Goal: Task Accomplishment & Management: Manage account settings

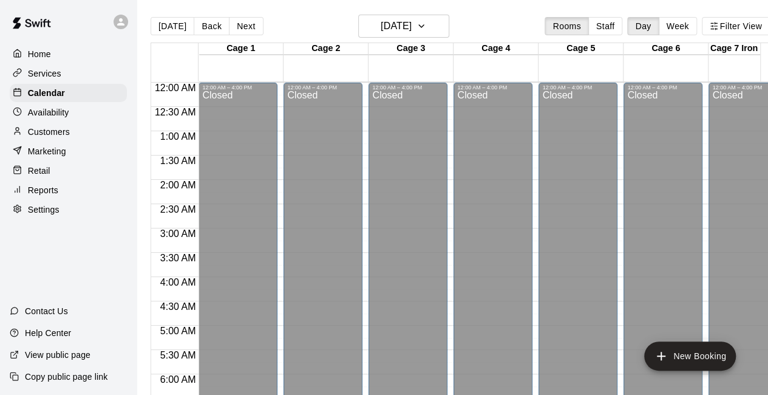
scroll to position [841, 0]
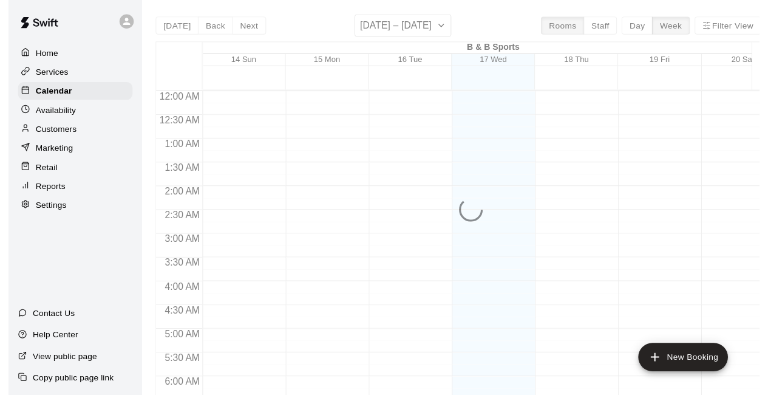
scroll to position [780, 0]
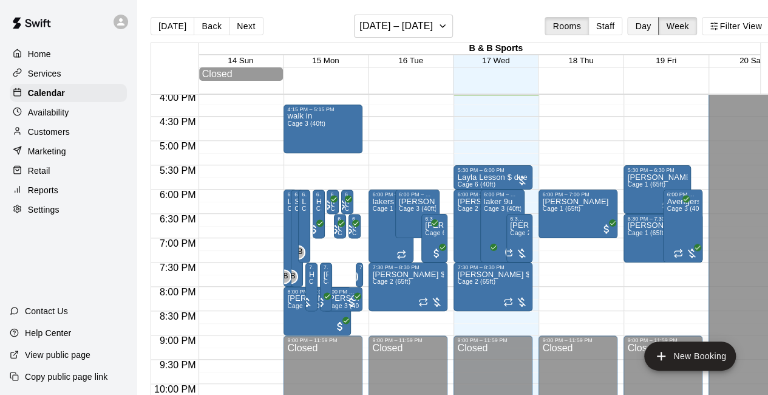
click at [647, 25] on button "Day" at bounding box center [643, 26] width 32 height 18
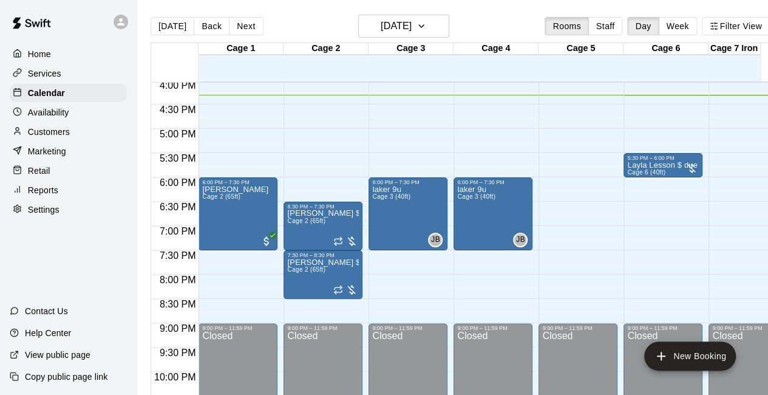
click at [58, 180] on div "Retail" at bounding box center [68, 170] width 117 height 18
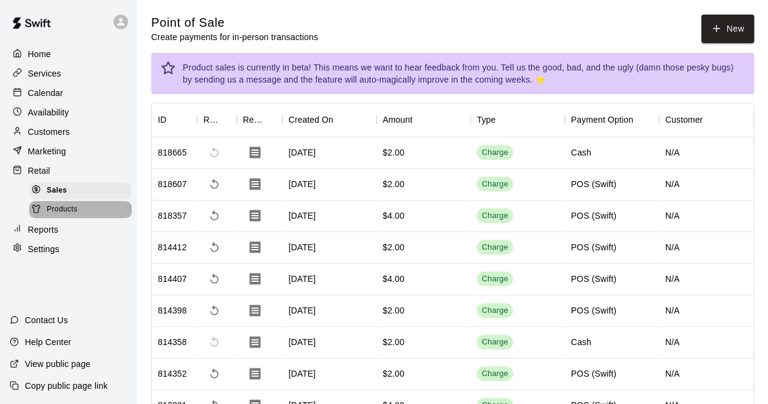
click at [72, 216] on span "Products" at bounding box center [62, 209] width 31 height 12
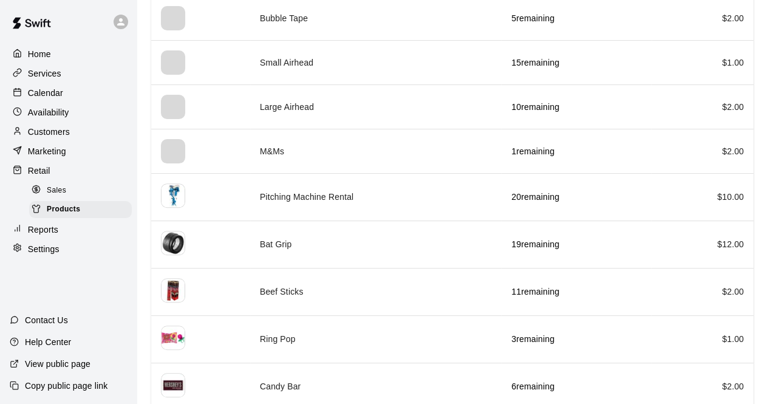
scroll to position [192, 0]
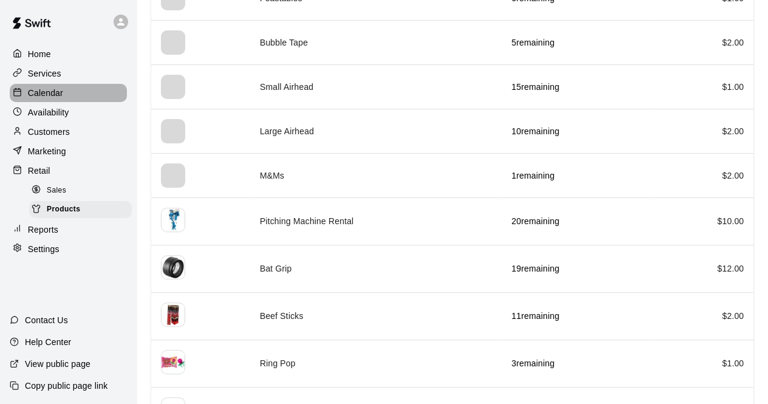
click at [78, 98] on div "Calendar" at bounding box center [68, 93] width 117 height 18
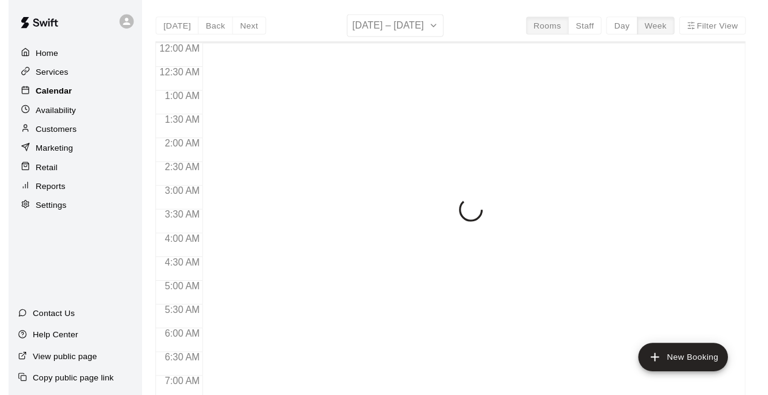
scroll to position [792, 0]
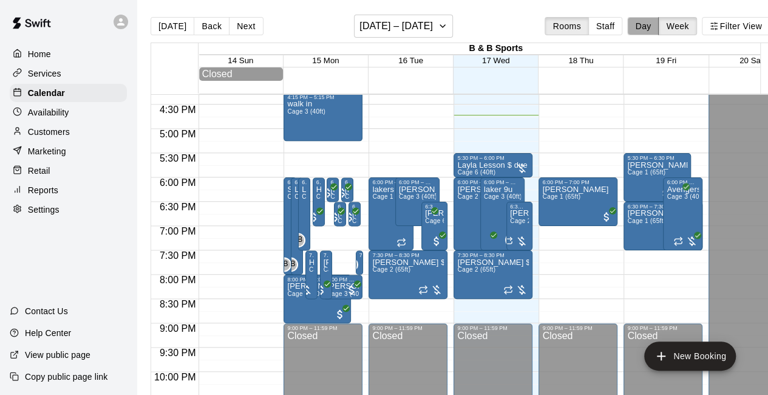
click at [650, 27] on button "Day" at bounding box center [643, 26] width 32 height 18
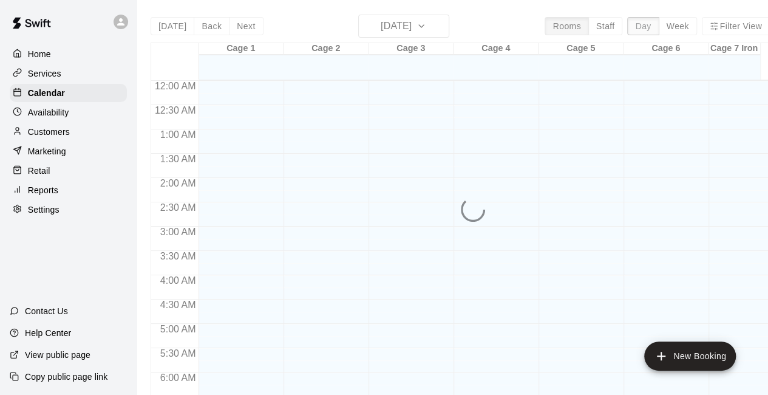
scroll to position [812, 0]
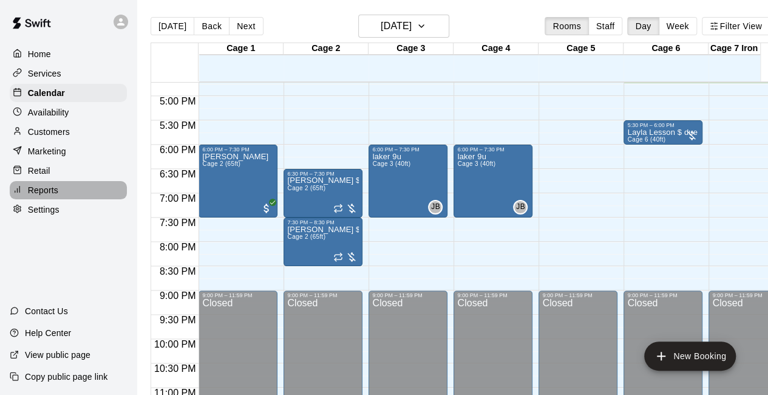
click at [66, 196] on div "Reports" at bounding box center [68, 190] width 117 height 18
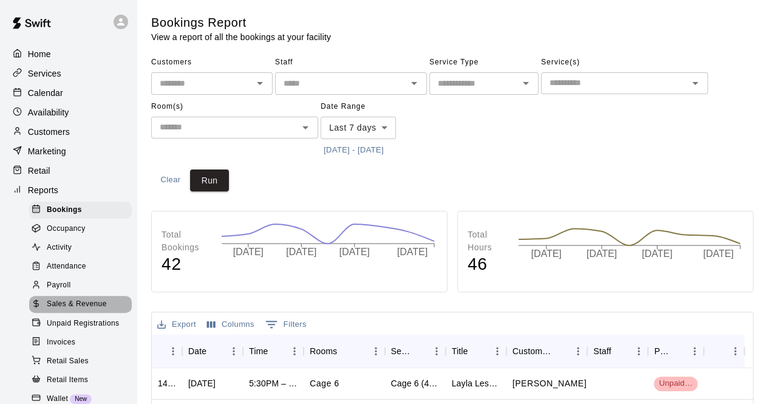
click at [83, 310] on span "Sales & Revenue" at bounding box center [77, 304] width 60 height 12
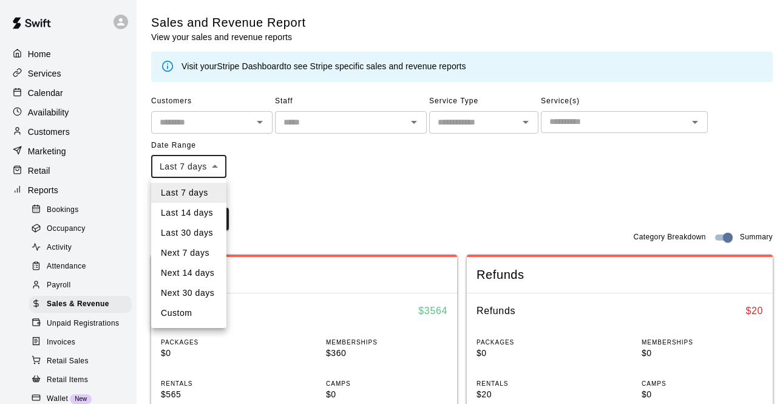
click at [202, 316] on li "Custom" at bounding box center [188, 313] width 75 height 20
type input "******"
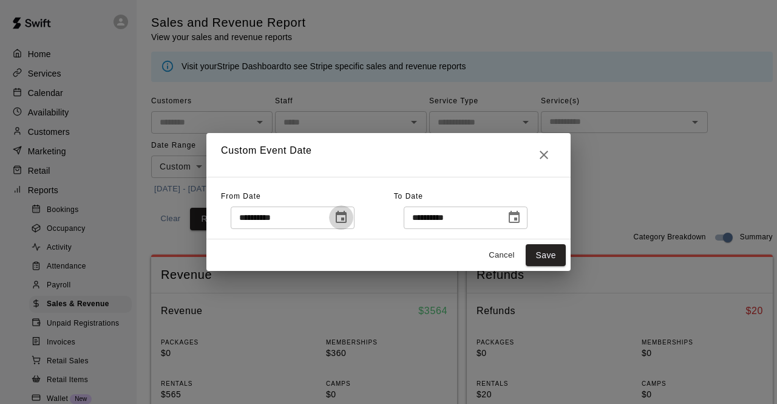
click at [348, 217] on icon "Choose date, selected date is Sep 10, 2025" at bounding box center [341, 217] width 15 height 15
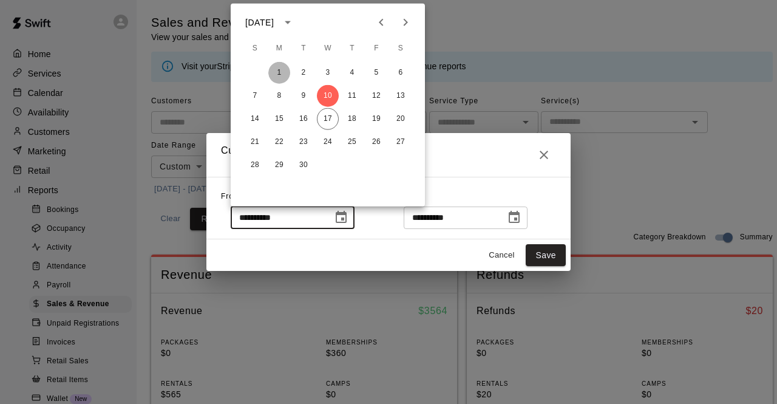
click at [277, 73] on button "1" at bounding box center [279, 73] width 22 height 22
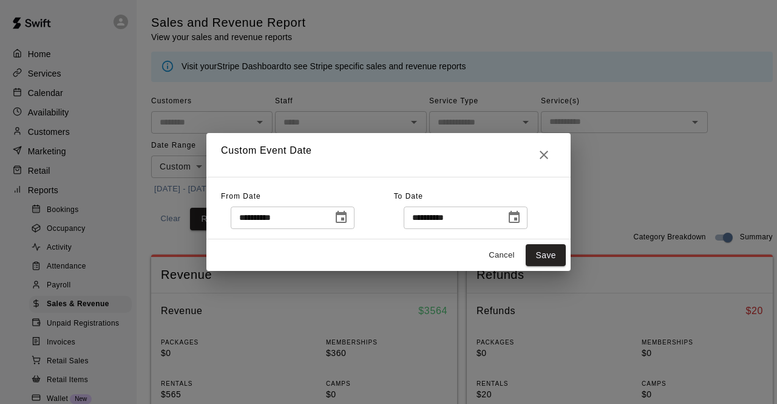
type input "**********"
click at [548, 252] on button "Save" at bounding box center [546, 255] width 40 height 22
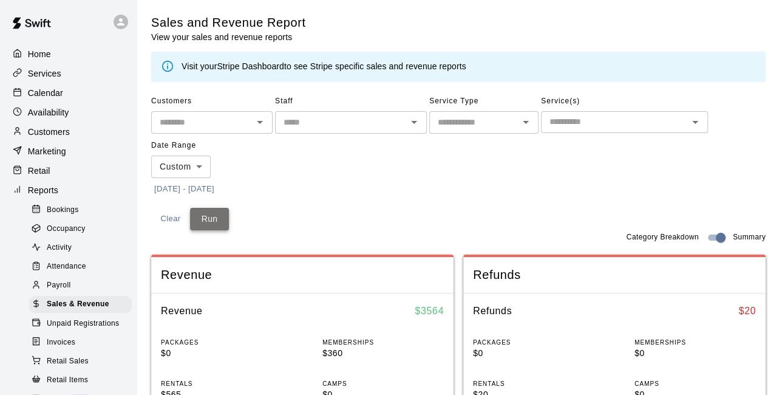
click at [206, 216] on button "Run" at bounding box center [209, 219] width 39 height 22
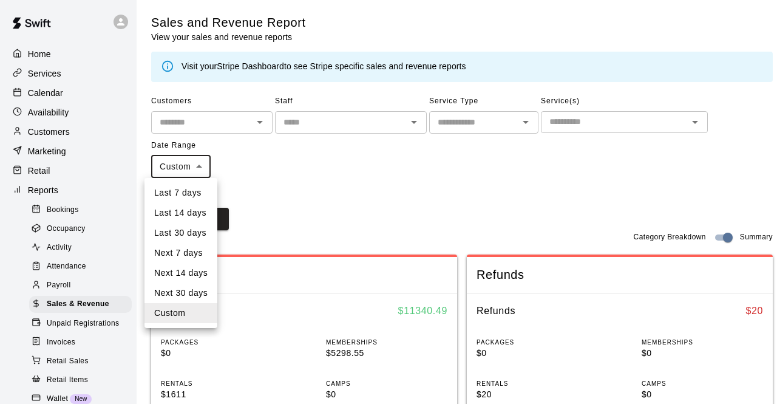
click at [178, 192] on li "Last 7 days" at bounding box center [180, 193] width 73 height 20
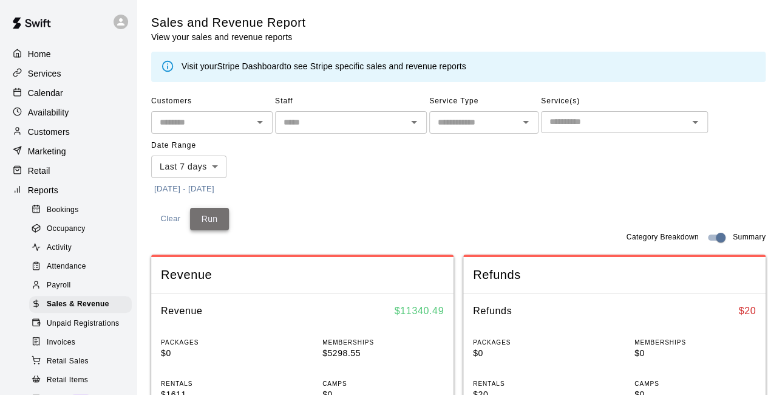
click at [216, 219] on button "Run" at bounding box center [209, 219] width 39 height 22
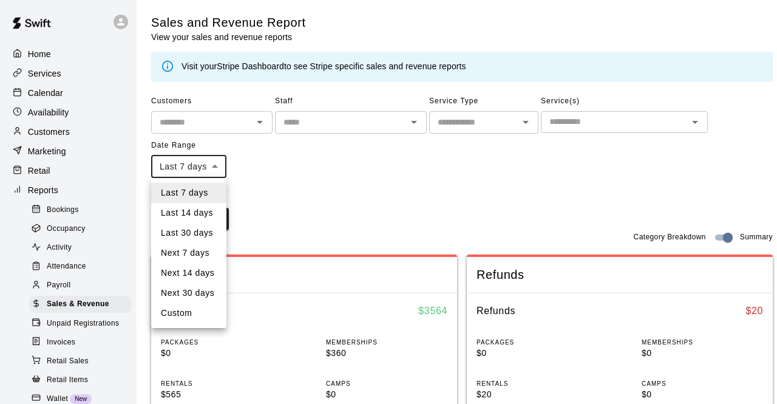
click at [194, 311] on li "Custom" at bounding box center [188, 313] width 75 height 20
type input "******"
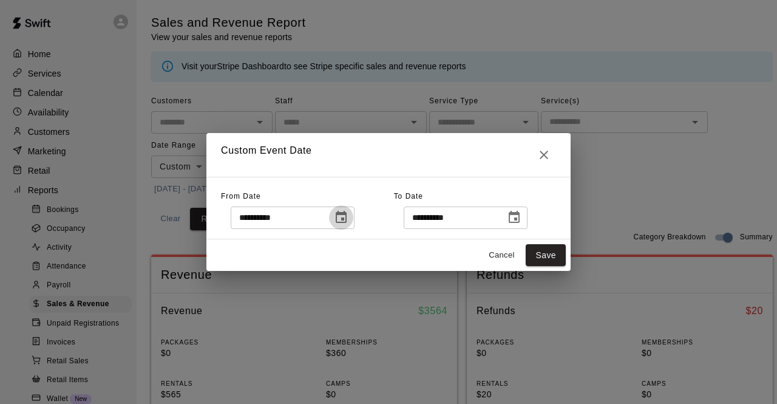
click at [348, 216] on icon "Choose date, selected date is Sep 10, 2025" at bounding box center [341, 217] width 15 height 15
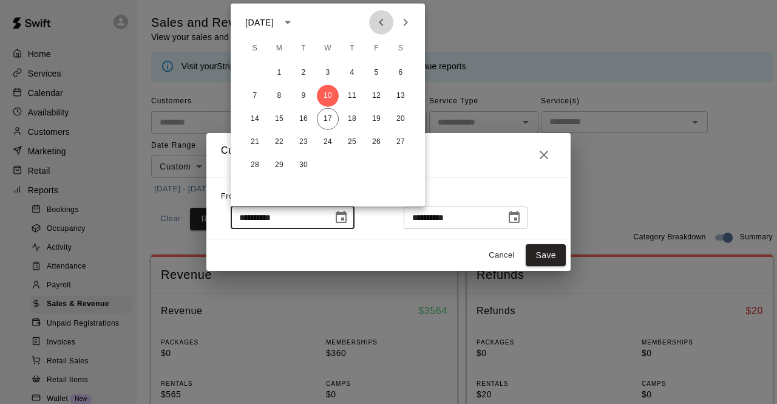
click at [384, 21] on icon "Previous month" at bounding box center [381, 22] width 15 height 15
click at [376, 74] on button "1" at bounding box center [376, 73] width 22 height 22
type input "**********"
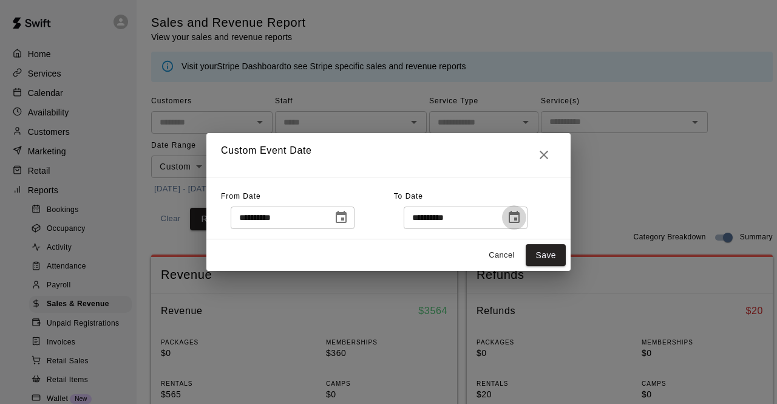
click at [520, 222] on icon "Choose date, selected date is Sep 17, 2025" at bounding box center [514, 217] width 11 height 12
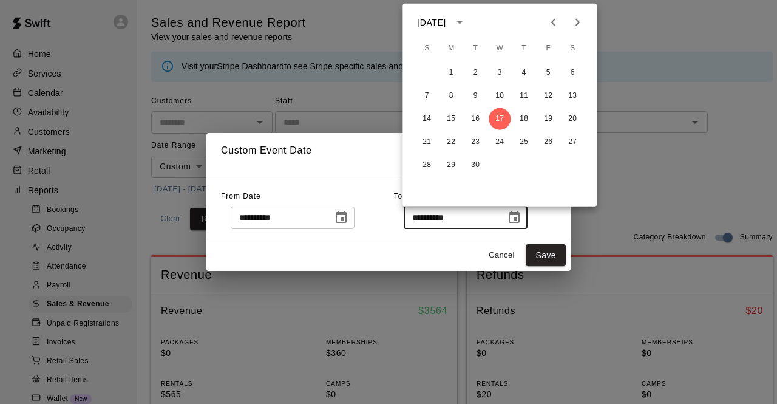
click at [552, 24] on icon "Previous month" at bounding box center [553, 22] width 4 height 7
click at [424, 186] on button "31" at bounding box center [427, 188] width 22 height 22
type input "**********"
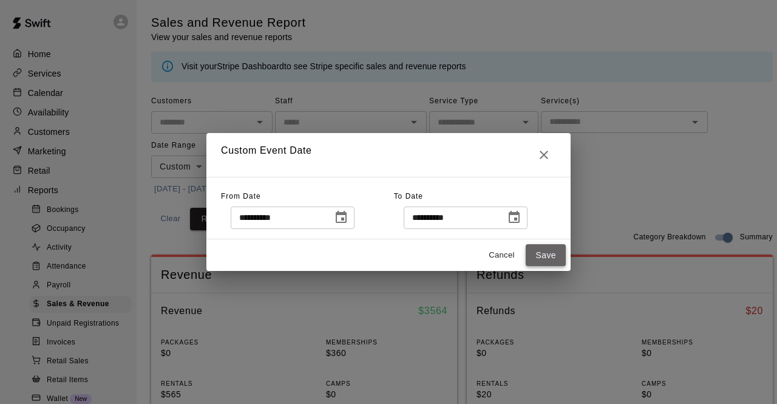
click at [546, 252] on button "Save" at bounding box center [546, 255] width 40 height 22
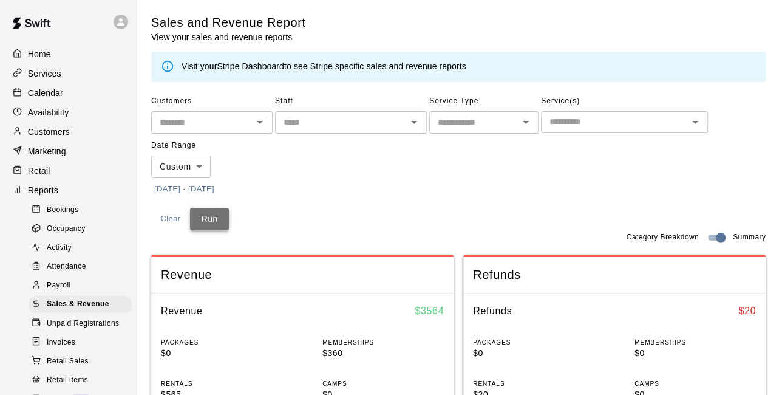
click at [215, 218] on button "Run" at bounding box center [209, 219] width 39 height 22
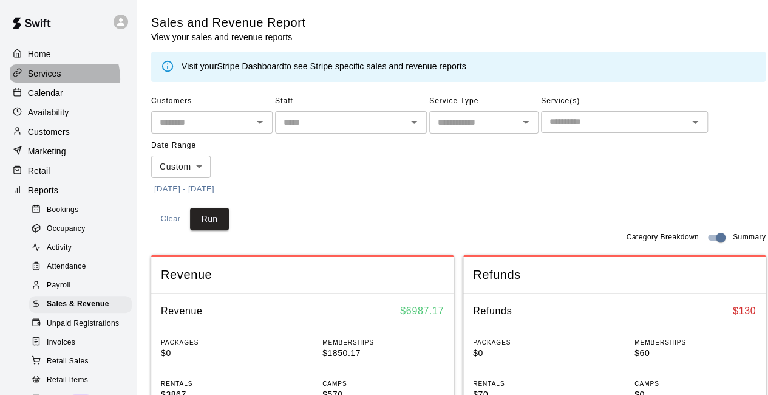
click at [63, 80] on div "Services" at bounding box center [68, 73] width 117 height 18
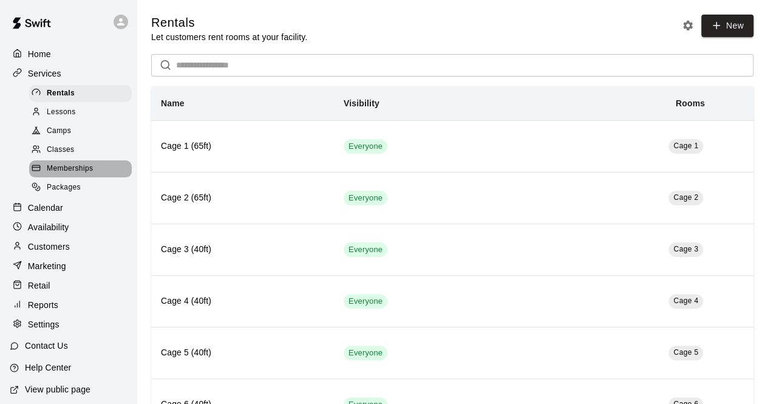
click at [101, 174] on div "Memberships" at bounding box center [80, 168] width 103 height 17
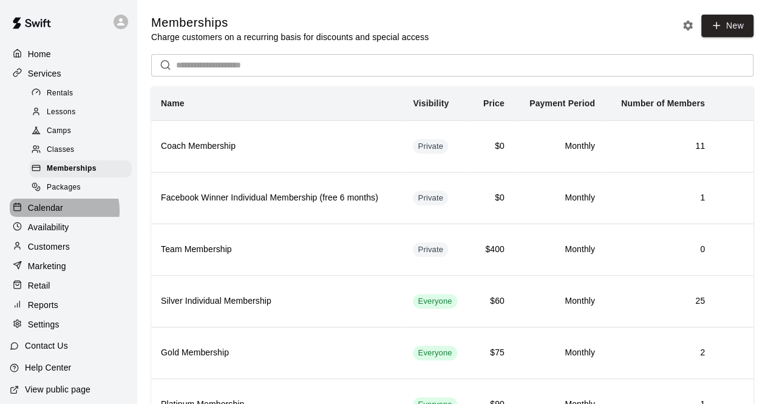
click at [63, 217] on div "Calendar" at bounding box center [68, 208] width 117 height 18
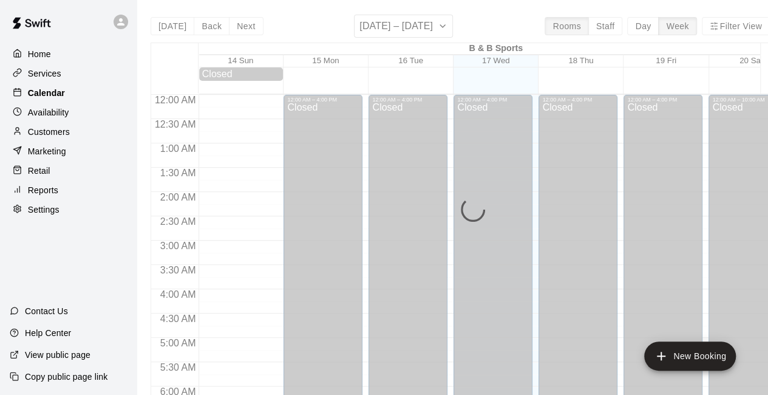
scroll to position [792, 0]
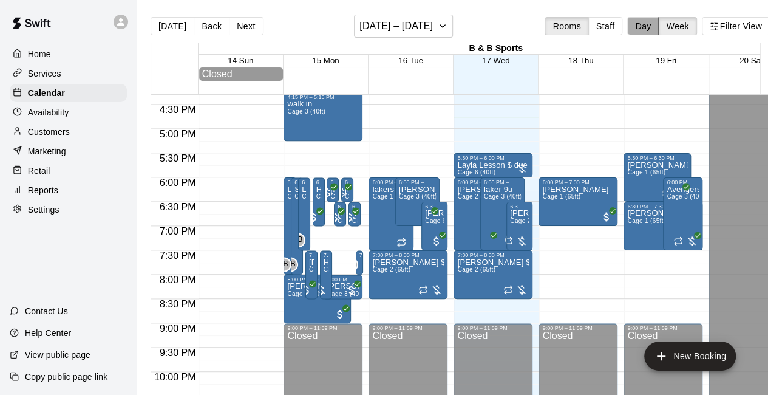
click at [648, 29] on button "Day" at bounding box center [643, 26] width 32 height 18
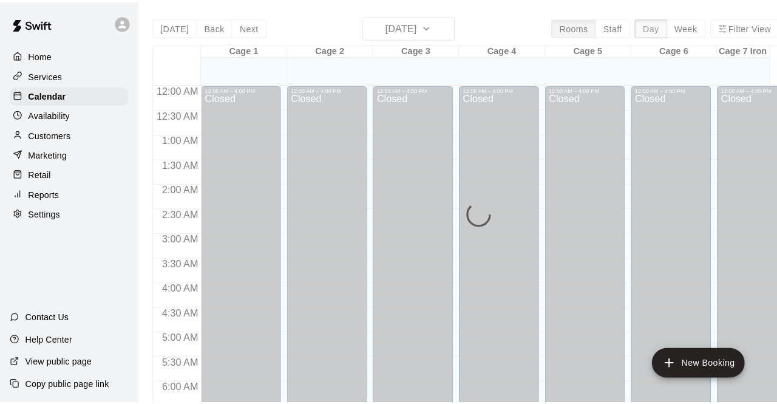
scroll to position [814, 0]
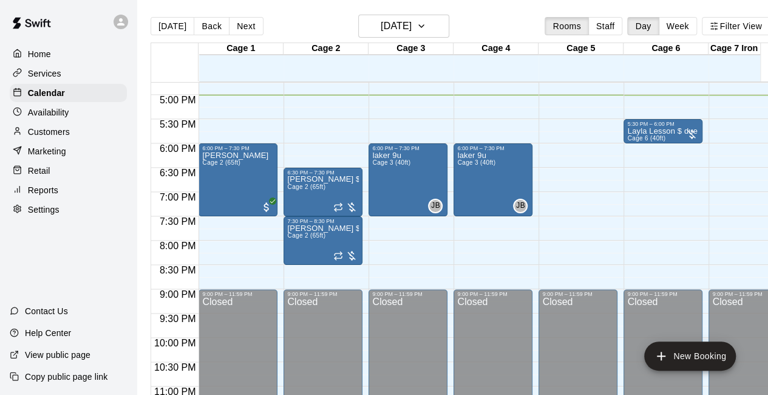
click at [67, 177] on div "Retail" at bounding box center [68, 170] width 117 height 18
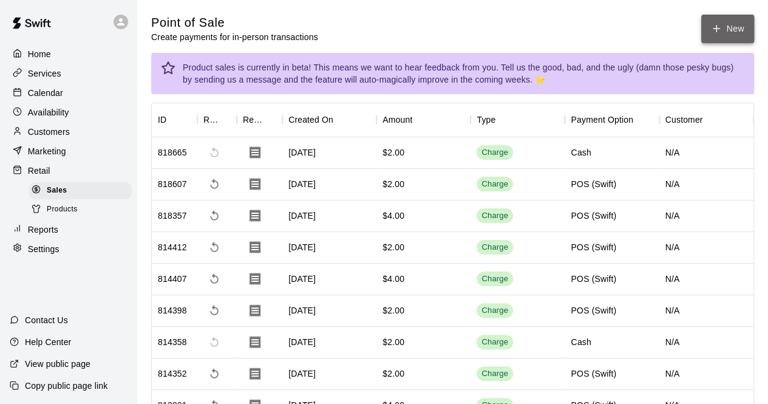
click at [714, 25] on icon "button" at bounding box center [716, 28] width 11 height 11
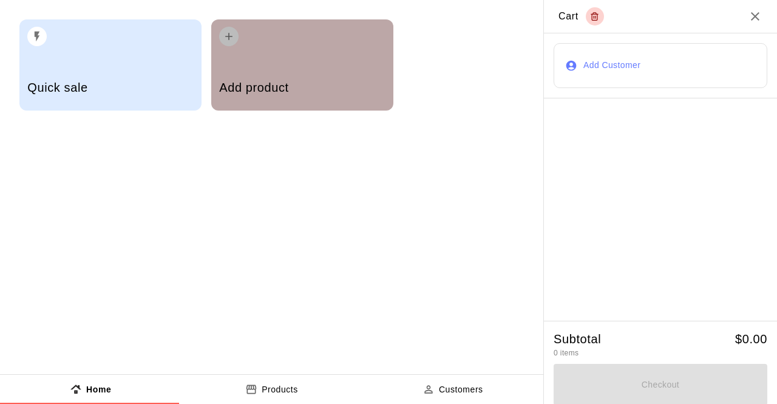
click at [293, 75] on div "Add product" at bounding box center [302, 88] width 166 height 43
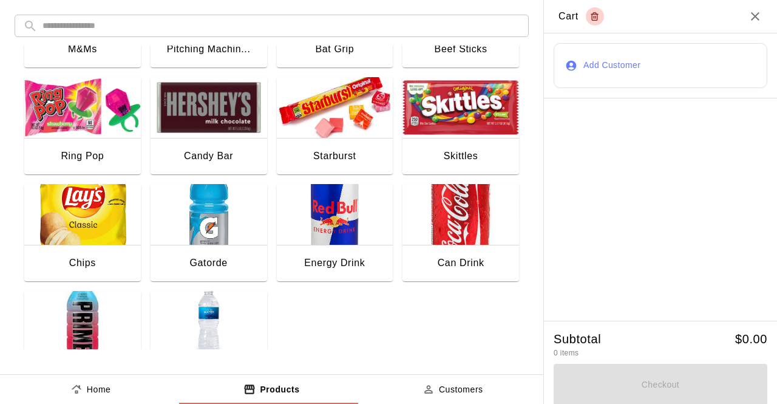
scroll to position [194, 0]
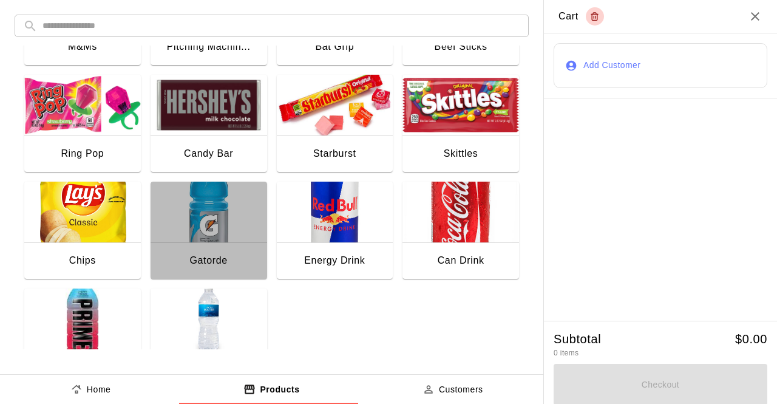
click at [220, 211] on img "button" at bounding box center [209, 212] width 117 height 61
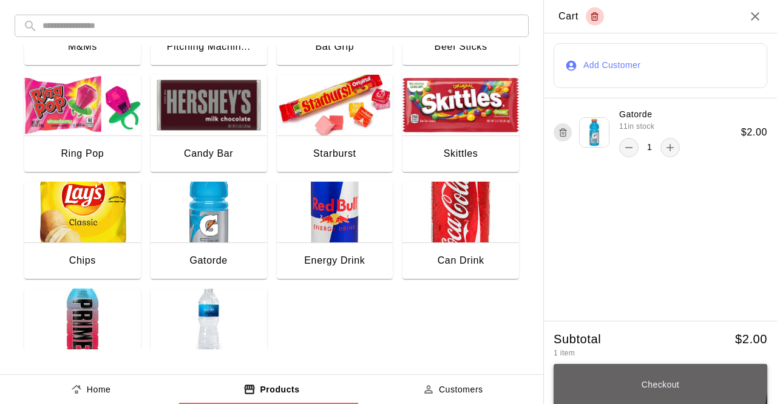
click at [631, 381] on button "Checkout" at bounding box center [661, 384] width 214 height 41
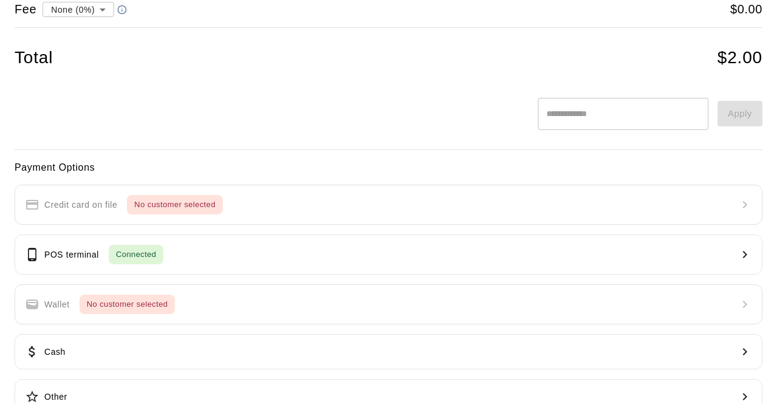
scroll to position [146, 0]
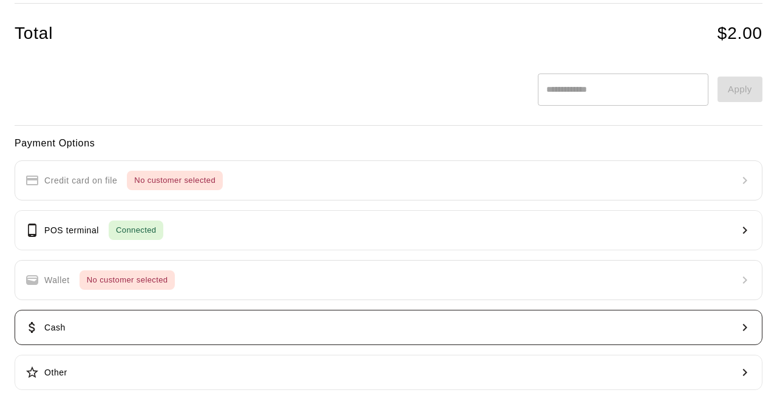
click at [506, 327] on button "Cash" at bounding box center [389, 327] width 748 height 35
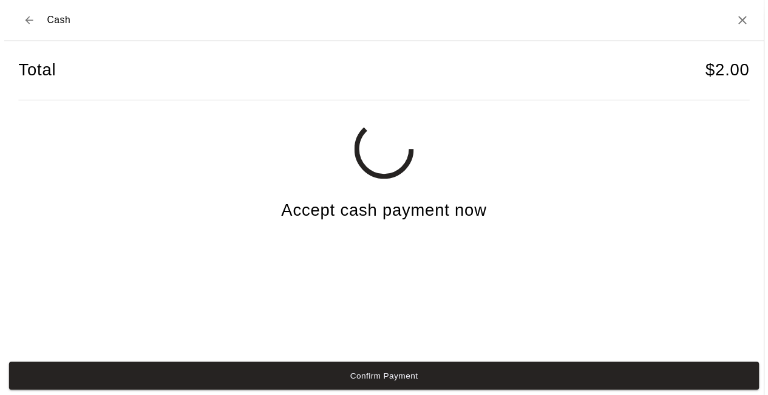
scroll to position [0, 0]
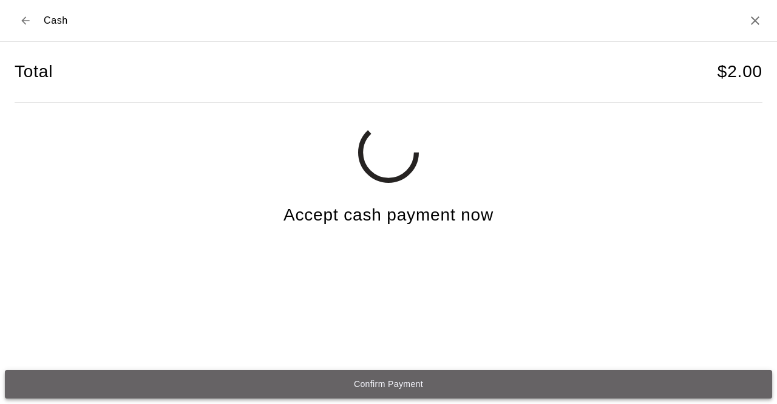
click at [389, 386] on button "Confirm Payment" at bounding box center [388, 384] width 767 height 29
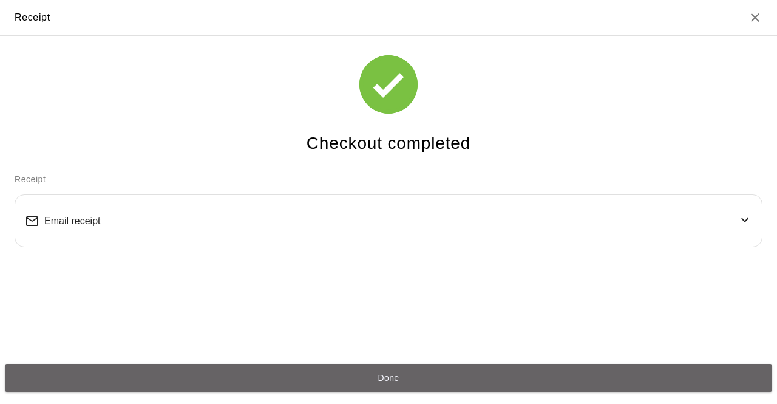
click at [389, 386] on button "Done" at bounding box center [388, 378] width 767 height 29
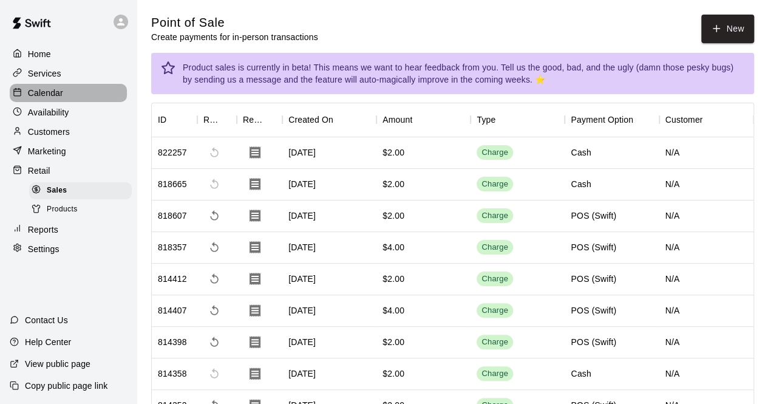
click at [80, 95] on div "Calendar" at bounding box center [68, 93] width 117 height 18
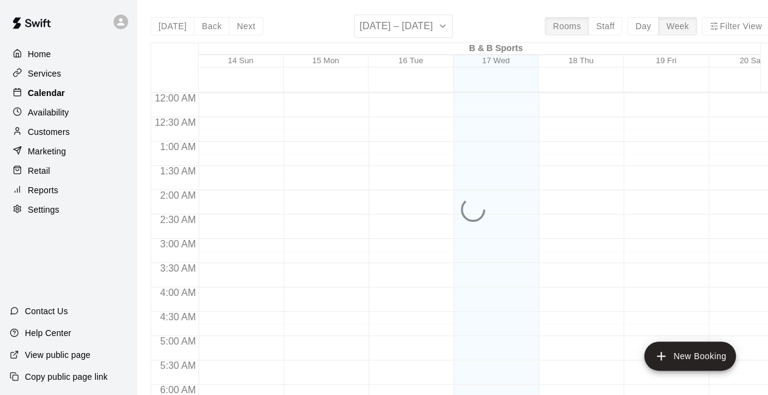
scroll to position [792, 0]
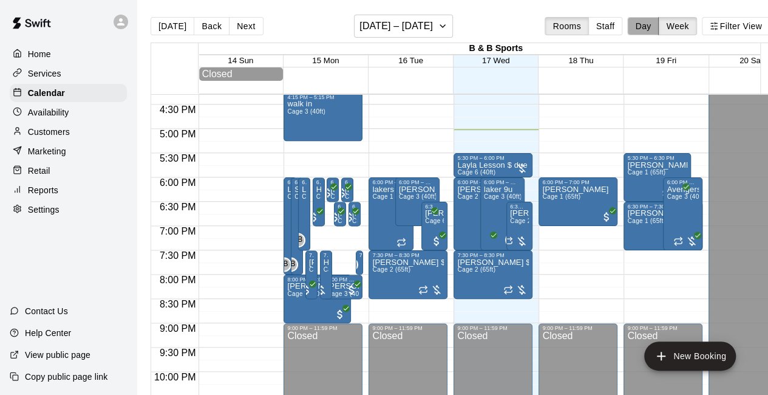
click at [648, 26] on button "Day" at bounding box center [643, 26] width 32 height 18
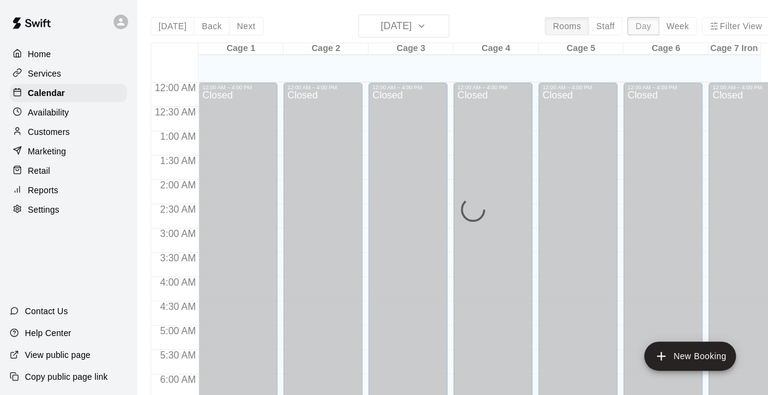
scroll to position [827, 0]
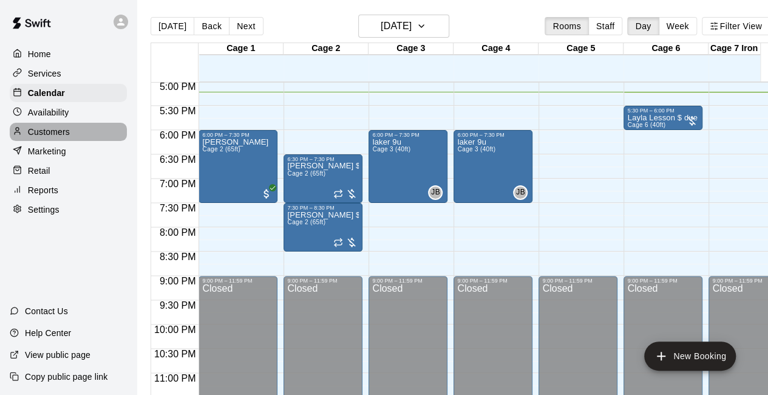
click at [81, 131] on div "Customers" at bounding box center [68, 132] width 117 height 18
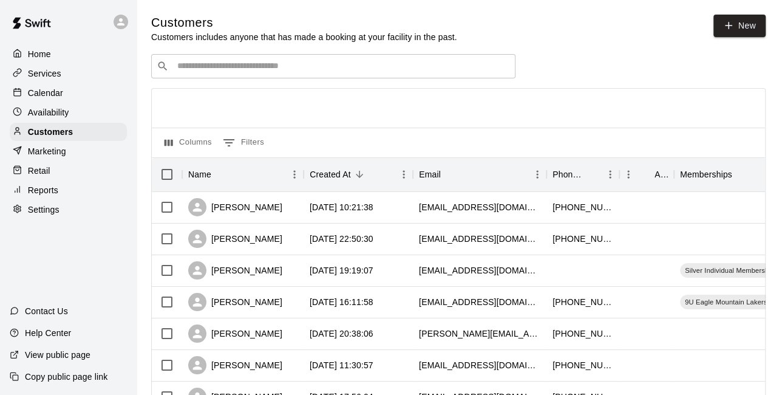
click at [188, 70] on input "Search customers by name or email" at bounding box center [342, 66] width 336 height 12
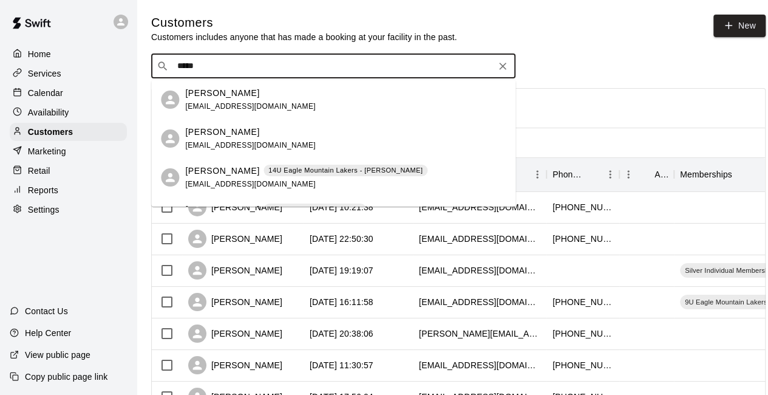
type input "******"
click at [501, 70] on icon "Clear" at bounding box center [503, 66] width 12 height 12
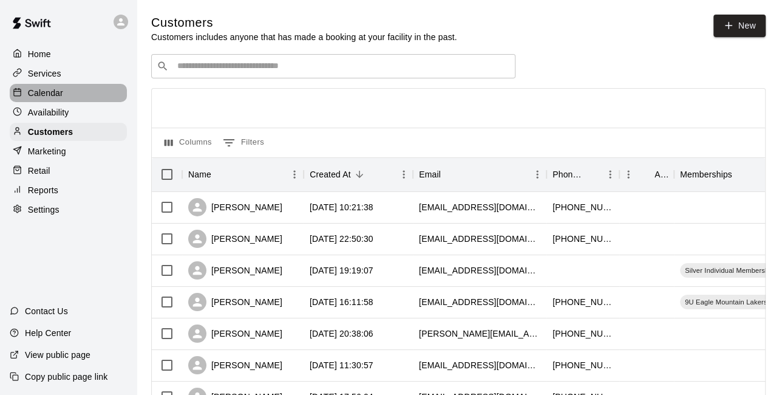
click at [76, 95] on div "Calendar" at bounding box center [68, 93] width 117 height 18
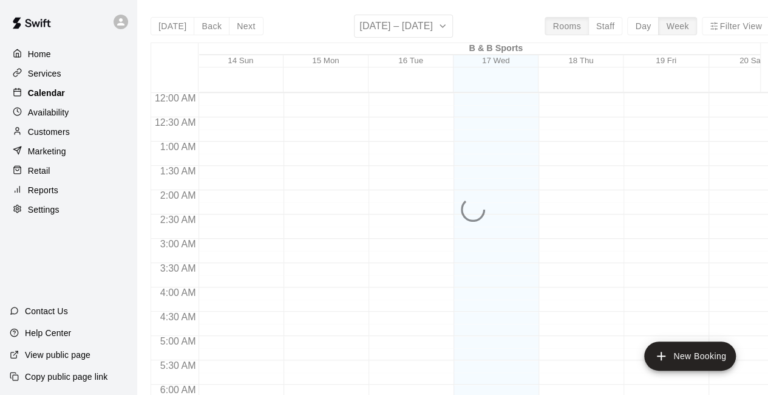
scroll to position [792, 0]
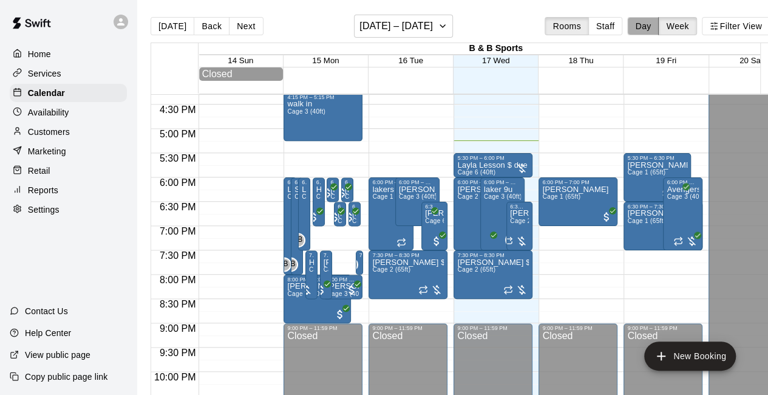
click at [652, 29] on button "Day" at bounding box center [643, 26] width 32 height 18
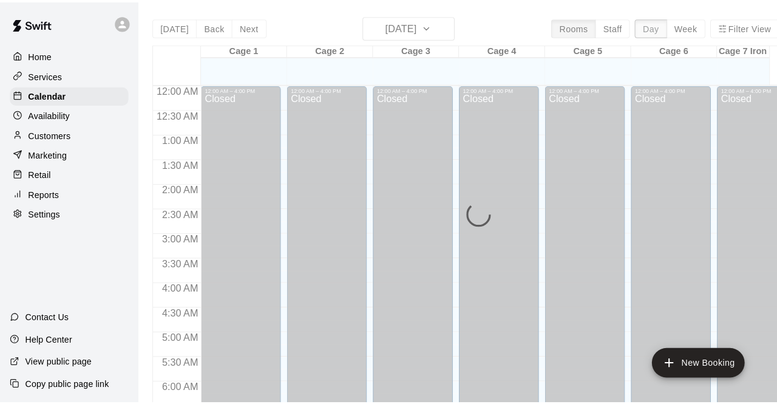
scroll to position [838, 0]
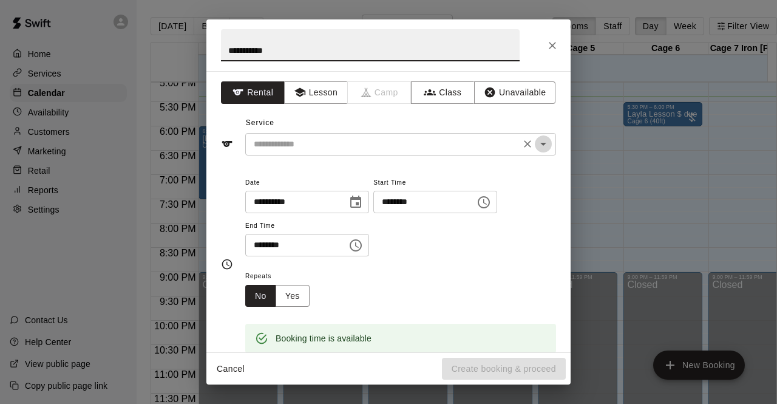
click at [537, 141] on icon "Open" at bounding box center [543, 144] width 15 height 15
type input "**********"
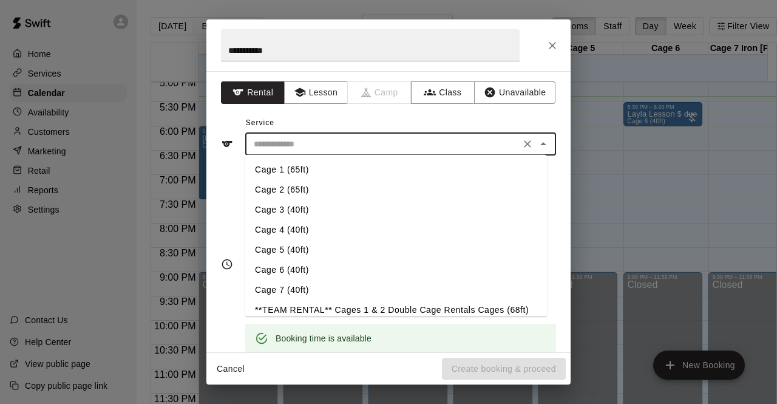
click at [319, 253] on li "Cage 5 (40ft)" at bounding box center [396, 250] width 302 height 20
type input "**********"
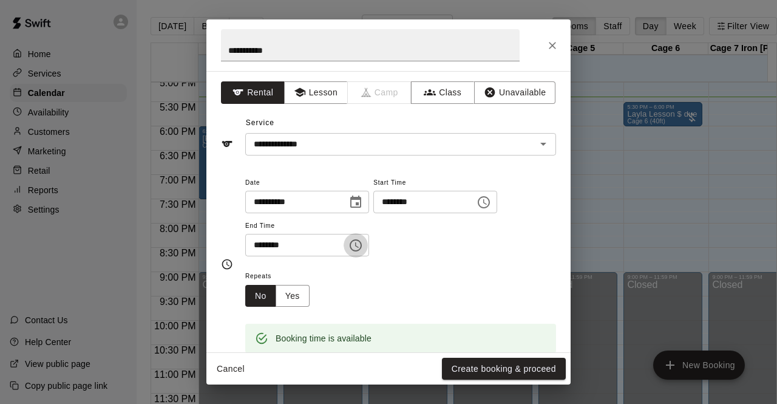
click at [363, 244] on icon "Choose time, selected time is 5:45 PM" at bounding box center [355, 245] width 15 height 15
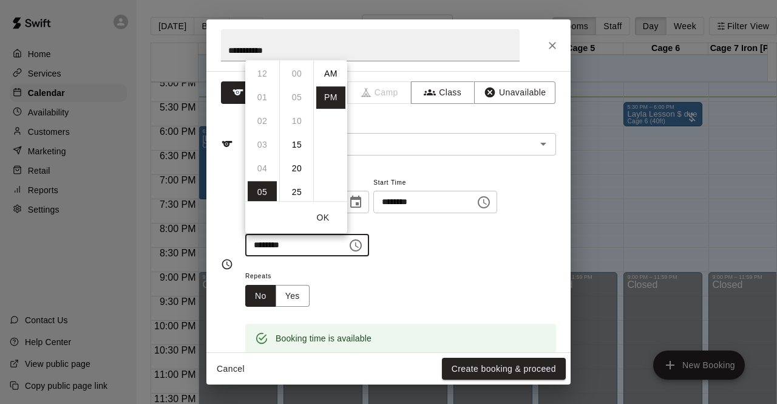
scroll to position [22, 0]
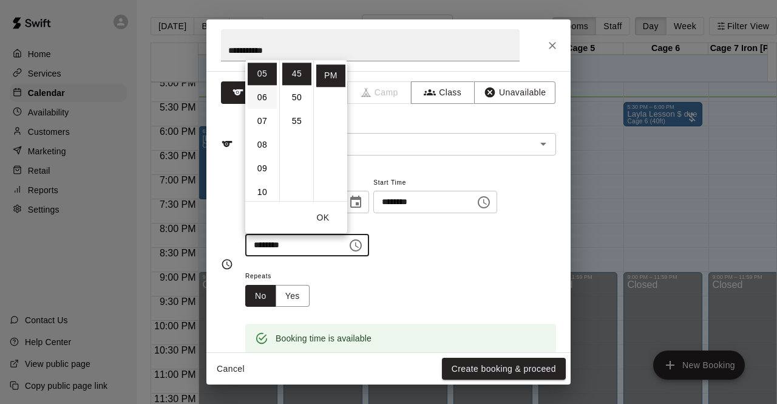
click at [261, 100] on li "06" at bounding box center [262, 97] width 29 height 22
click at [295, 76] on li "15" at bounding box center [296, 77] width 29 height 22
type input "********"
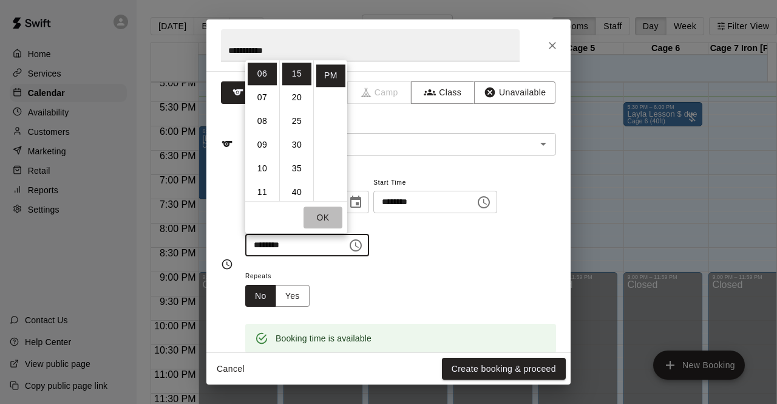
click at [325, 220] on button "OK" at bounding box center [323, 217] width 39 height 22
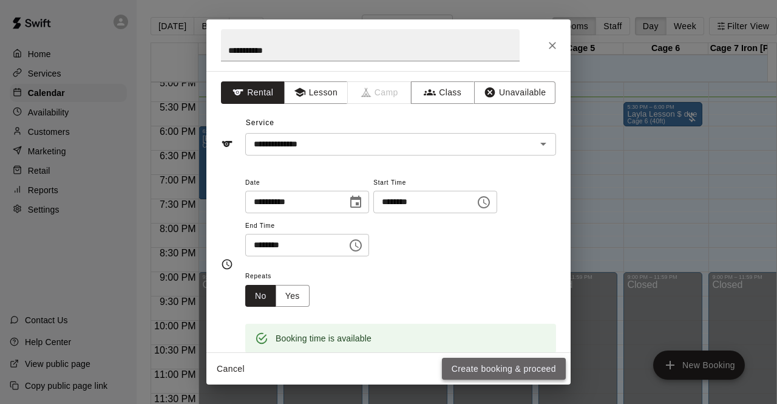
click at [501, 367] on button "Create booking & proceed" at bounding box center [504, 369] width 124 height 22
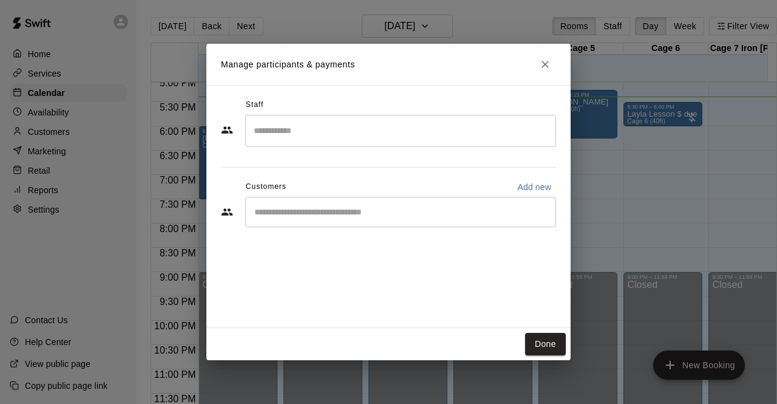
click at [304, 217] on input "Start typing to search customers..." at bounding box center [401, 212] width 300 height 12
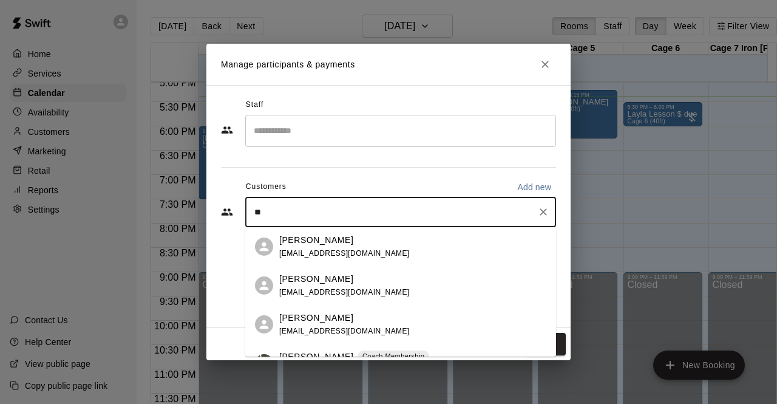
type input "***"
click at [310, 243] on p "Ivan Pena" at bounding box center [316, 240] width 74 height 13
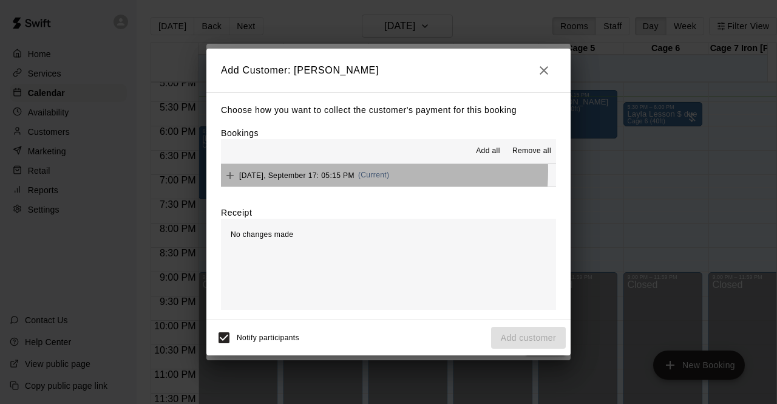
click at [342, 172] on span "Wednesday, September 17: 05:15 PM" at bounding box center [296, 175] width 115 height 8
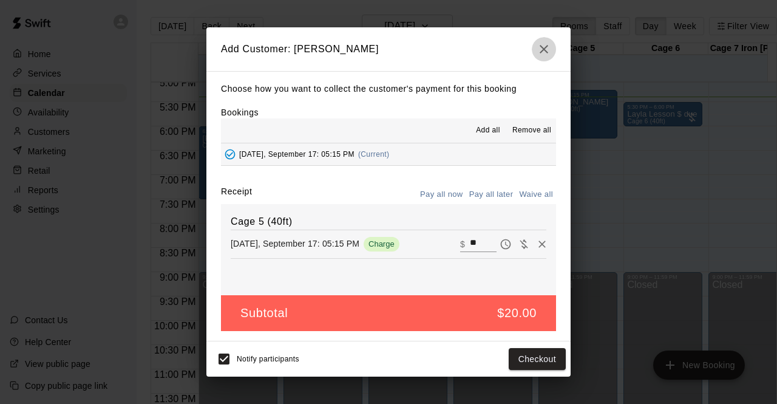
click at [546, 47] on icon "button" at bounding box center [544, 49] width 15 height 15
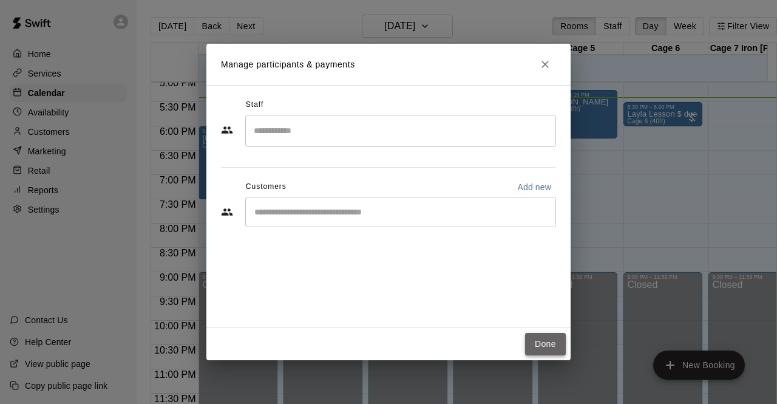
click at [545, 341] on button "Done" at bounding box center [545, 344] width 41 height 22
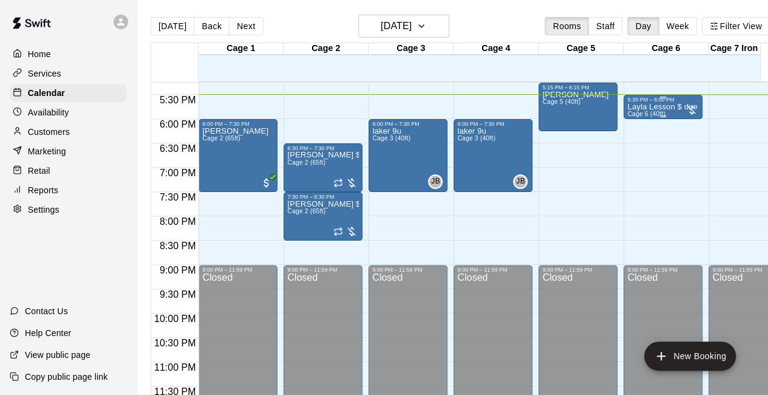
click at [662, 115] on span "Cage 6 (40ft)" at bounding box center [646, 113] width 38 height 7
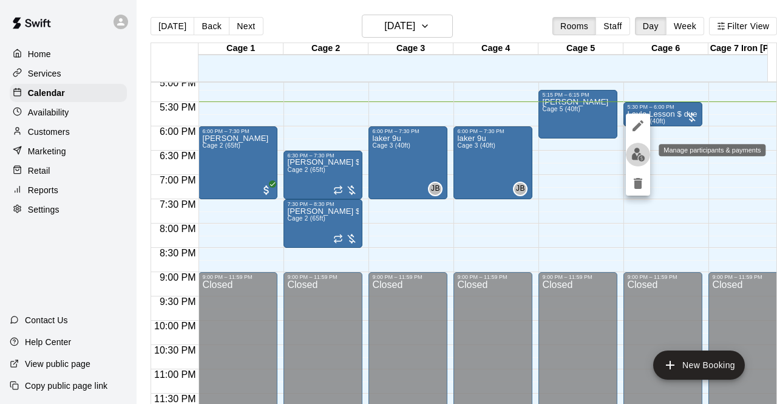
click at [637, 154] on img "edit" at bounding box center [638, 155] width 14 height 14
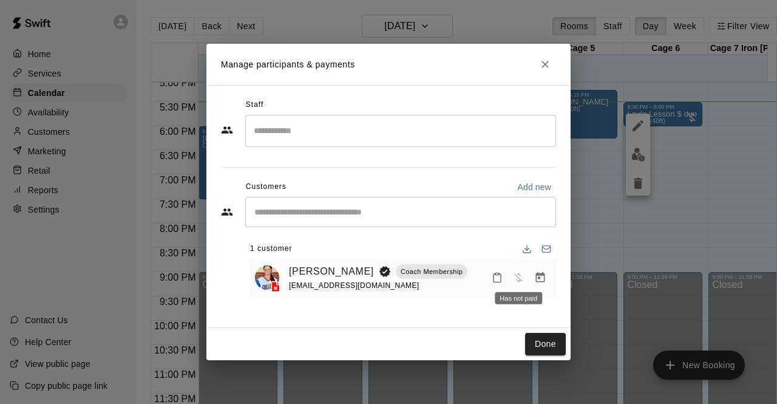
click at [518, 278] on span "Has not paid" at bounding box center [519, 277] width 22 height 10
click at [537, 280] on icon "Manage bookings & payment" at bounding box center [540, 277] width 12 height 12
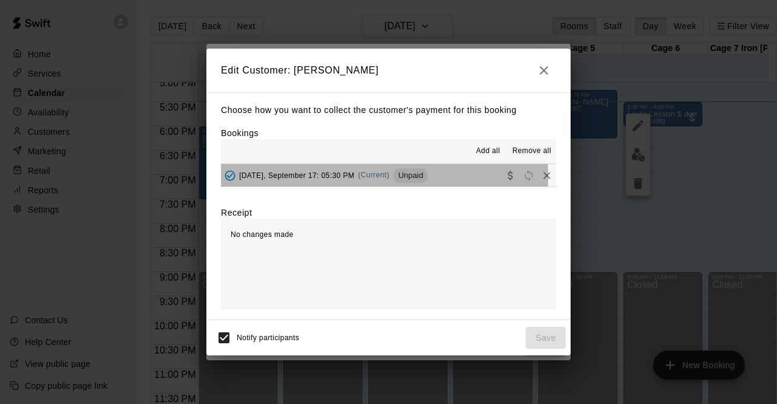
click at [336, 178] on span "Wednesday, September 17: 05:30 PM" at bounding box center [296, 175] width 115 height 8
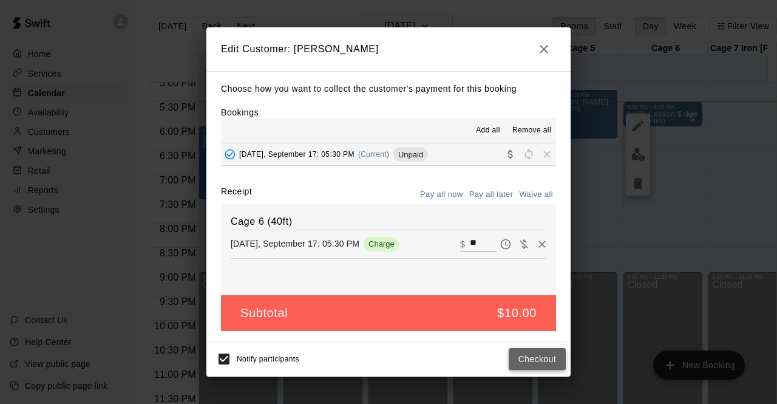
click at [539, 357] on button "Checkout" at bounding box center [537, 359] width 57 height 22
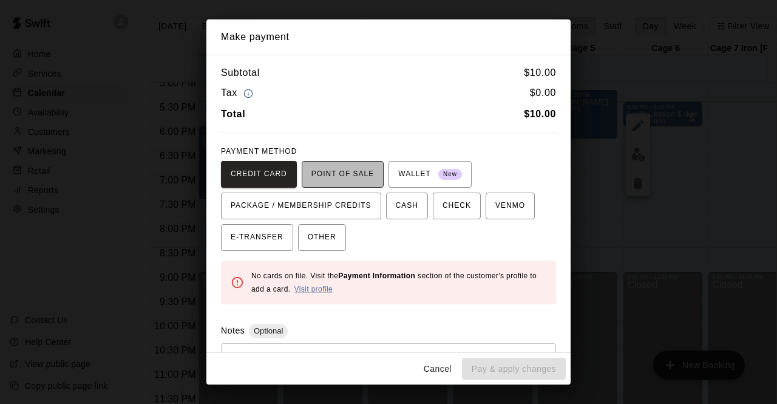
click at [339, 161] on button "POINT OF SALE" at bounding box center [343, 174] width 82 height 27
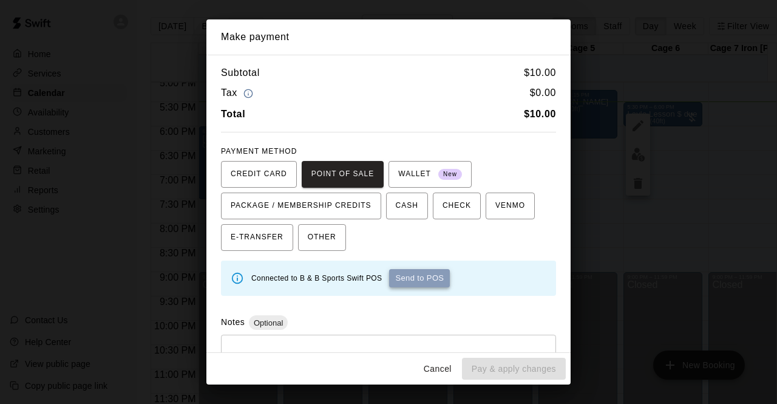
click at [418, 279] on button "Send to POS" at bounding box center [419, 278] width 61 height 18
click at [367, 276] on button "Send to POS" at bounding box center [366, 278] width 61 height 18
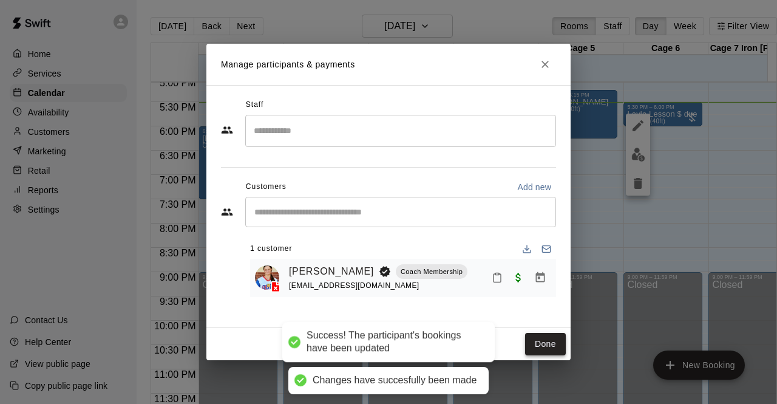
click at [542, 344] on button "Done" at bounding box center [545, 344] width 41 height 22
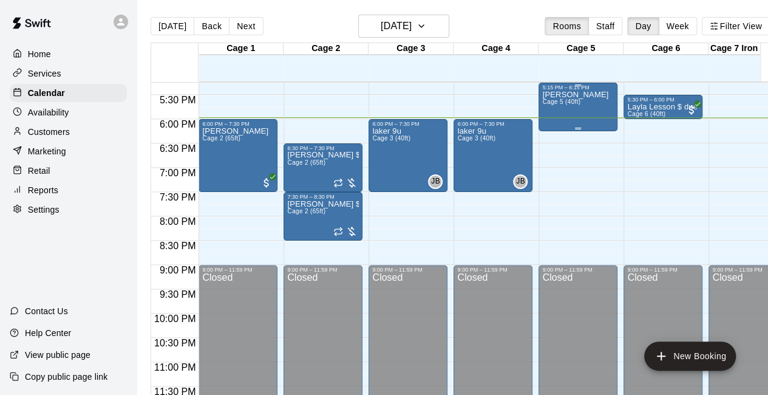
click at [566, 114] on div "ivan lesson Cage 5 (40ft)" at bounding box center [575, 287] width 66 height 395
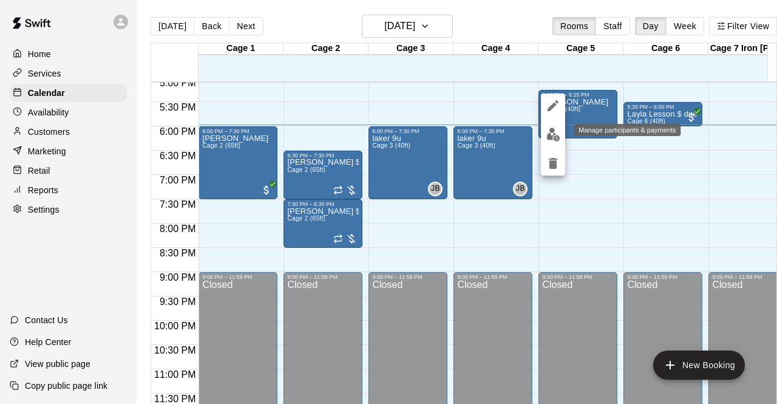
click at [551, 134] on img "edit" at bounding box center [553, 134] width 14 height 14
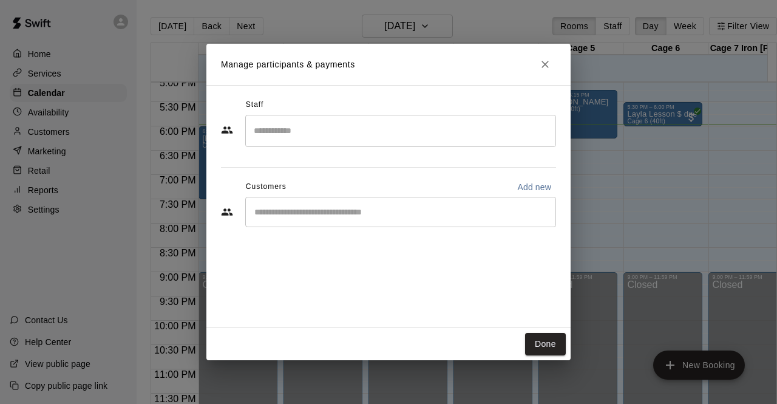
click at [269, 218] on div "​" at bounding box center [400, 212] width 311 height 30
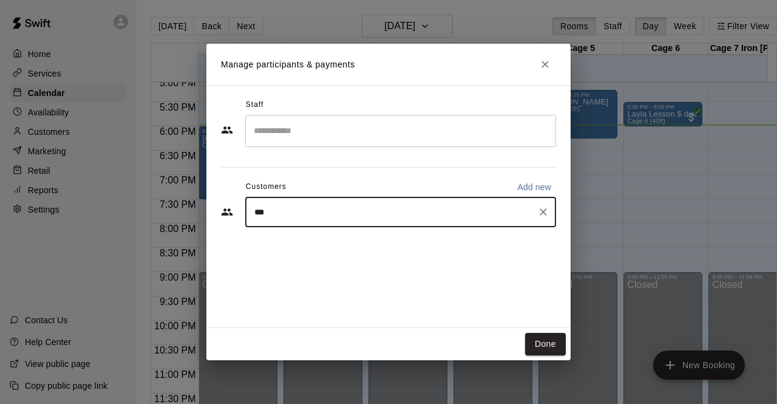
type input "****"
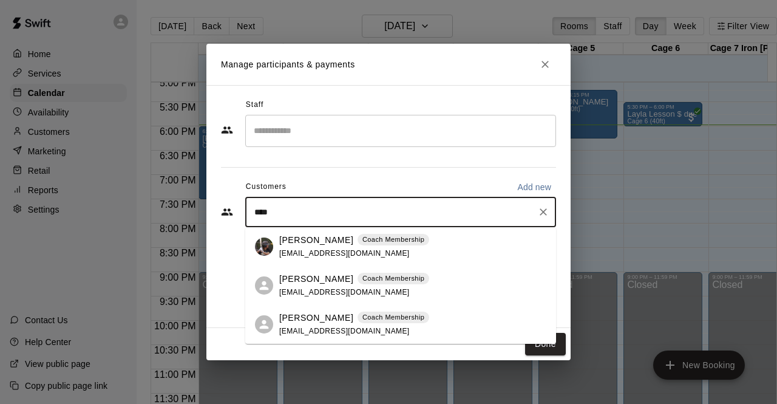
click at [306, 243] on p "Ivan Pena" at bounding box center [316, 240] width 74 height 13
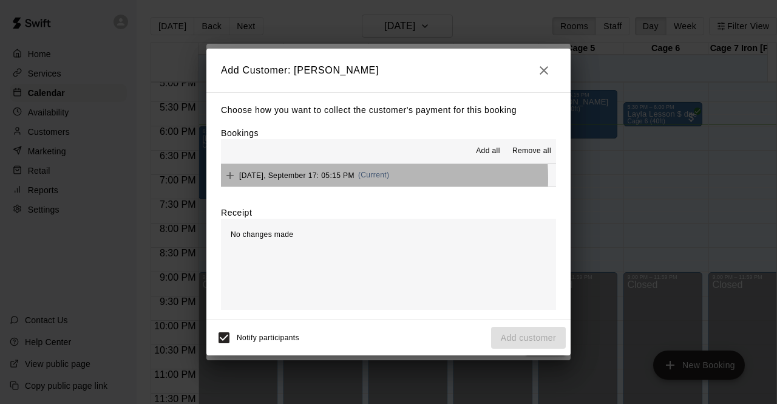
click at [330, 179] on span "Wednesday, September 17: 05:15 PM" at bounding box center [296, 175] width 115 height 8
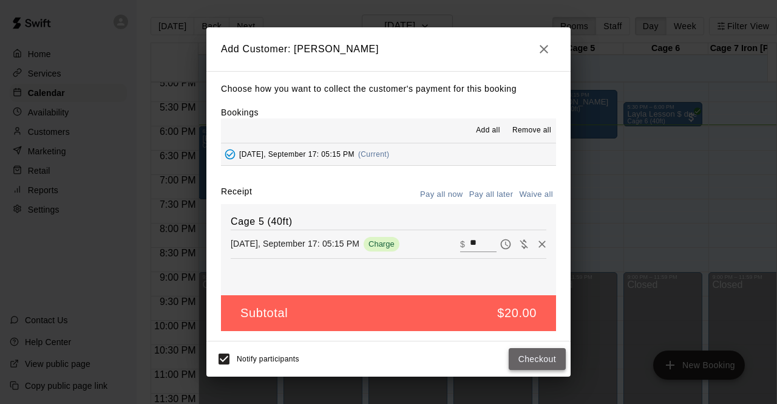
click at [540, 358] on button "Checkout" at bounding box center [537, 359] width 57 height 22
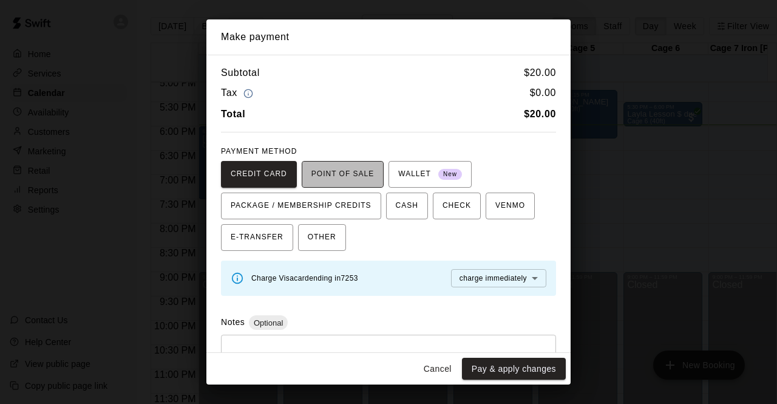
click at [331, 171] on span "POINT OF SALE" at bounding box center [342, 174] width 63 height 19
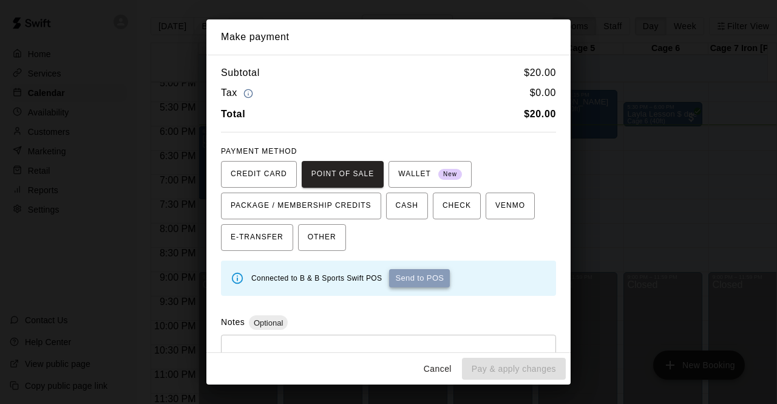
click at [425, 279] on button "Send to POS" at bounding box center [419, 278] width 61 height 18
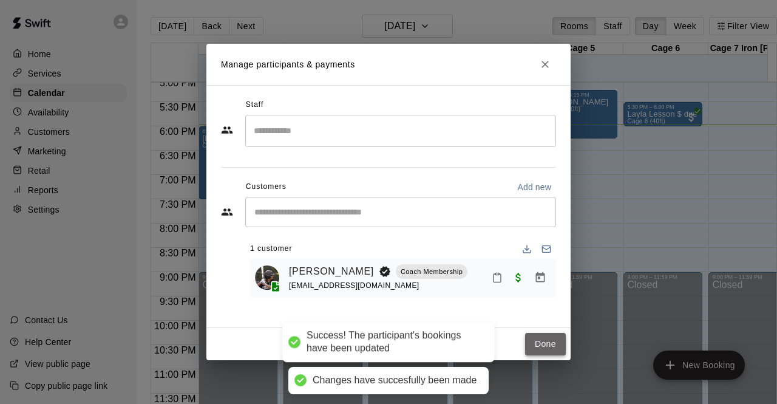
click at [544, 346] on button "Done" at bounding box center [545, 344] width 41 height 22
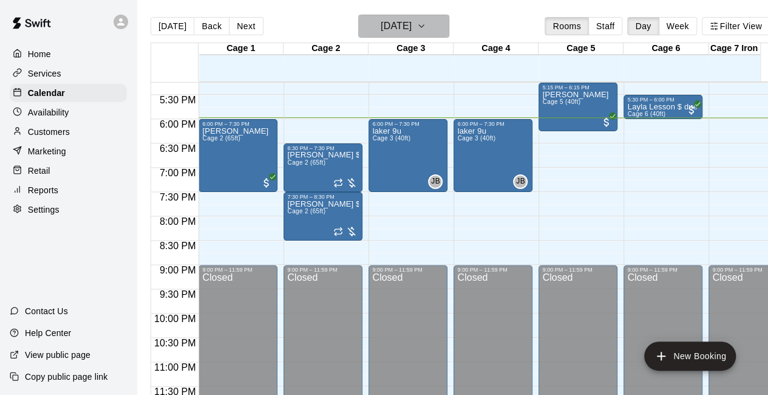
click at [426, 25] on icon "button" at bounding box center [421, 26] width 10 height 15
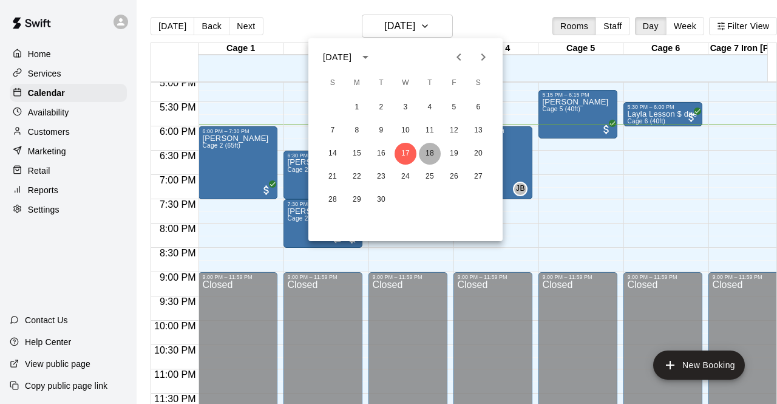
click at [429, 154] on button "18" at bounding box center [430, 154] width 22 height 22
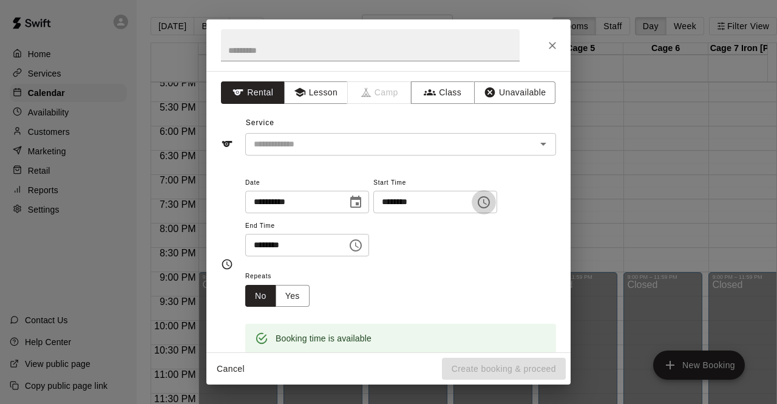
click at [491, 200] on icon "Choose time, selected time is 5:15 PM" at bounding box center [484, 202] width 15 height 15
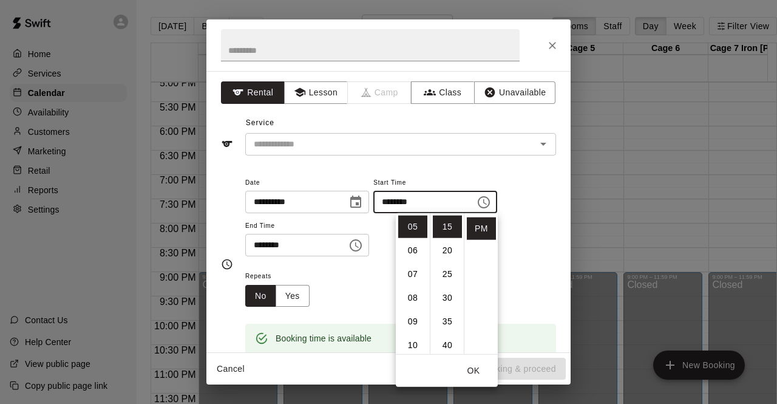
scroll to position [94, 0]
click at [415, 226] on li "04" at bounding box center [412, 227] width 29 height 22
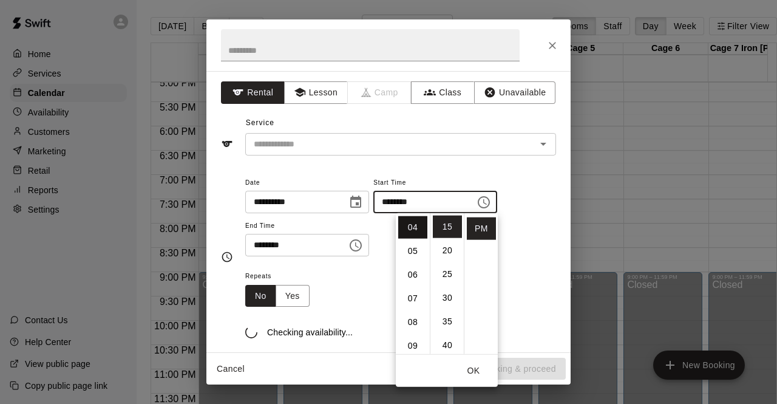
scroll to position [95, 0]
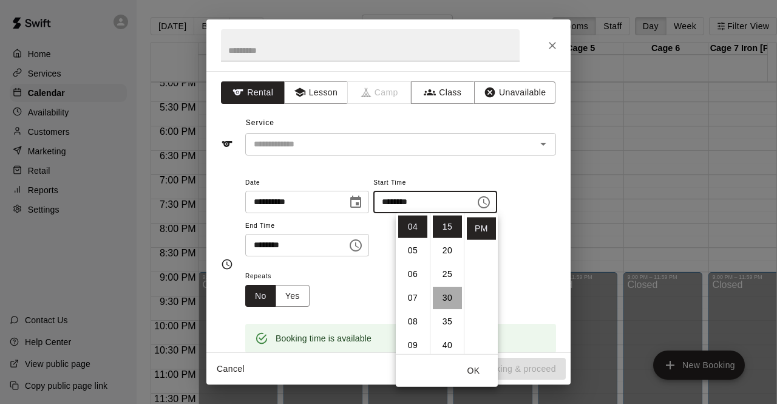
click at [449, 299] on li "30" at bounding box center [447, 298] width 29 height 22
type input "********"
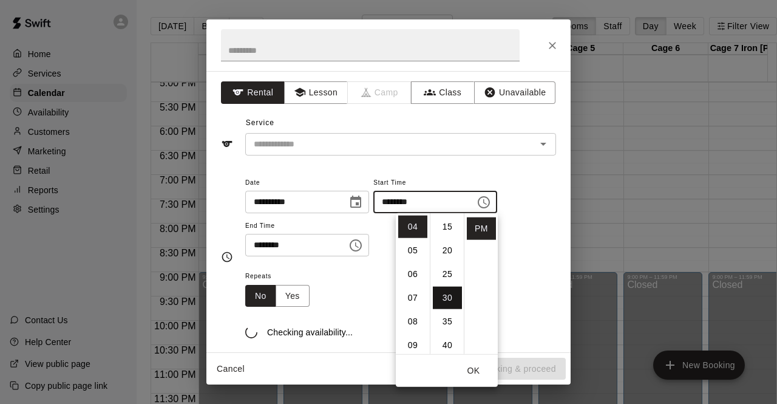
scroll to position [142, 0]
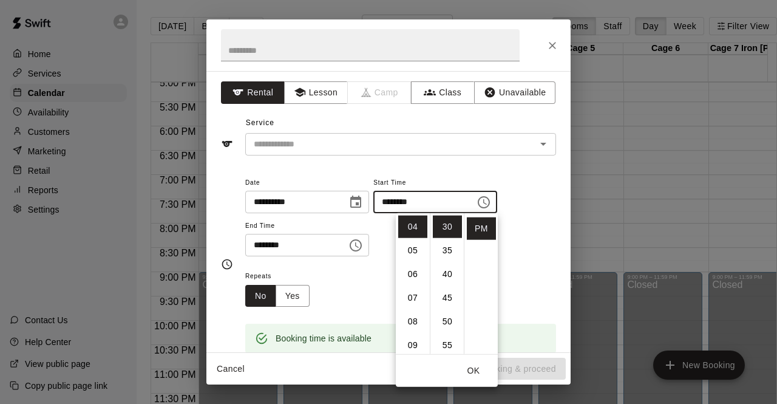
click at [363, 245] on icon "Choose time, selected time is 5:45 PM" at bounding box center [355, 245] width 15 height 15
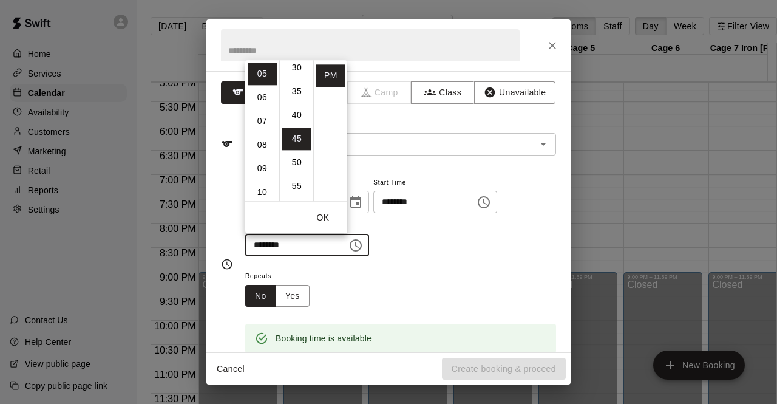
scroll to position [140, 0]
click at [294, 72] on li "30" at bounding box center [296, 75] width 29 height 22
type input "********"
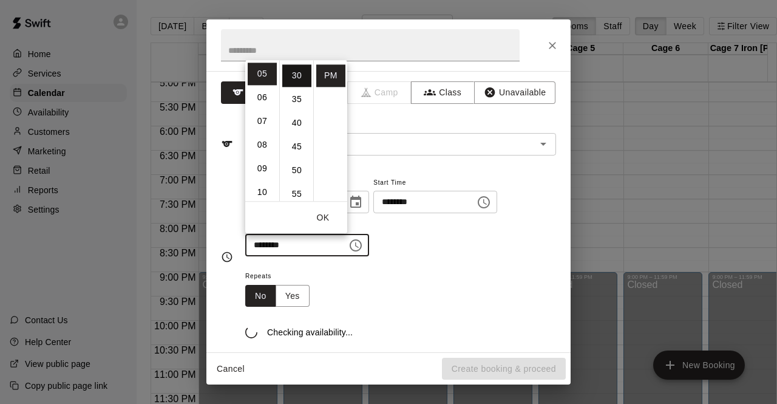
scroll to position [142, 0]
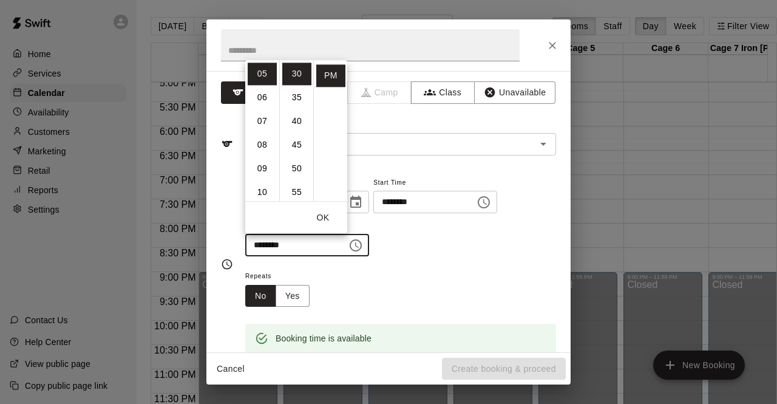
click at [326, 217] on button "OK" at bounding box center [323, 217] width 39 height 22
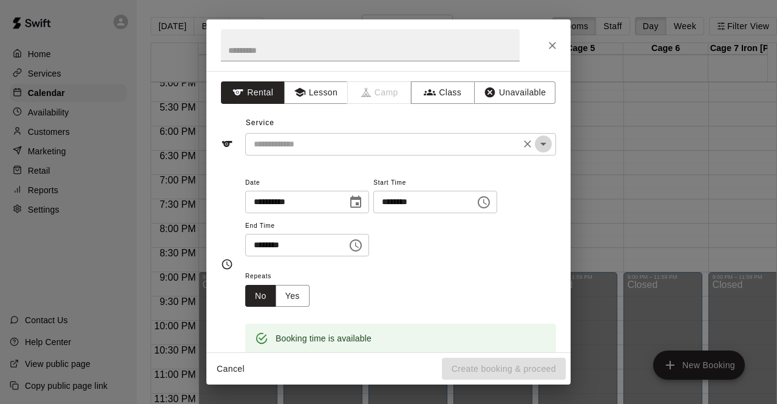
click at [540, 144] on icon "Open" at bounding box center [543, 144] width 6 height 3
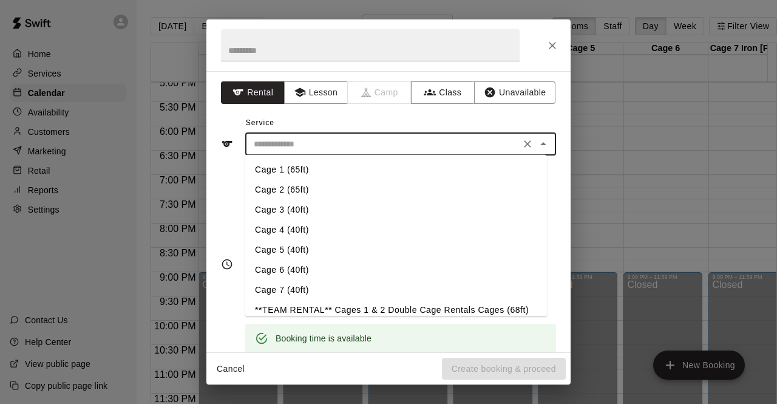
click at [311, 212] on li "Cage 3 (40ft)" at bounding box center [396, 210] width 302 height 20
type input "**********"
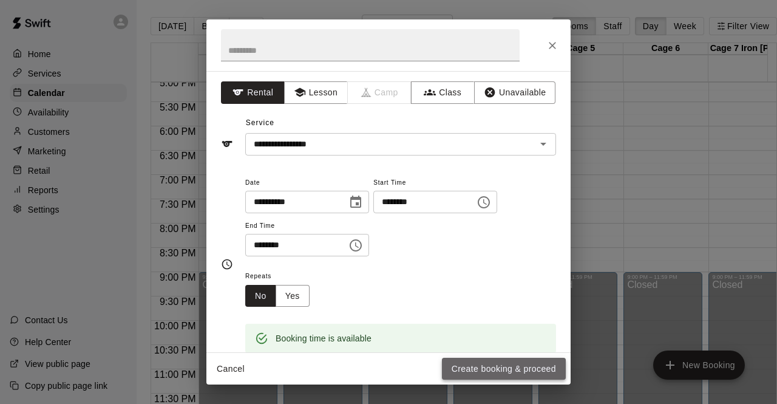
click at [480, 369] on button "Create booking & proceed" at bounding box center [504, 369] width 124 height 22
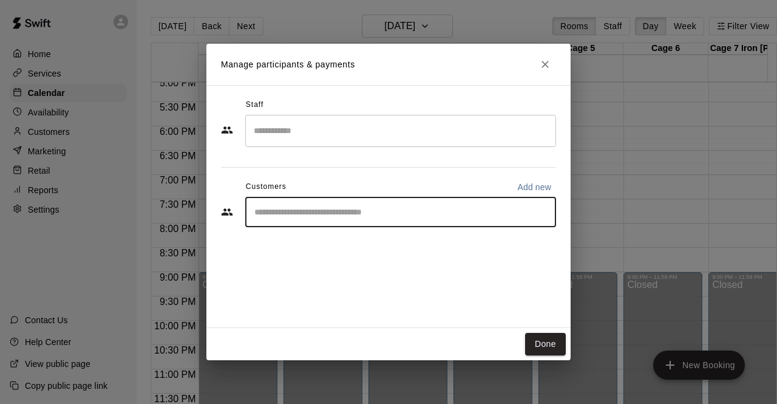
click at [296, 211] on input "Start typing to search customers..." at bounding box center [401, 212] width 300 height 12
type input "***"
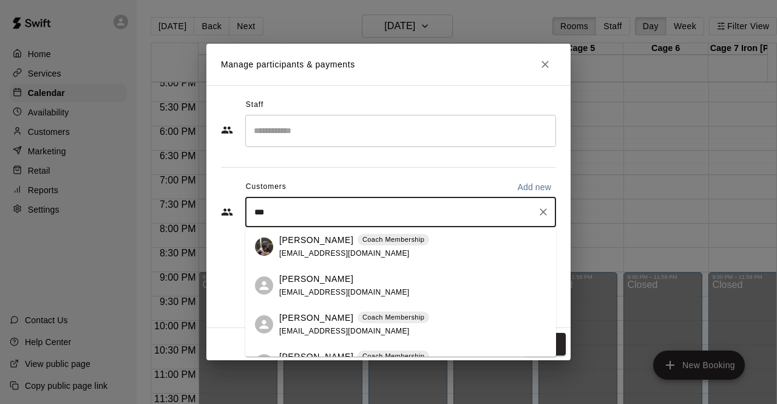
click at [308, 242] on p "Ivan Pena" at bounding box center [316, 240] width 74 height 13
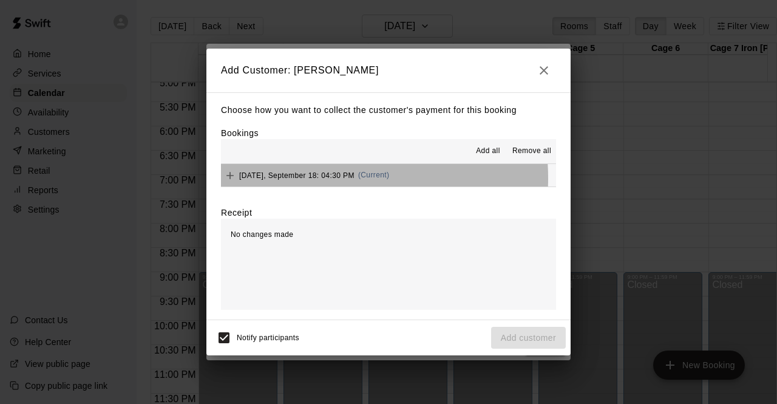
click at [316, 179] on span "Thursday, September 18: 04:30 PM" at bounding box center [296, 175] width 115 height 8
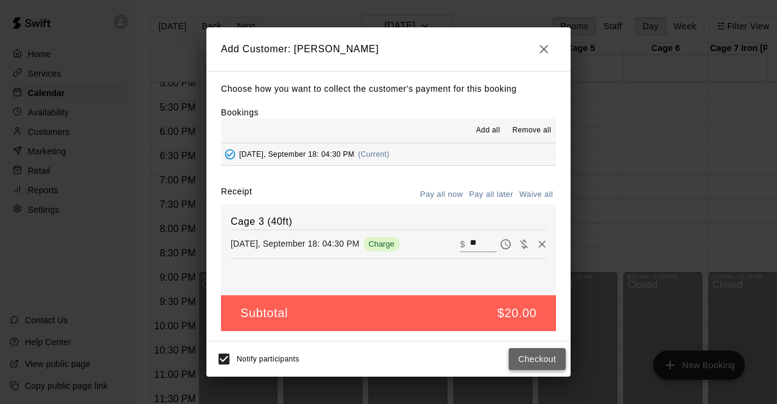
click at [537, 359] on button "Checkout" at bounding box center [537, 359] width 57 height 22
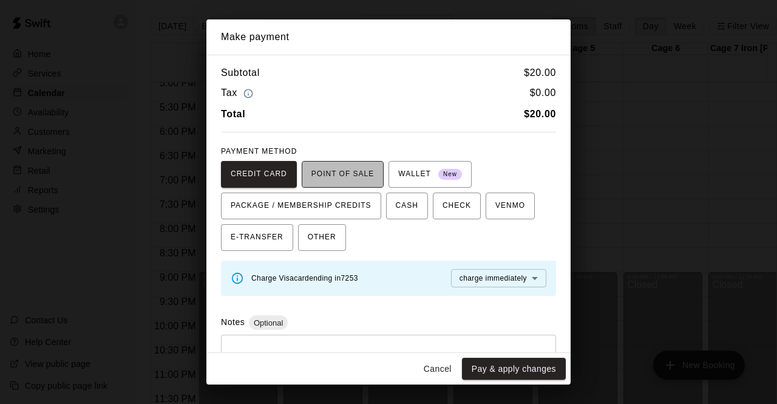
click at [345, 177] on span "POINT OF SALE" at bounding box center [342, 174] width 63 height 19
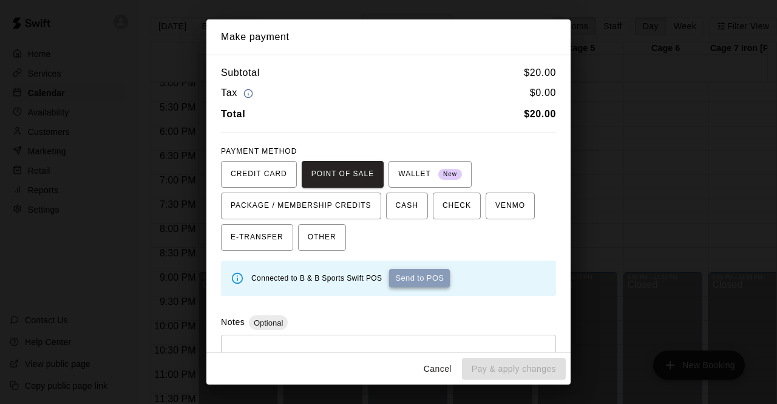
click at [415, 275] on button "Send to POS" at bounding box center [419, 278] width 61 height 18
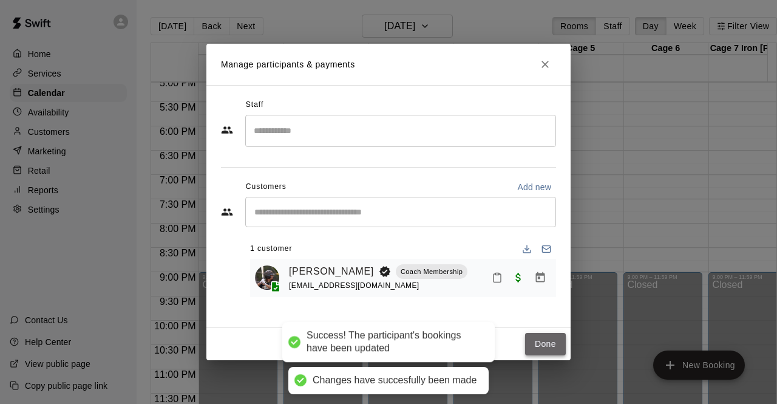
click at [546, 342] on button "Done" at bounding box center [545, 344] width 41 height 22
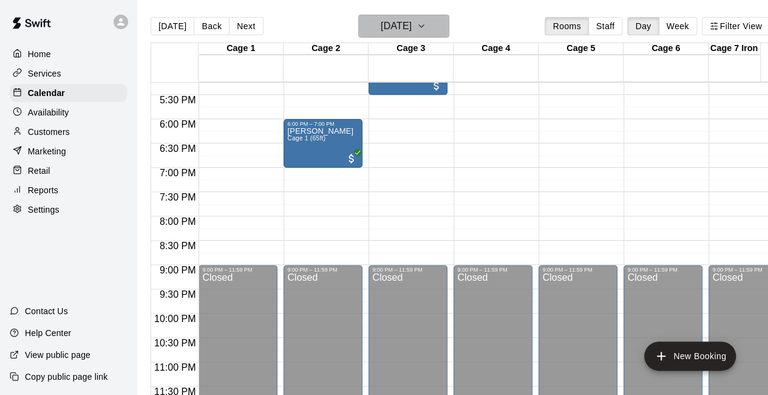
click at [426, 26] on icon "button" at bounding box center [421, 26] width 10 height 15
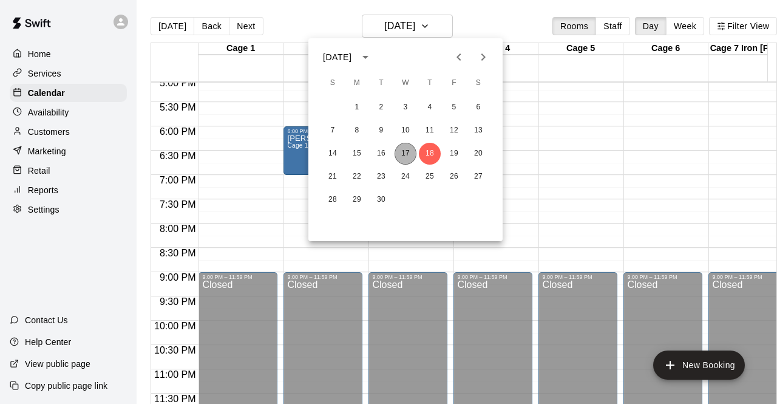
click at [407, 152] on button "17" at bounding box center [406, 154] width 22 height 22
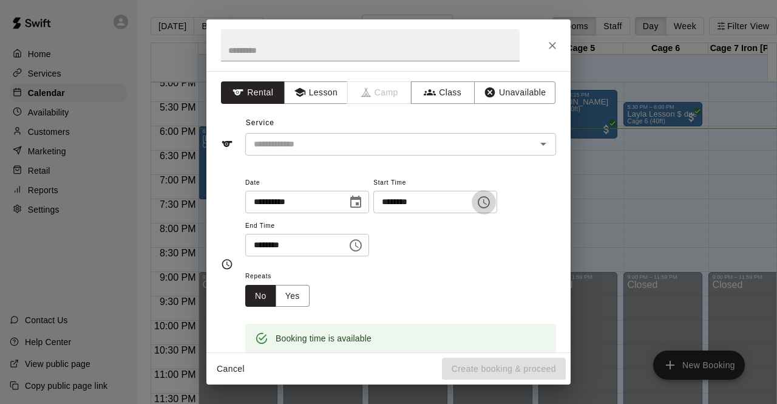
click at [491, 203] on icon "Choose time, selected time is 6:15 PM" at bounding box center [484, 202] width 15 height 15
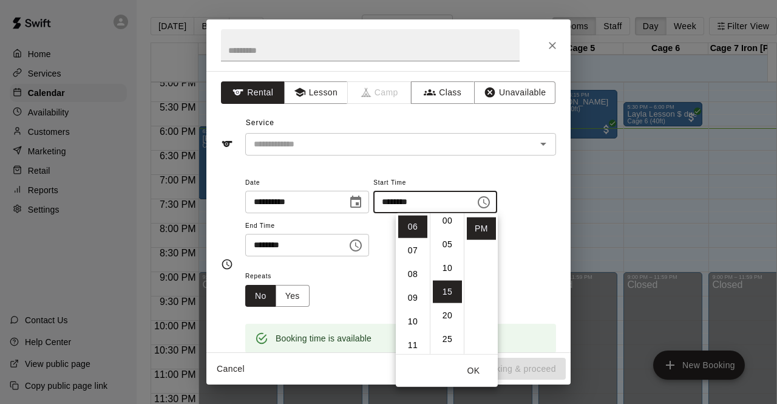
scroll to position [0, 0]
click at [447, 226] on li "00" at bounding box center [447, 227] width 29 height 22
type input "********"
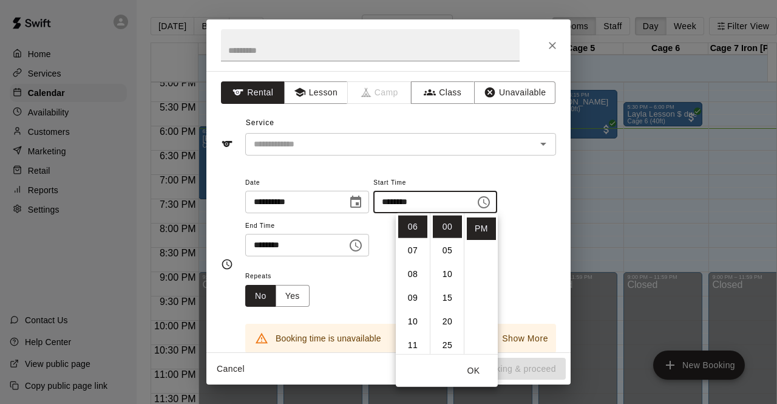
click at [362, 246] on icon "Choose time, selected time is 6:45 PM" at bounding box center [356, 245] width 12 height 12
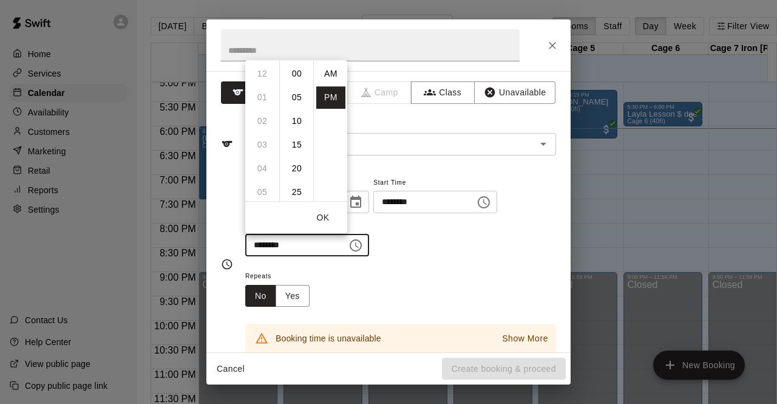
scroll to position [22, 0]
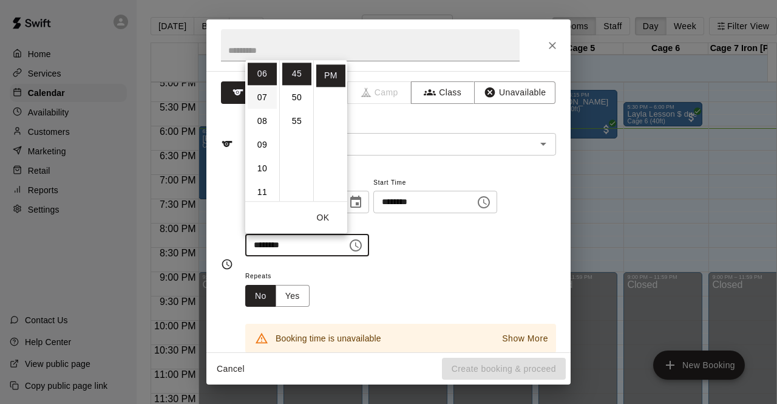
click at [262, 93] on li "07" at bounding box center [262, 97] width 29 height 22
click at [297, 76] on li "00" at bounding box center [296, 74] width 29 height 22
type input "********"
click at [325, 217] on button "OK" at bounding box center [323, 217] width 39 height 22
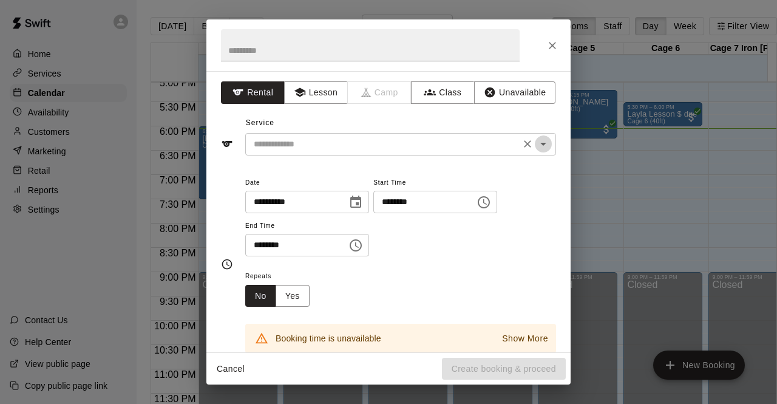
click at [540, 143] on icon "Open" at bounding box center [543, 144] width 6 height 3
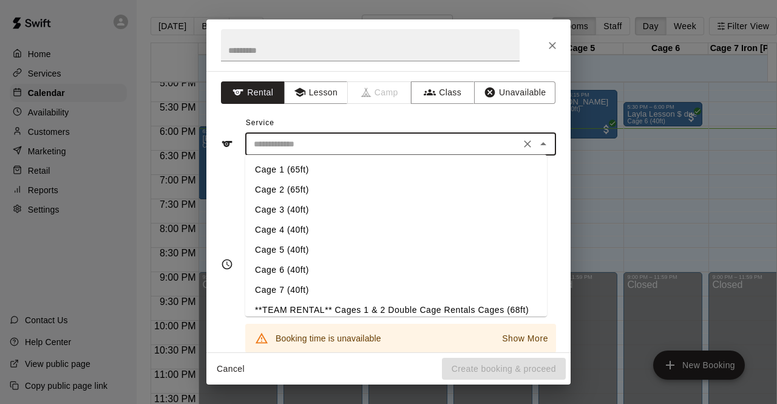
click at [319, 253] on li "Cage 5 (40ft)" at bounding box center [396, 250] width 302 height 20
type input "**********"
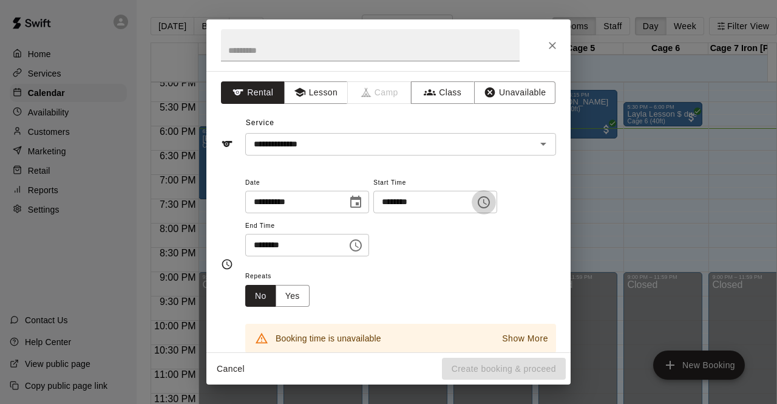
click at [491, 202] on icon "Choose time, selected time is 6:00 PM" at bounding box center [484, 202] width 15 height 15
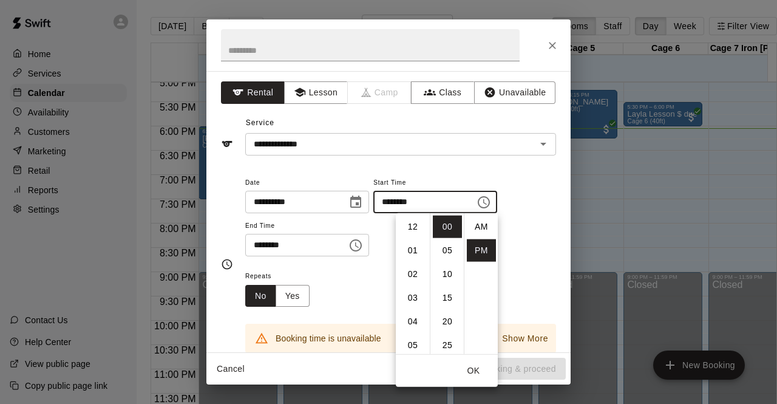
scroll to position [22, 0]
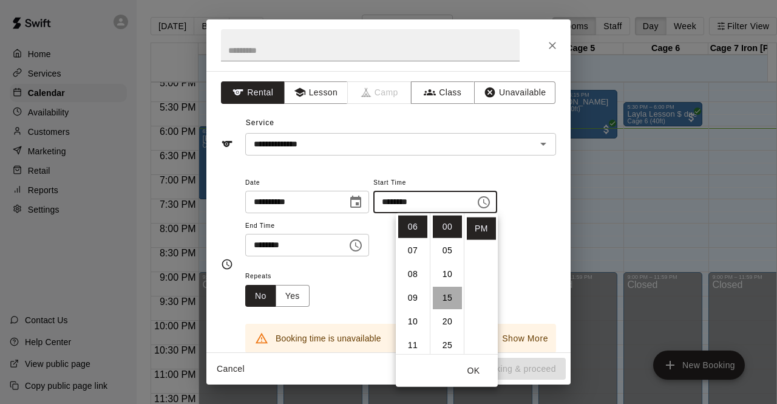
click at [447, 299] on li "15" at bounding box center [447, 298] width 29 height 22
type input "********"
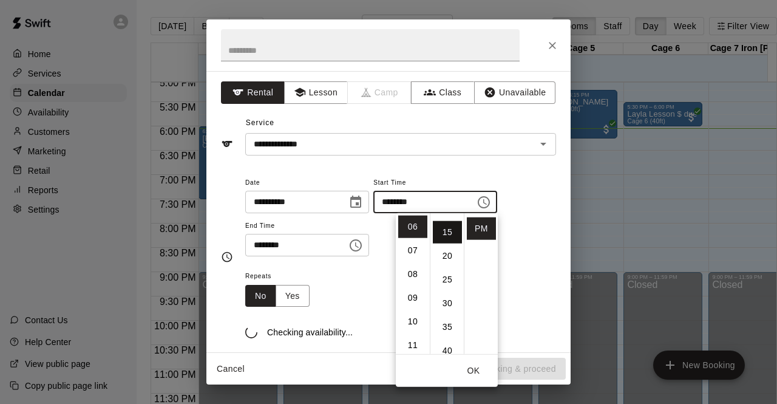
scroll to position [71, 0]
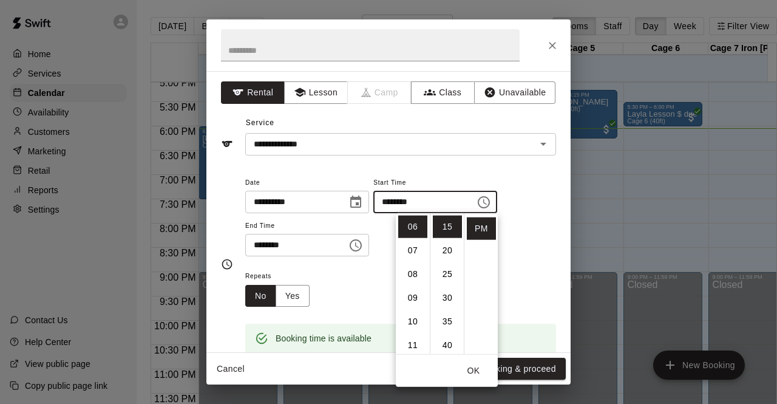
click at [515, 285] on div "Repeats No Yes" at bounding box center [400, 287] width 311 height 38
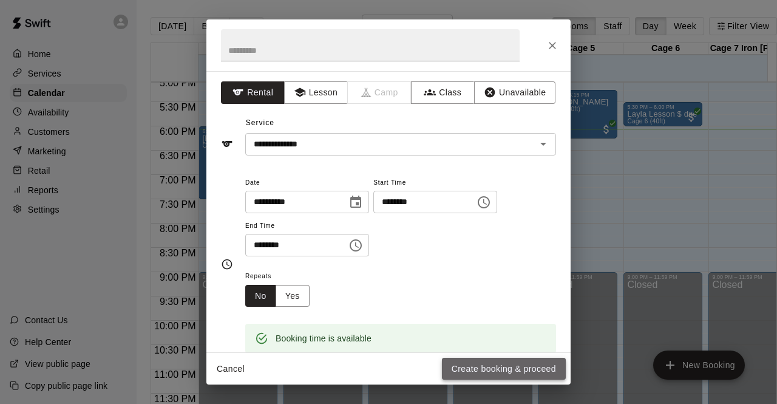
click at [500, 365] on button "Create booking & proceed" at bounding box center [504, 369] width 124 height 22
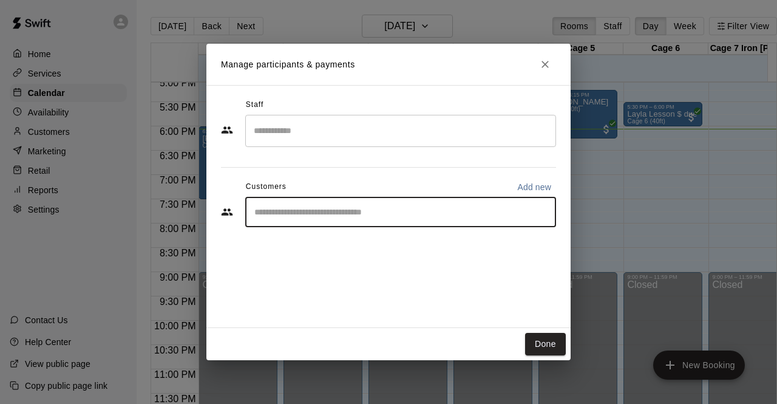
click at [291, 211] on input "Start typing to search customers..." at bounding box center [401, 212] width 300 height 12
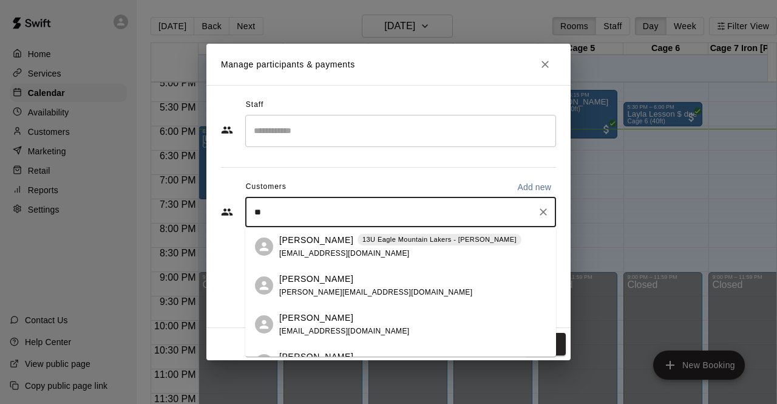
type input "***"
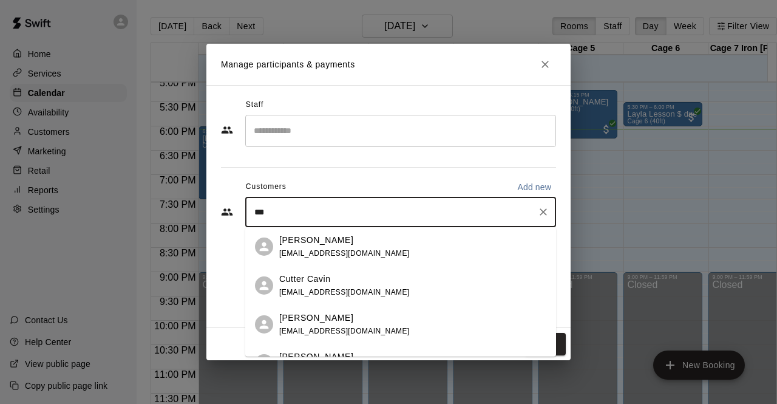
click at [318, 244] on p "Juan Avila" at bounding box center [316, 240] width 74 height 13
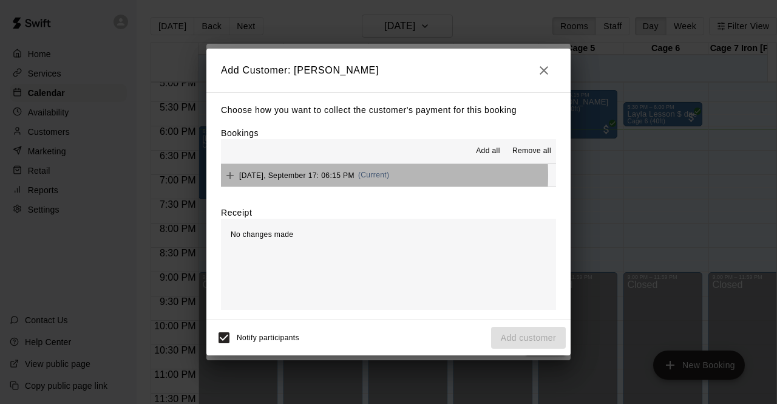
click at [316, 176] on span "Wednesday, September 17: 06:15 PM" at bounding box center [296, 175] width 115 height 8
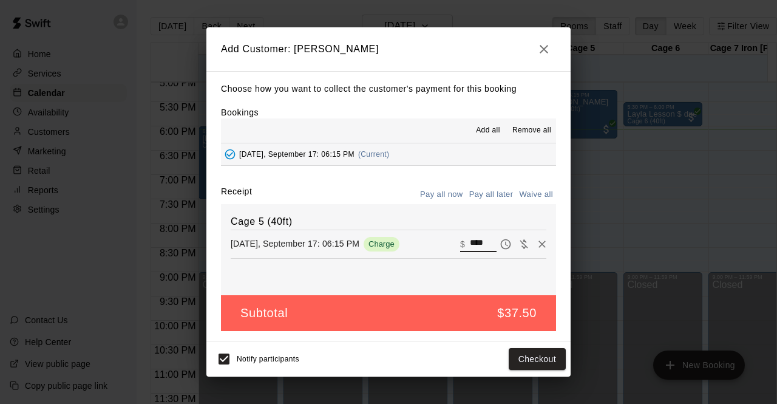
click at [479, 242] on input "****" at bounding box center [483, 244] width 27 height 16
type input "*"
type input "**"
click at [538, 359] on button "Checkout" at bounding box center [537, 359] width 57 height 22
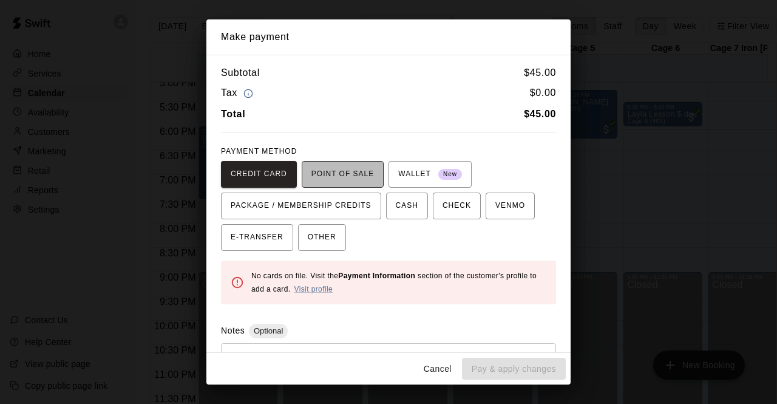
click at [340, 166] on span "POINT OF SALE" at bounding box center [342, 174] width 63 height 19
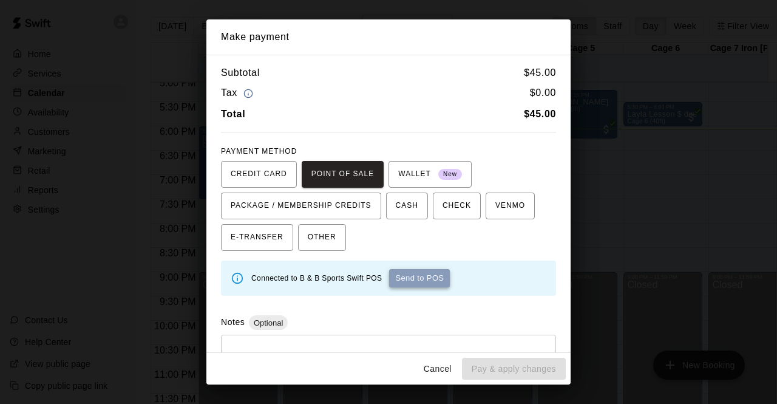
click at [427, 284] on button "Send to POS" at bounding box center [419, 278] width 61 height 18
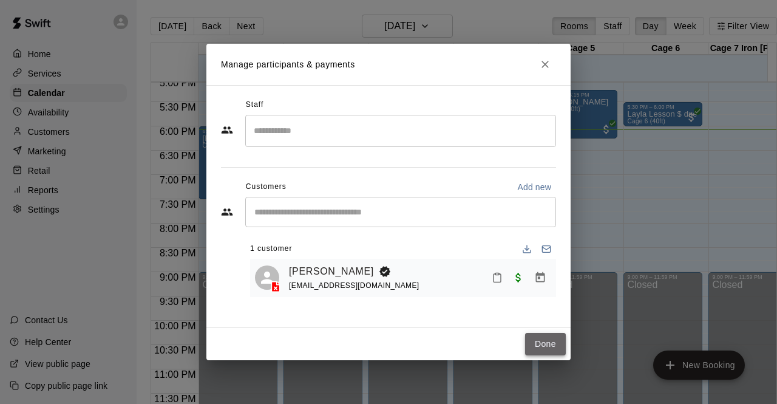
click at [550, 339] on button "Done" at bounding box center [545, 344] width 41 height 22
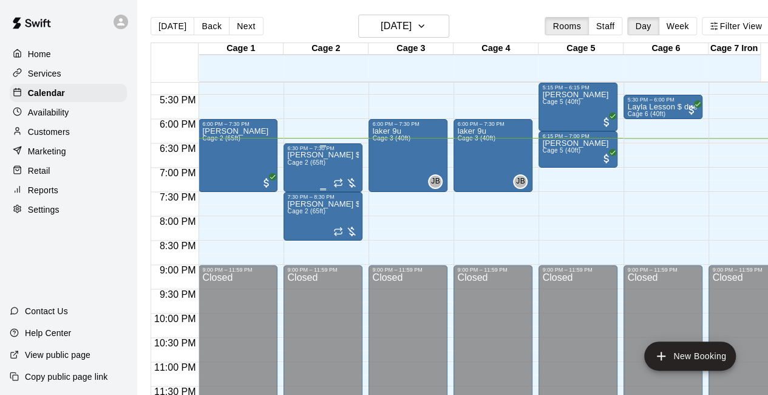
click at [317, 166] on span "Cage 2 (65ft)" at bounding box center [306, 162] width 38 height 7
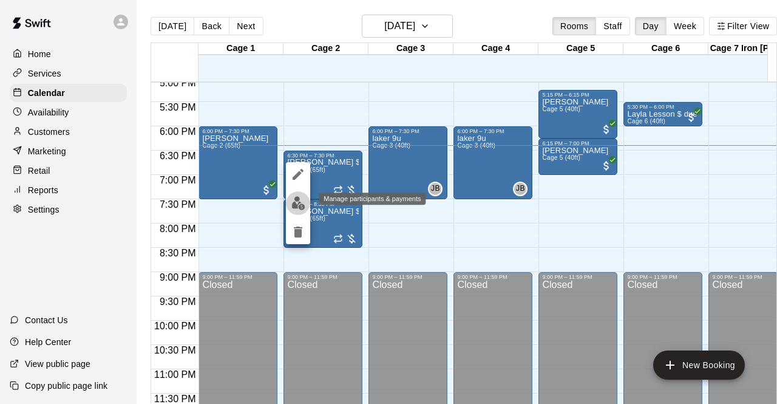
click at [296, 203] on img "edit" at bounding box center [298, 203] width 14 height 14
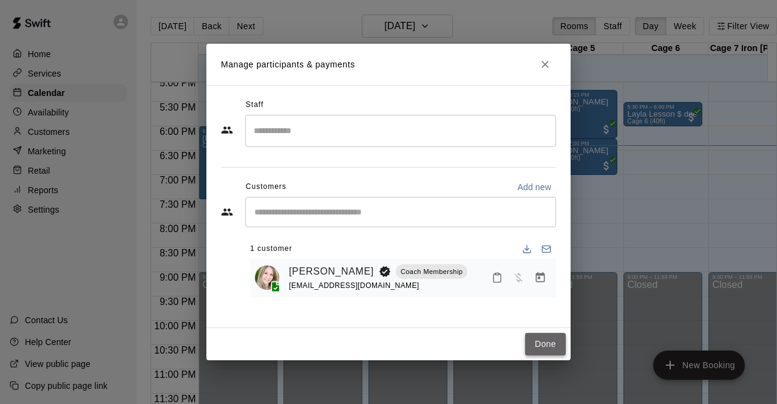
click at [549, 342] on button "Done" at bounding box center [545, 344] width 41 height 22
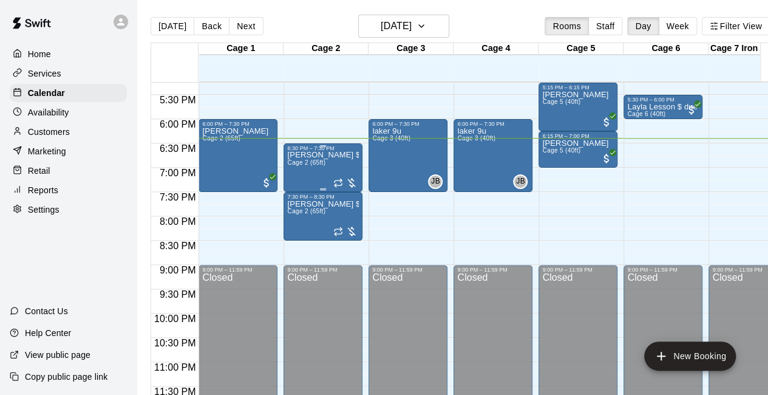
click at [316, 171] on div "Kelly Lesson $20 due Cage 2 (65ft)" at bounding box center [323, 348] width 72 height 395
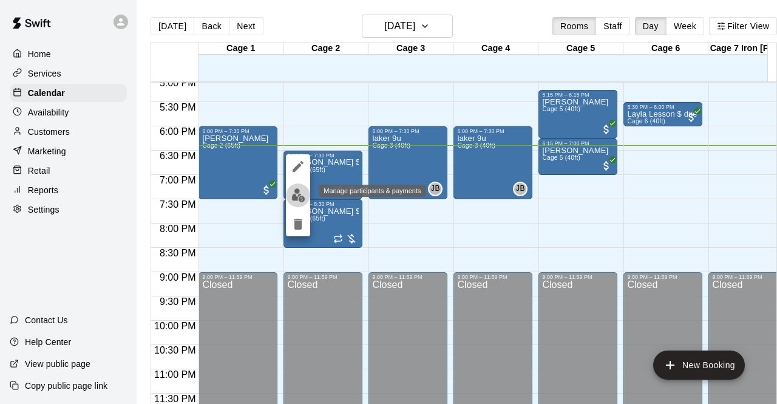
click at [299, 194] on img "edit" at bounding box center [298, 195] width 14 height 14
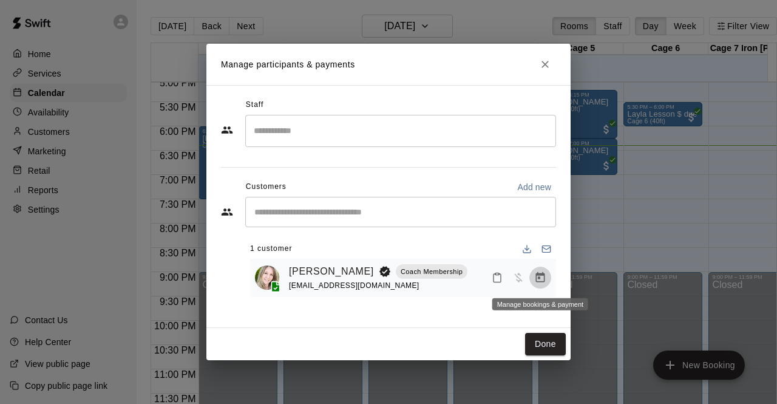
click at [539, 279] on icon "Manage bookings & payment" at bounding box center [540, 277] width 9 height 10
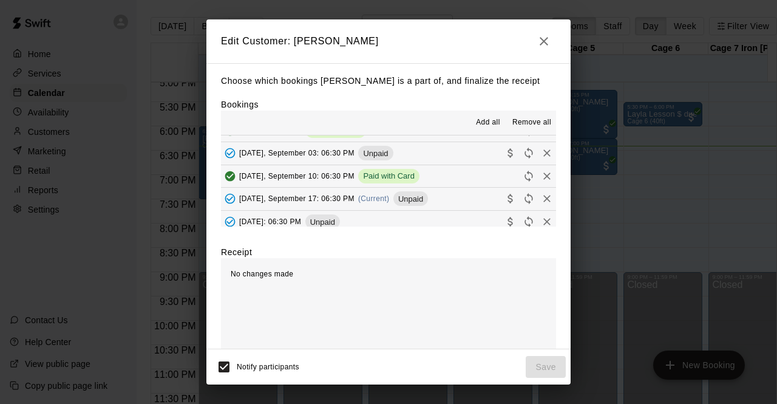
scroll to position [45, 0]
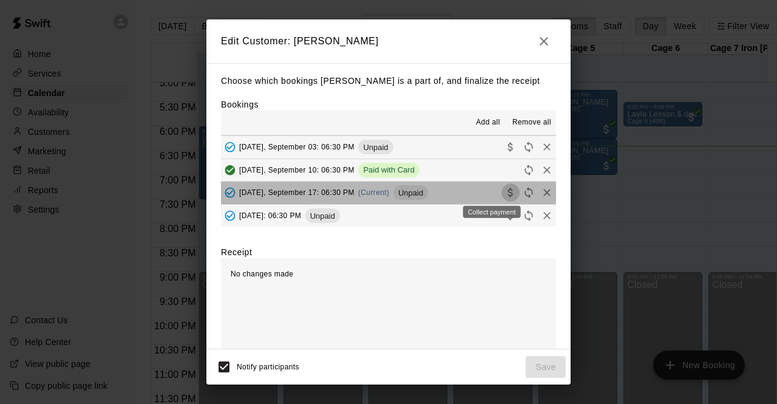
click at [505, 194] on icon "Collect payment" at bounding box center [511, 192] width 12 height 12
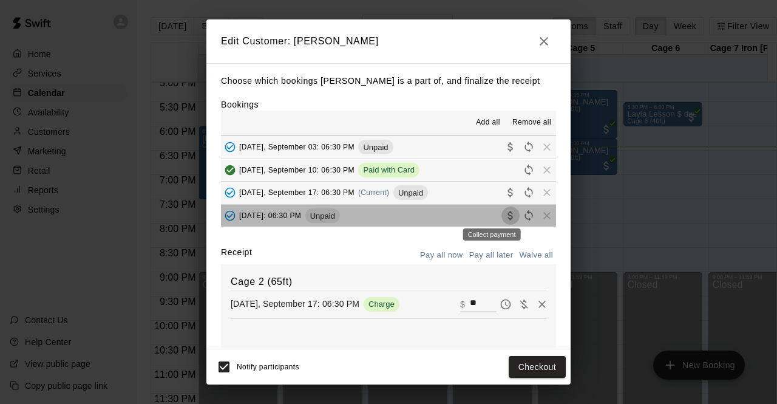
click at [508, 218] on icon "Collect payment" at bounding box center [510, 215] width 5 height 9
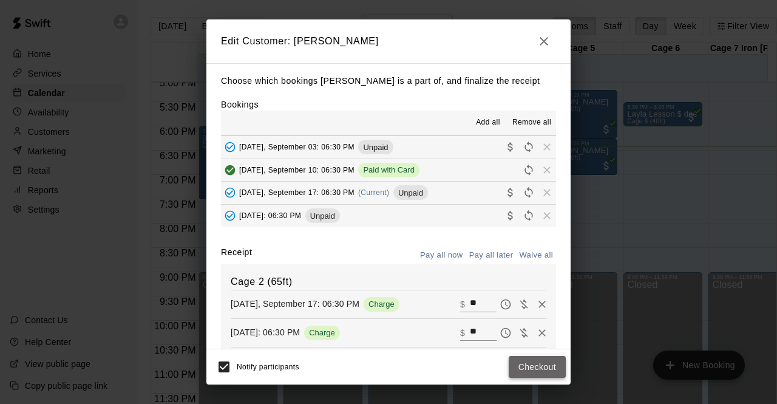
click at [537, 369] on button "Checkout" at bounding box center [537, 367] width 57 height 22
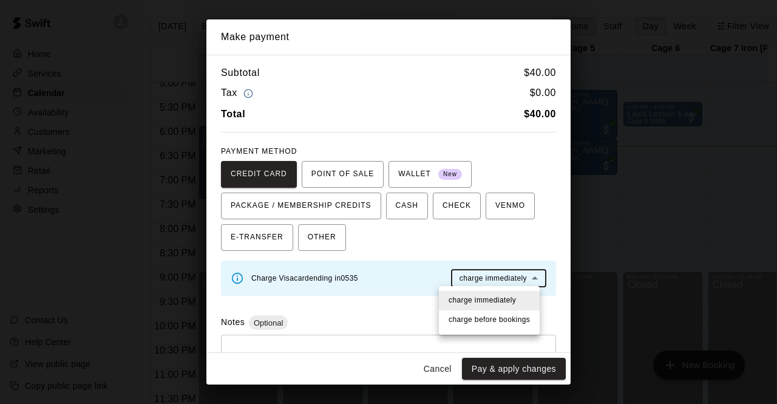
click at [471, 277] on body "Home Services Calendar Availability Customers Marketing Retail Reports Settings…" at bounding box center [388, 211] width 777 height 423
click at [483, 301] on span "charge immediately" at bounding box center [482, 300] width 67 height 12
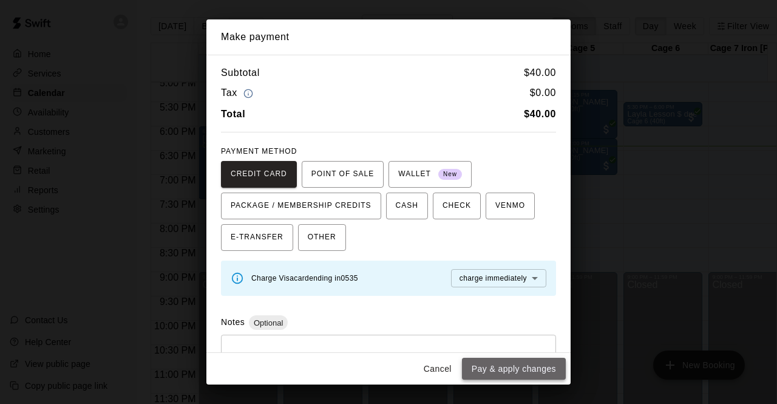
click at [511, 370] on button "Pay & apply changes" at bounding box center [514, 369] width 104 height 22
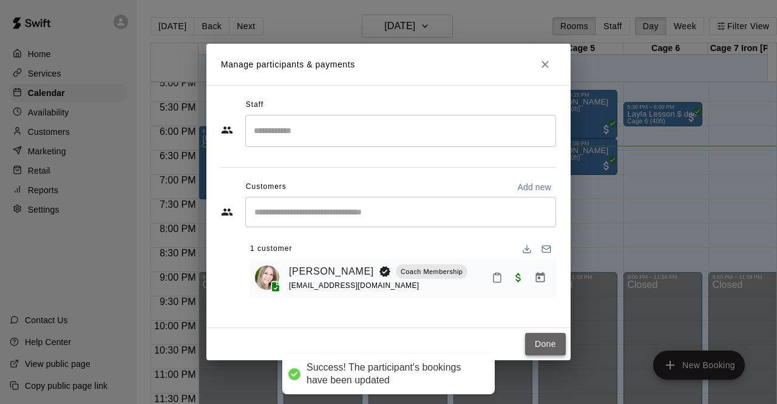
click at [546, 345] on button "Done" at bounding box center [545, 344] width 41 height 22
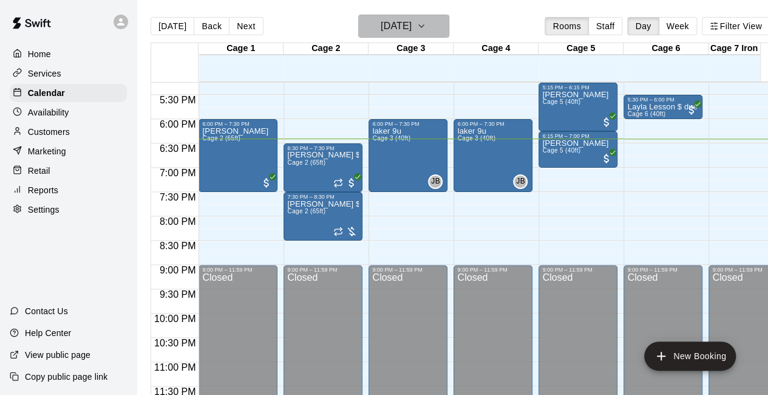
click at [426, 25] on icon "button" at bounding box center [421, 26] width 10 height 15
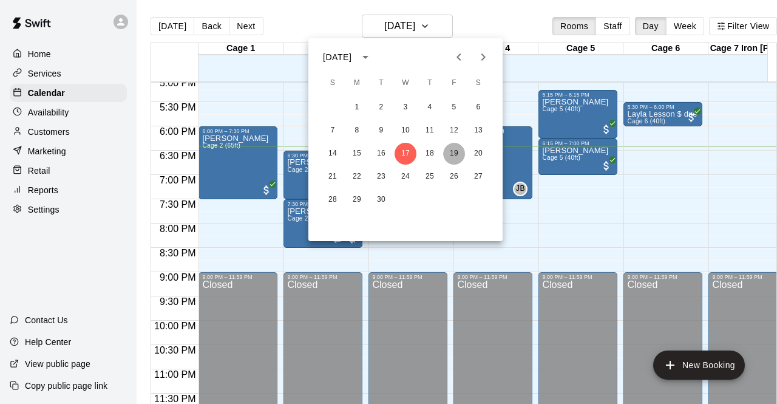
click at [455, 155] on button "19" at bounding box center [454, 154] width 22 height 22
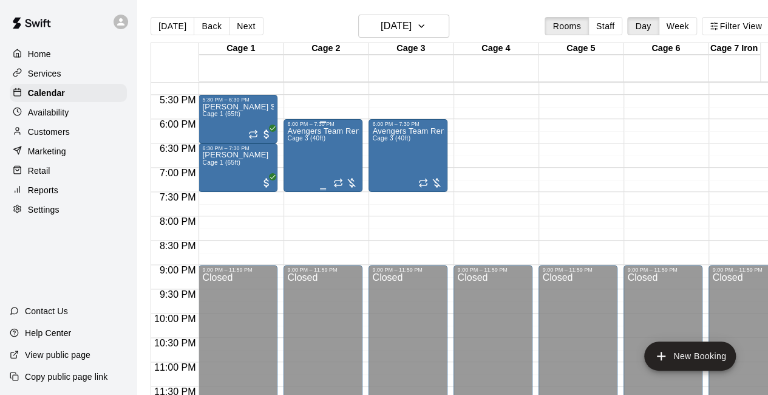
click at [314, 151] on div "Avengers Team Rental Cage 3 (40ft)" at bounding box center [323, 324] width 72 height 395
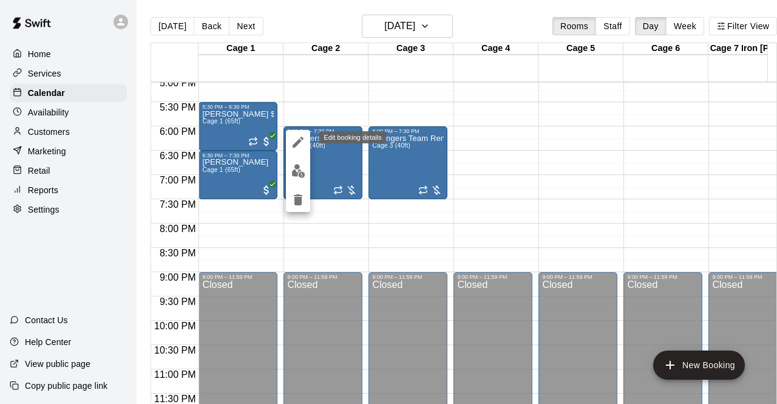
click at [299, 141] on icon "edit" at bounding box center [298, 142] width 11 height 11
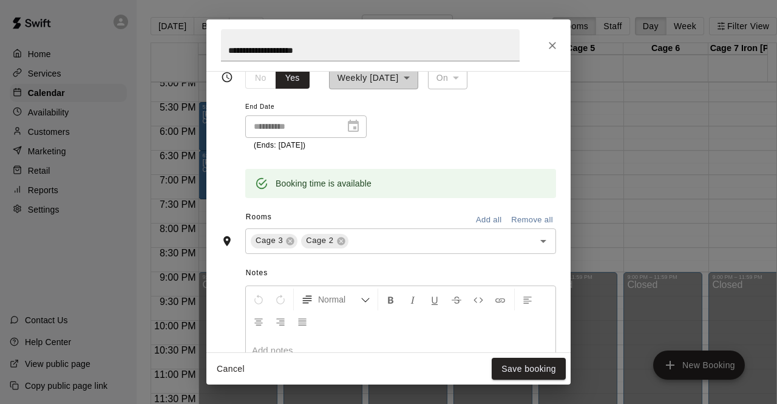
scroll to position [219, 0]
click at [340, 242] on icon at bounding box center [341, 240] width 8 height 8
click at [536, 242] on icon "Open" at bounding box center [543, 240] width 15 height 15
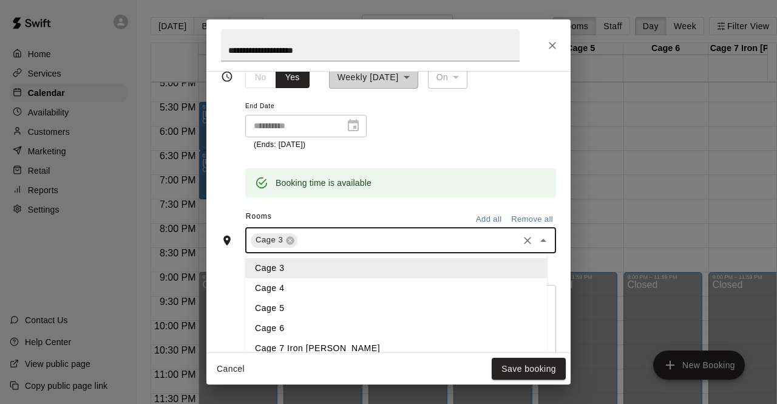
click at [281, 287] on li "Cage 4" at bounding box center [396, 288] width 302 height 20
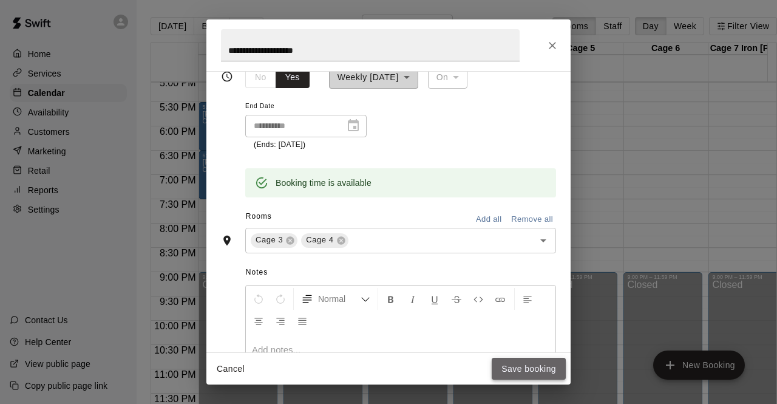
click at [531, 367] on button "Save booking" at bounding box center [529, 369] width 74 height 22
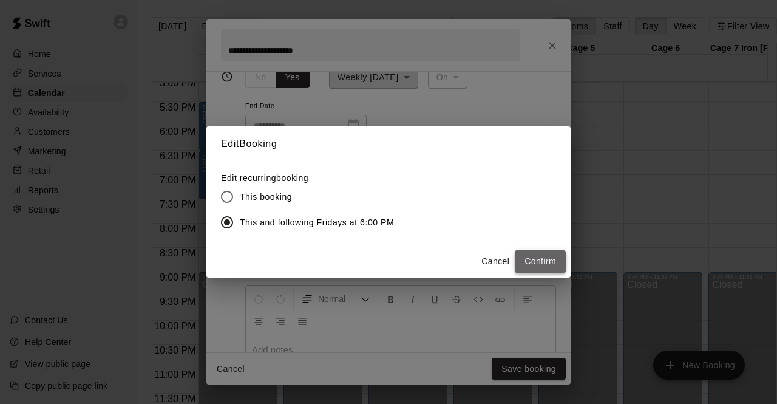
click at [540, 259] on button "Confirm" at bounding box center [540, 261] width 51 height 22
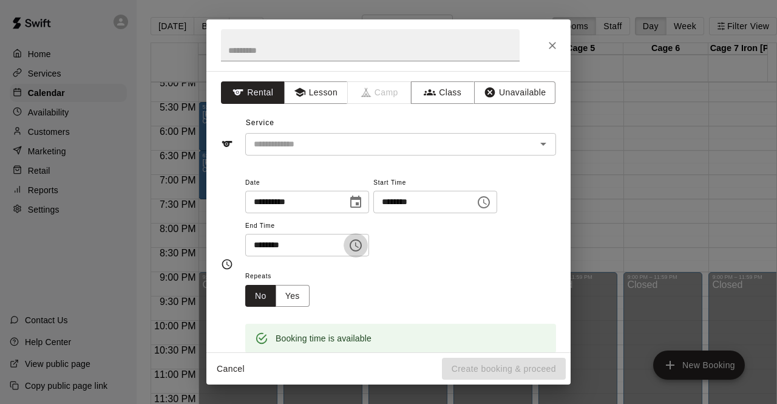
click at [363, 240] on icon "Choose time, selected time is 7:30 PM" at bounding box center [355, 245] width 15 height 15
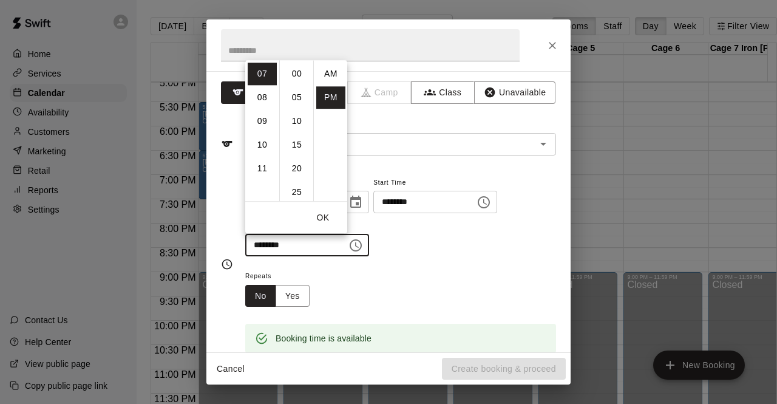
scroll to position [22, 0]
click at [261, 98] on li "08" at bounding box center [262, 97] width 29 height 22
click at [297, 72] on li "00" at bounding box center [296, 74] width 29 height 22
type input "********"
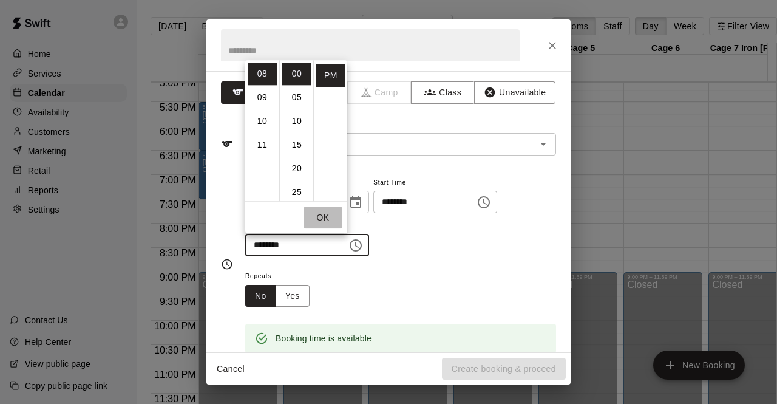
click at [325, 214] on button "OK" at bounding box center [323, 217] width 39 height 22
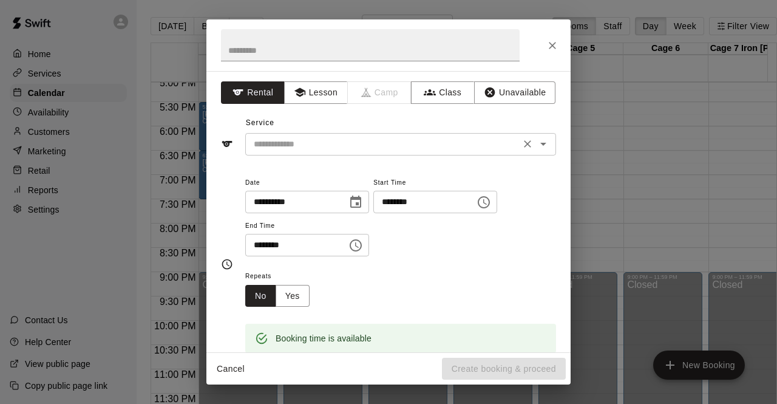
click at [536, 145] on icon "Open" at bounding box center [543, 144] width 15 height 15
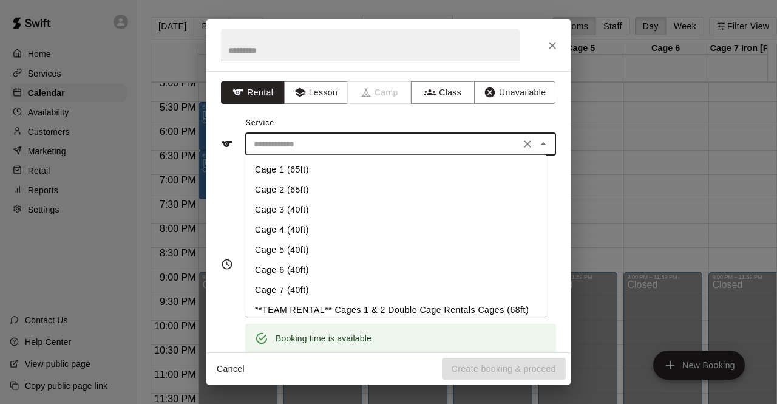
click at [308, 190] on li "Cage 2 (65ft)" at bounding box center [396, 190] width 302 height 20
type input "**********"
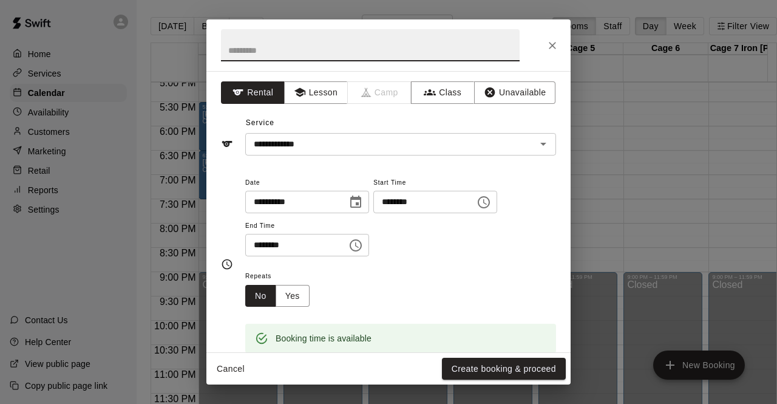
click at [254, 47] on input "text" at bounding box center [370, 45] width 299 height 32
type input "*****"
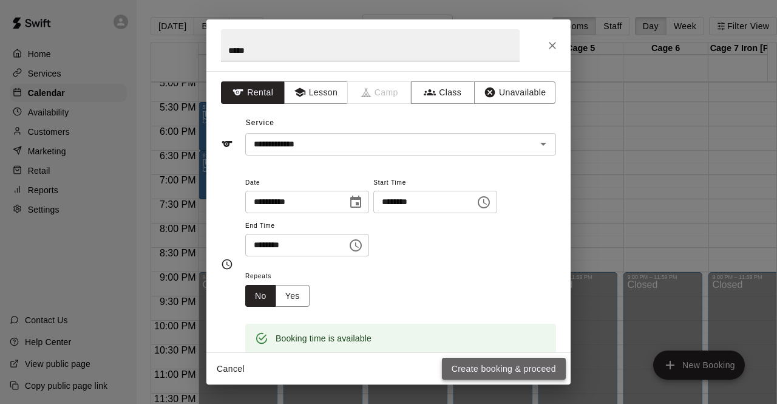
click at [494, 370] on button "Create booking & proceed" at bounding box center [504, 369] width 124 height 22
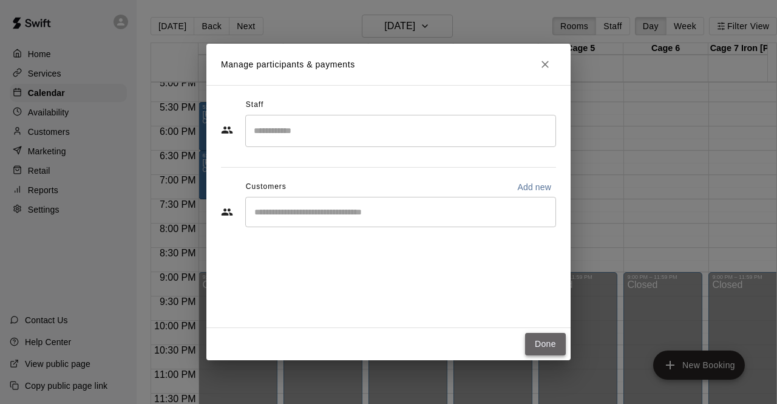
click at [542, 350] on button "Done" at bounding box center [545, 344] width 41 height 22
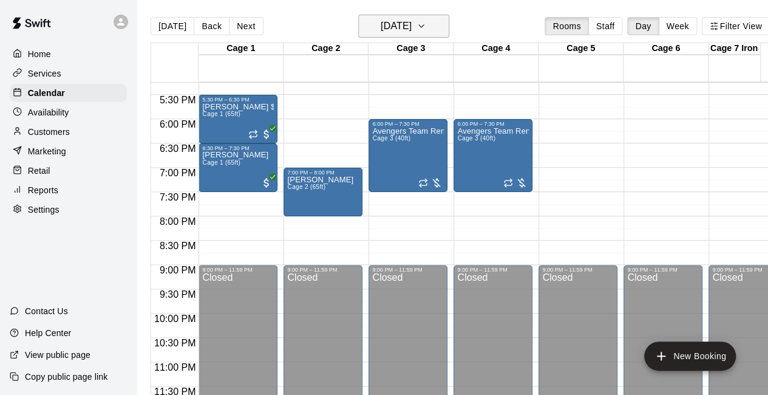
click at [426, 23] on icon "button" at bounding box center [421, 26] width 10 height 15
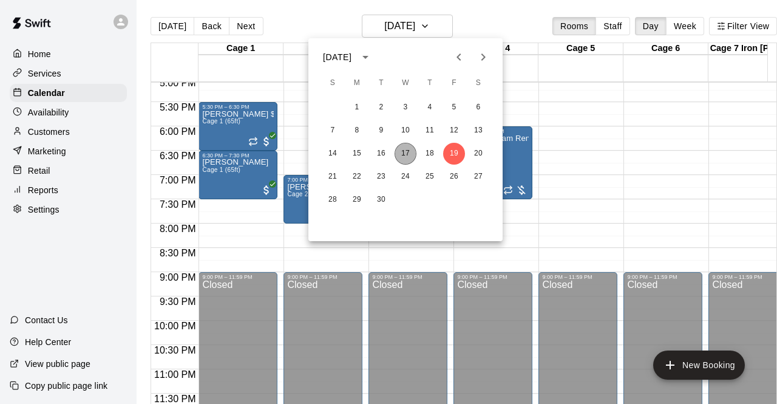
click at [406, 153] on button "17" at bounding box center [406, 154] width 22 height 22
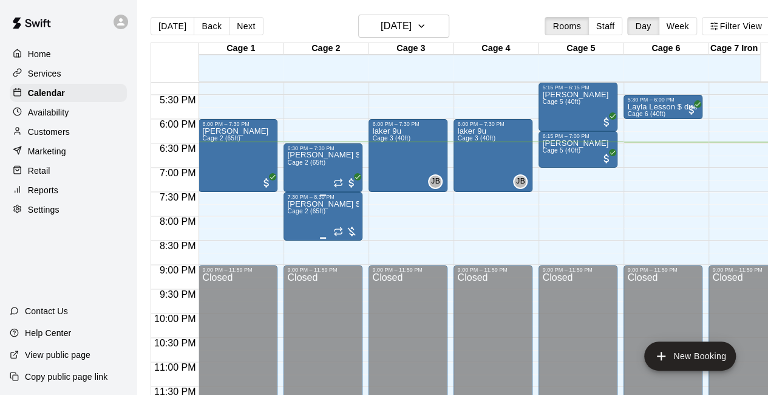
click at [332, 223] on div "Kelly Lesson $20 due Cage 2 (65ft)" at bounding box center [323, 397] width 72 height 395
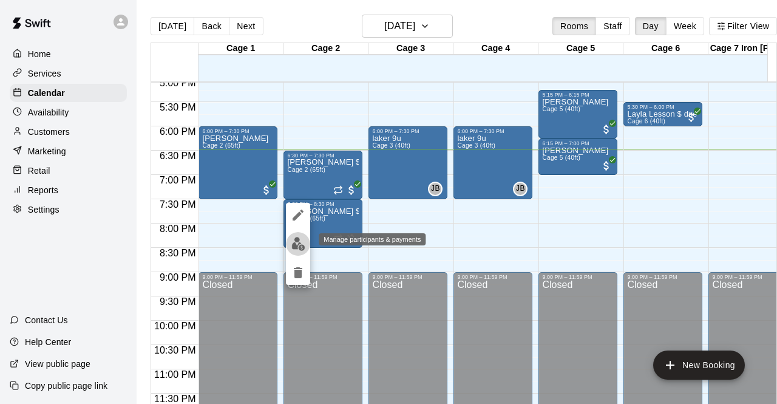
click at [294, 245] on img "edit" at bounding box center [298, 244] width 14 height 14
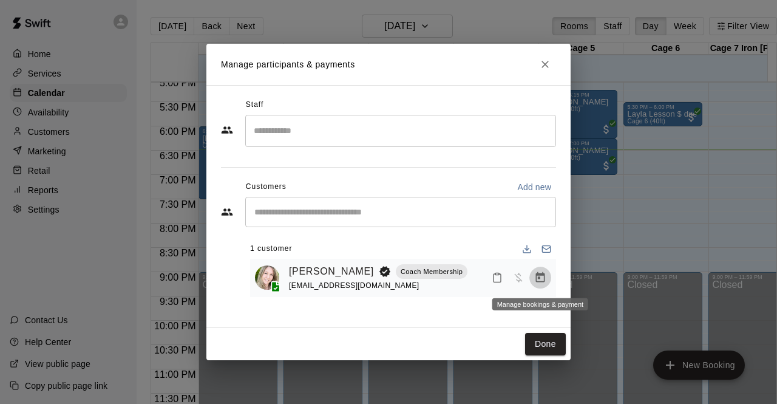
click at [542, 280] on icon "Manage bookings & payment" at bounding box center [540, 277] width 12 height 12
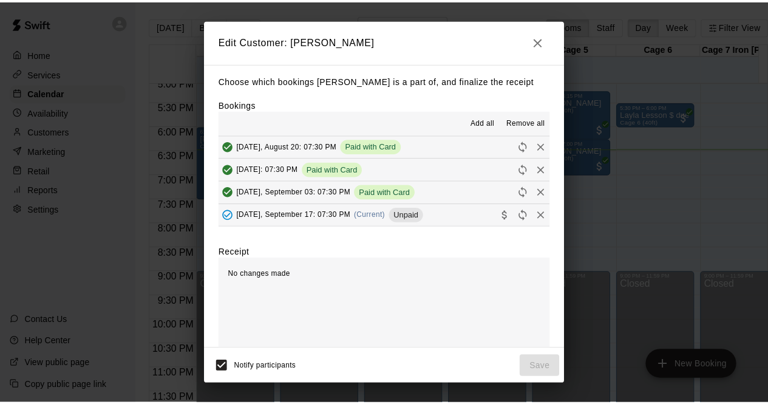
scroll to position [22, 0]
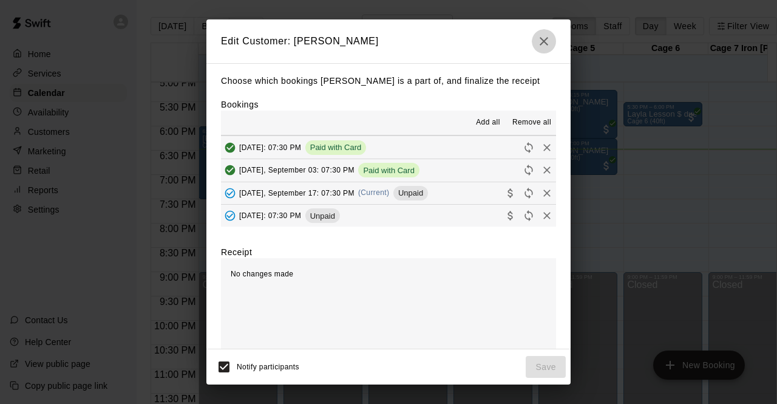
click at [543, 40] on icon "button" at bounding box center [544, 41] width 8 height 8
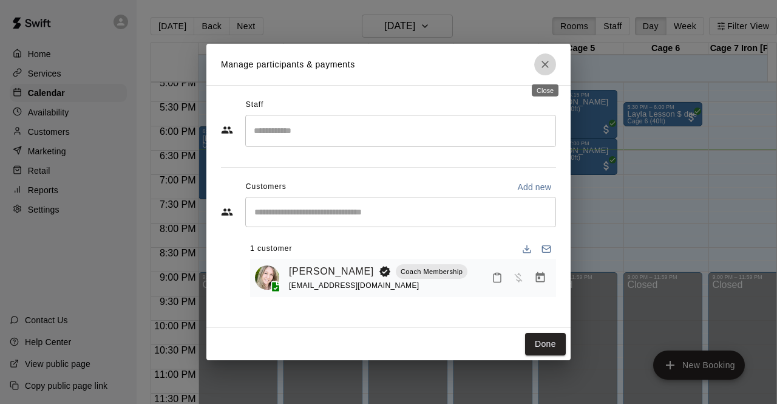
click at [545, 66] on icon "Close" at bounding box center [545, 64] width 12 height 12
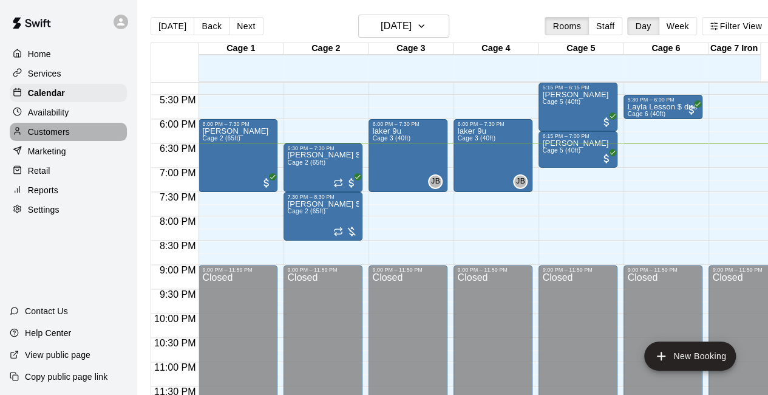
click at [76, 134] on div "Customers" at bounding box center [68, 132] width 117 height 18
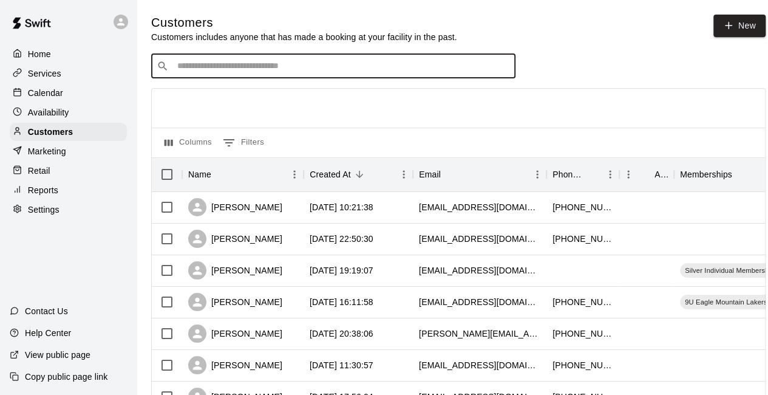
click at [205, 67] on input "Search customers by name or email" at bounding box center [342, 66] width 336 height 12
type input "****"
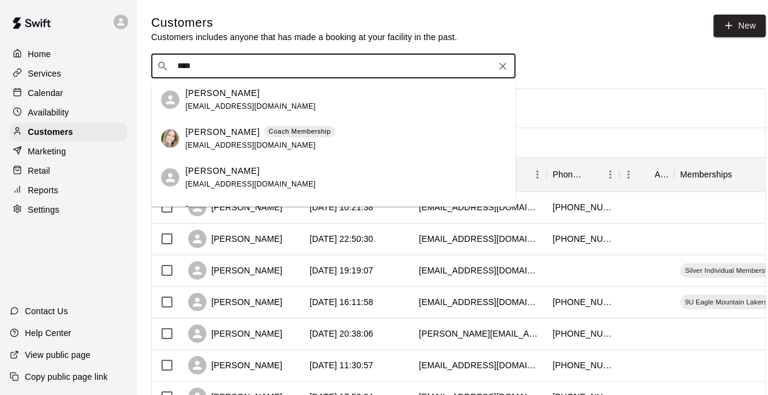
click at [268, 134] on p "Coach Membership" at bounding box center [299, 131] width 62 height 10
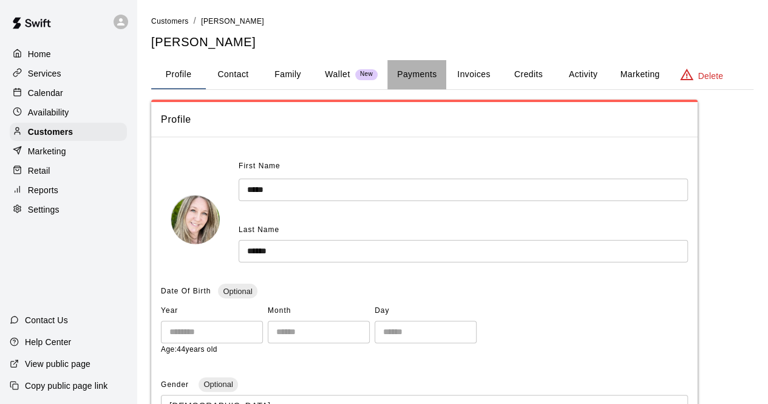
click at [421, 73] on button "Payments" at bounding box center [416, 74] width 59 height 29
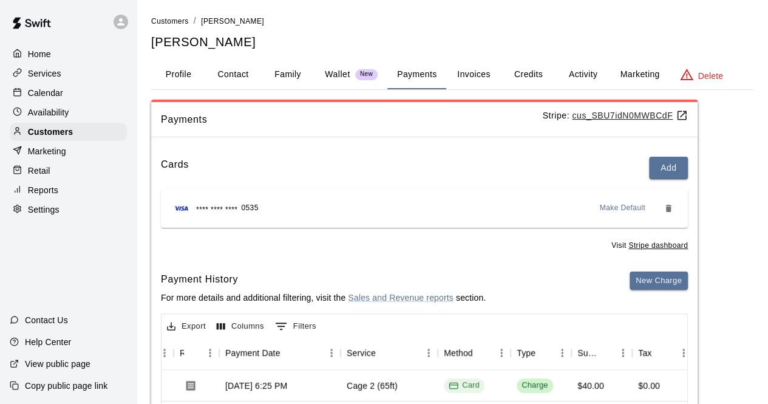
click at [73, 95] on div "Calendar" at bounding box center [68, 93] width 117 height 18
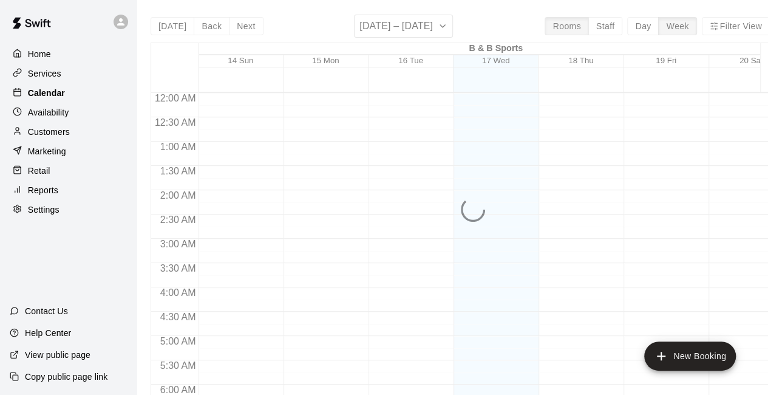
scroll to position [792, 0]
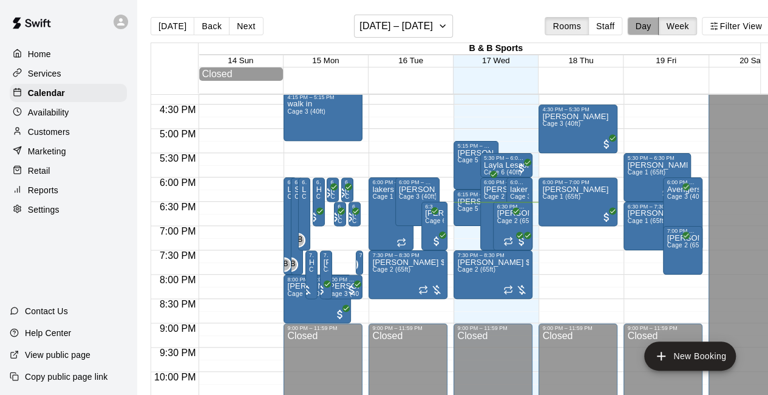
click at [647, 20] on button "Day" at bounding box center [643, 26] width 32 height 18
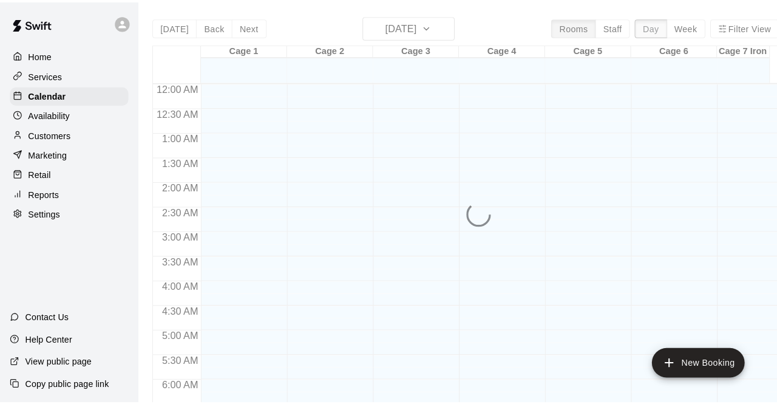
scroll to position [838, 0]
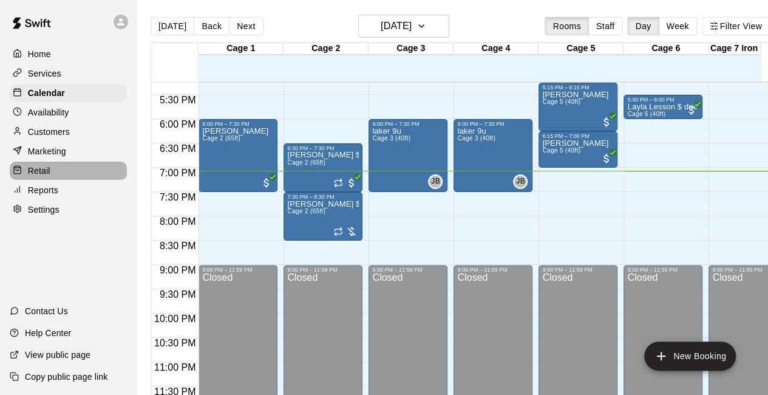
click at [59, 178] on div "Retail" at bounding box center [68, 170] width 117 height 18
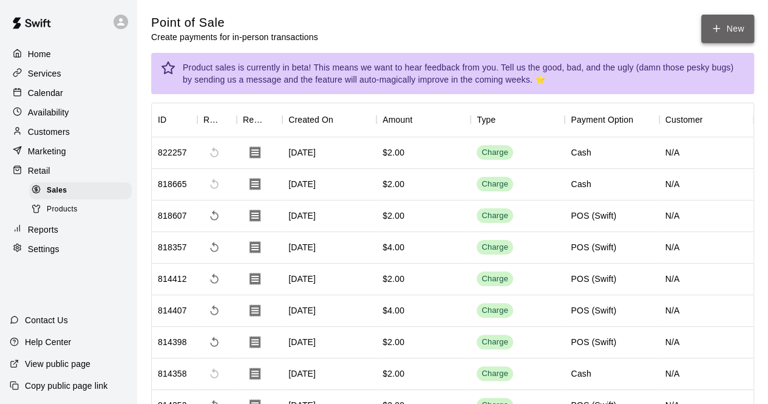
click at [722, 27] on button "New" at bounding box center [727, 29] width 52 height 29
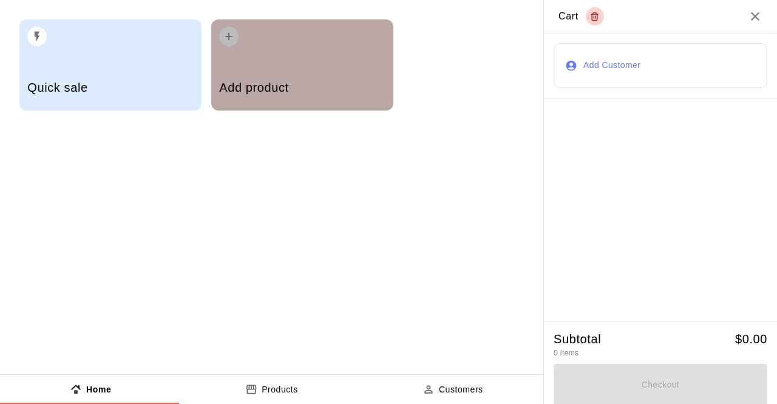
click at [341, 71] on div "Add product" at bounding box center [302, 88] width 166 height 43
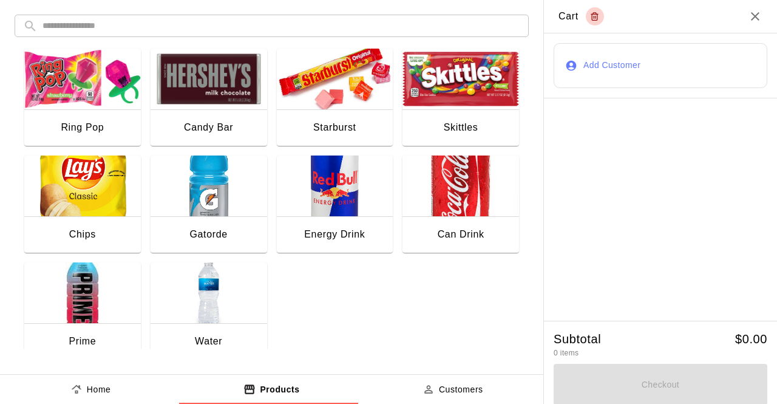
scroll to position [240, 0]
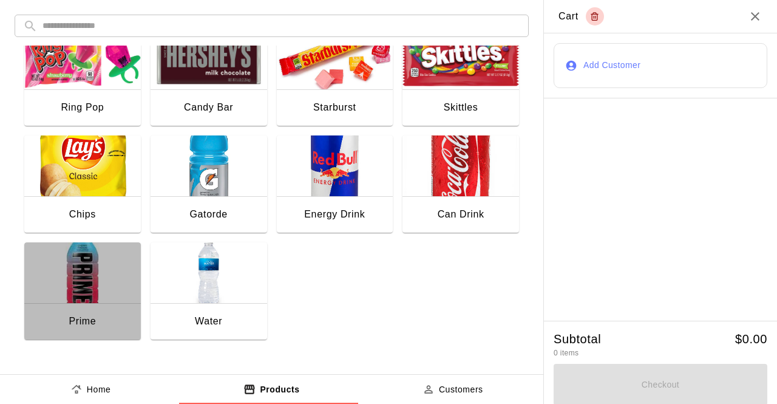
click at [100, 293] on img "button" at bounding box center [82, 272] width 117 height 61
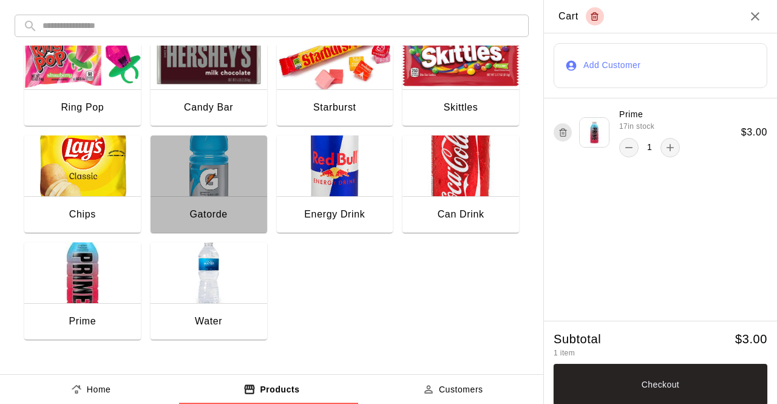
click at [202, 172] on img "button" at bounding box center [209, 165] width 117 height 61
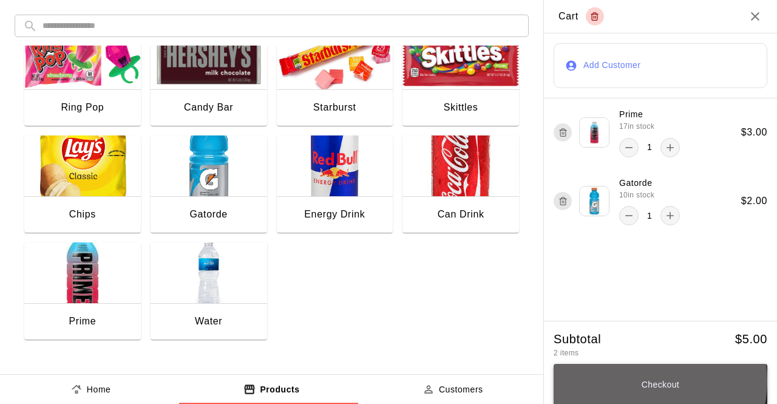
click at [637, 382] on button "Checkout" at bounding box center [661, 384] width 214 height 41
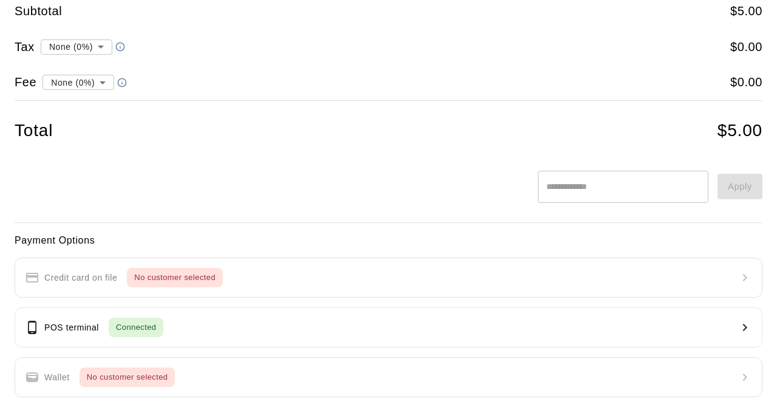
scroll to position [73, 0]
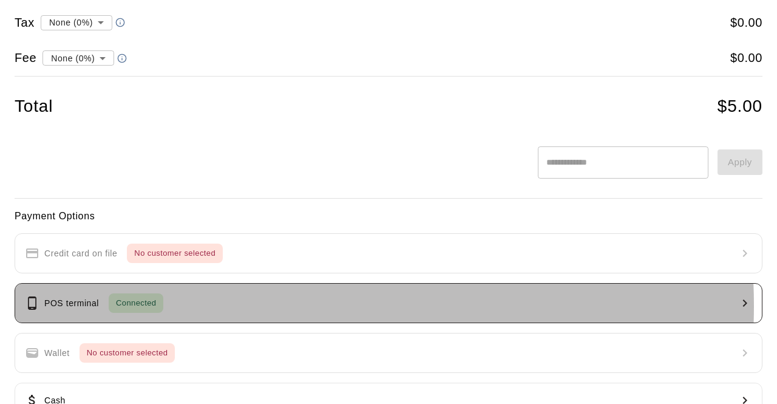
click at [234, 304] on button "POS terminal Connected" at bounding box center [389, 303] width 748 height 40
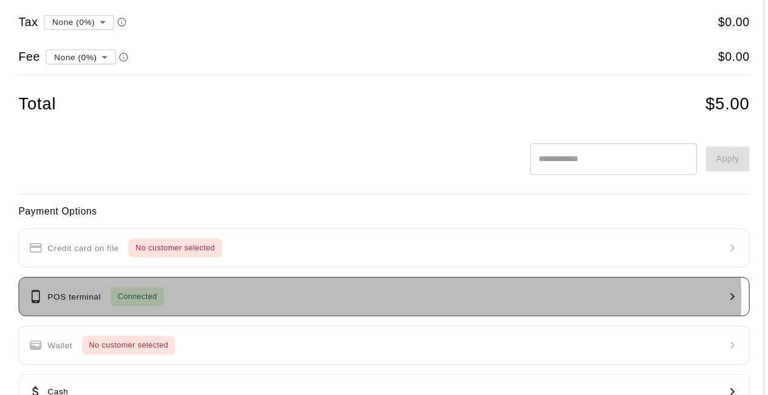
scroll to position [0, 0]
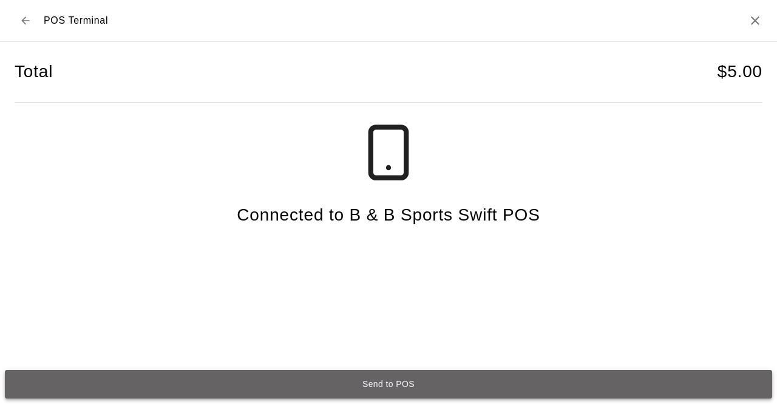
click at [397, 384] on button "Send to POS" at bounding box center [388, 384] width 767 height 29
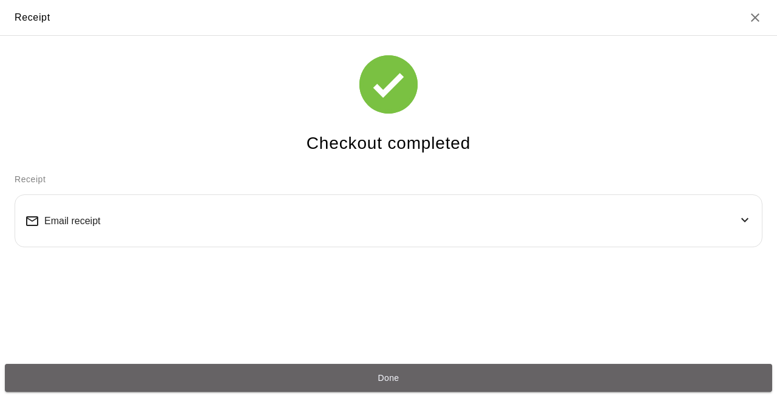
click at [397, 384] on button "Done" at bounding box center [388, 378] width 767 height 29
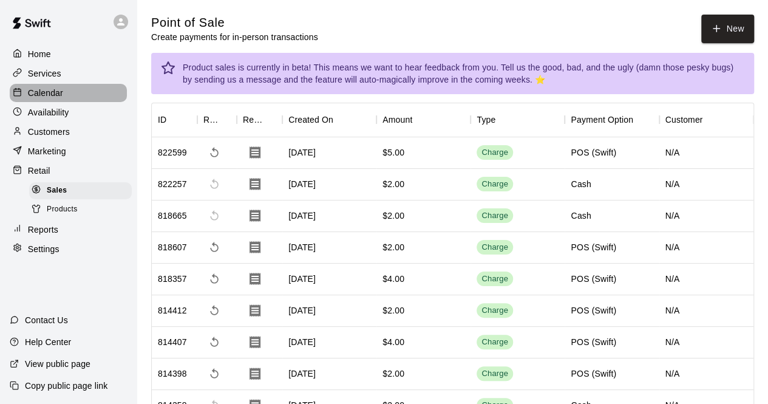
click at [63, 95] on div "Calendar" at bounding box center [68, 93] width 117 height 18
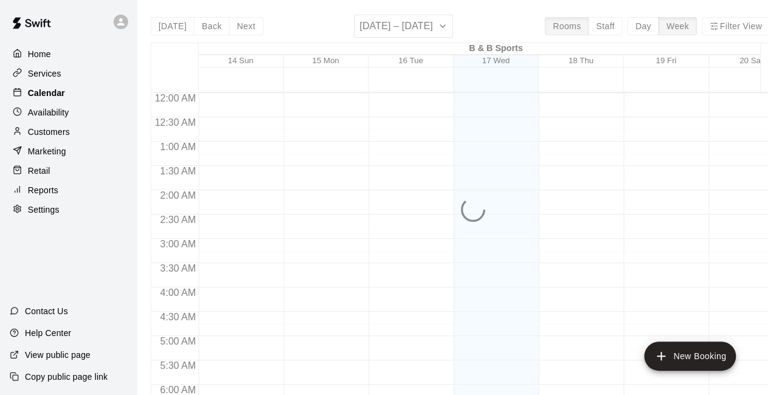
scroll to position [792, 0]
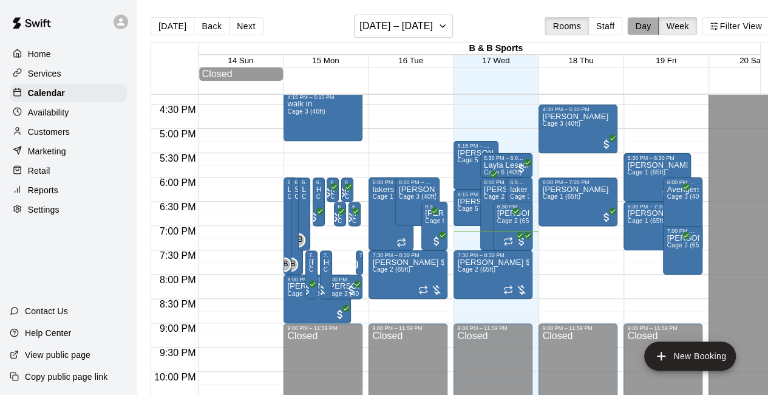
click at [651, 29] on button "Day" at bounding box center [643, 26] width 32 height 18
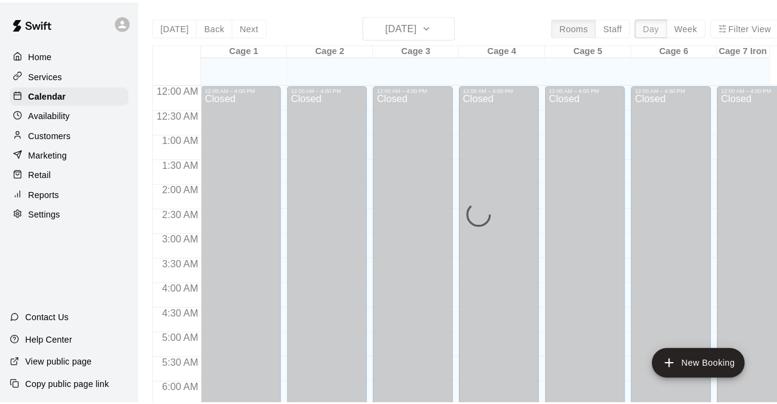
scroll to position [841, 0]
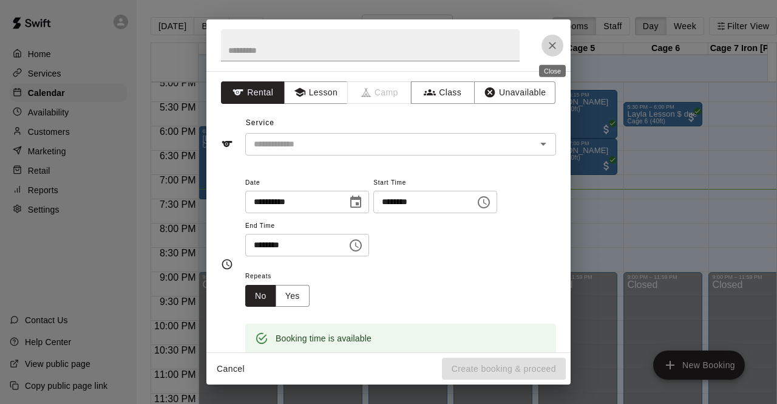
click at [552, 45] on icon "Close" at bounding box center [552, 45] width 7 height 7
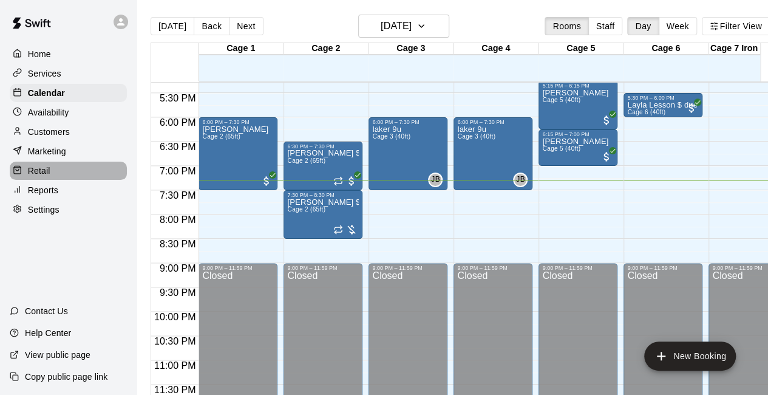
click at [59, 175] on div "Retail" at bounding box center [68, 170] width 117 height 18
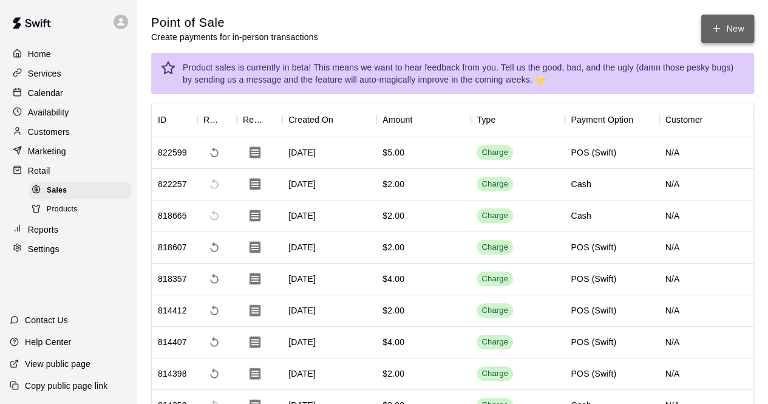
click at [724, 28] on button "New" at bounding box center [727, 29] width 52 height 29
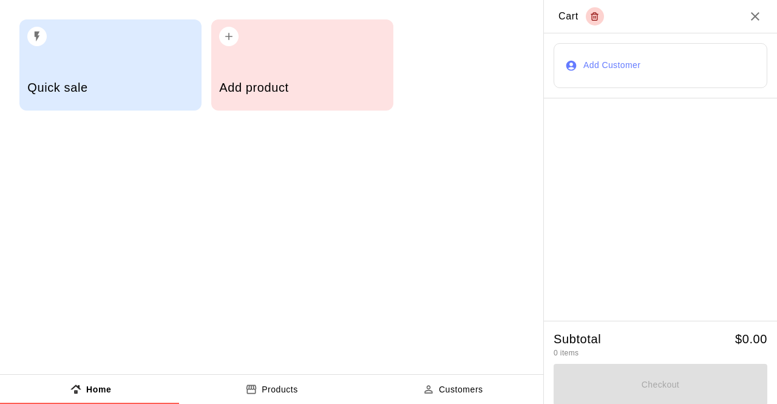
click at [314, 50] on div "Add product" at bounding box center [302, 64] width 182 height 91
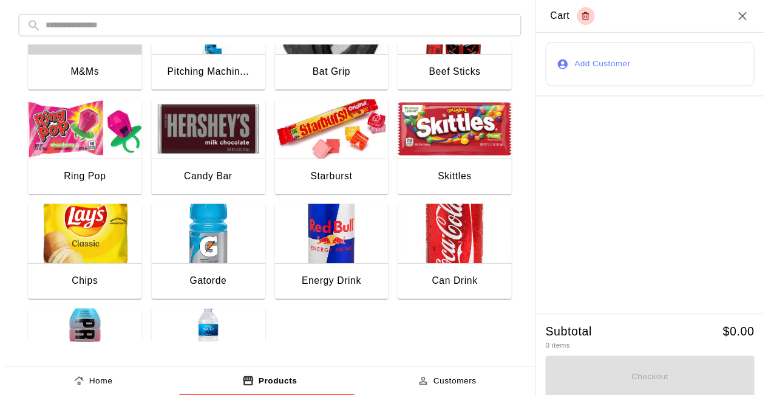
scroll to position [194, 0]
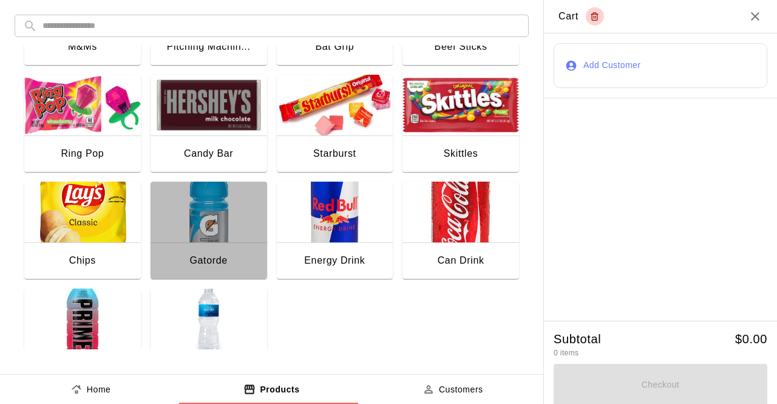
click at [182, 214] on img "button" at bounding box center [209, 212] width 117 height 61
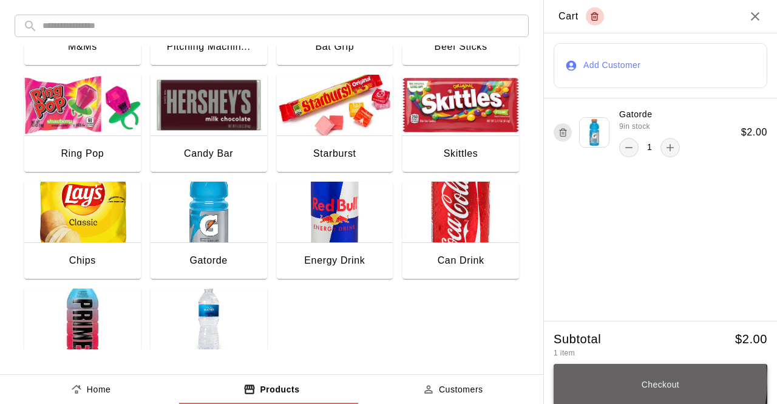
click at [623, 382] on button "Checkout" at bounding box center [661, 384] width 214 height 41
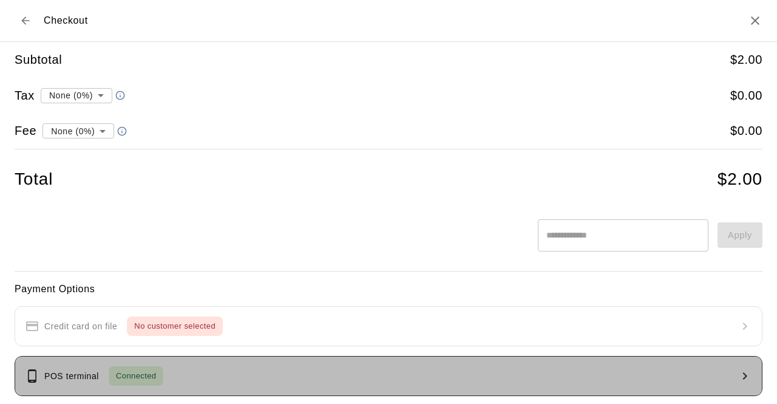
click at [397, 381] on button "POS terminal Connected" at bounding box center [389, 376] width 748 height 40
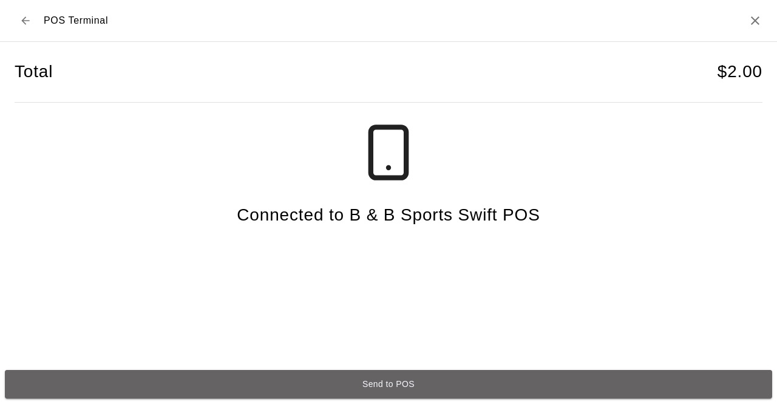
click at [397, 381] on button "Send to POS" at bounding box center [388, 384] width 767 height 29
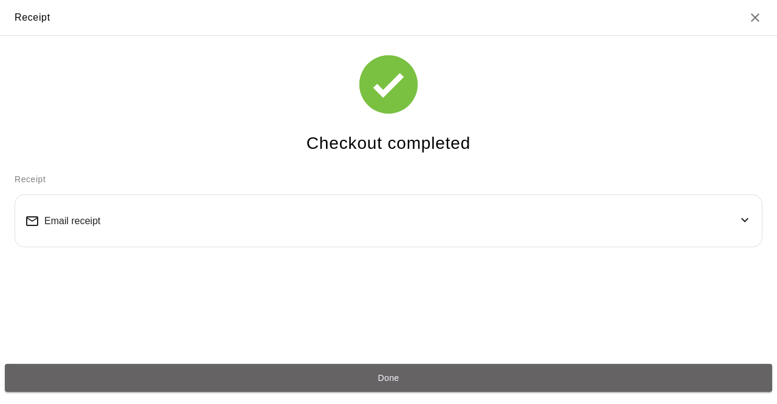
click at [397, 381] on button "Done" at bounding box center [388, 378] width 767 height 29
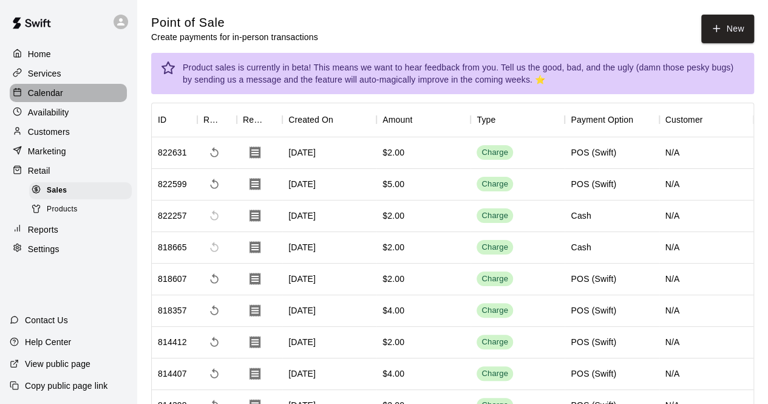
click at [78, 95] on div "Calendar" at bounding box center [68, 93] width 117 height 18
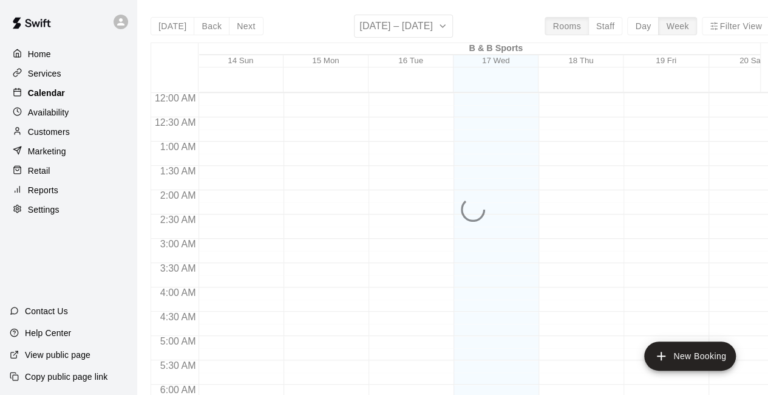
scroll to position [792, 0]
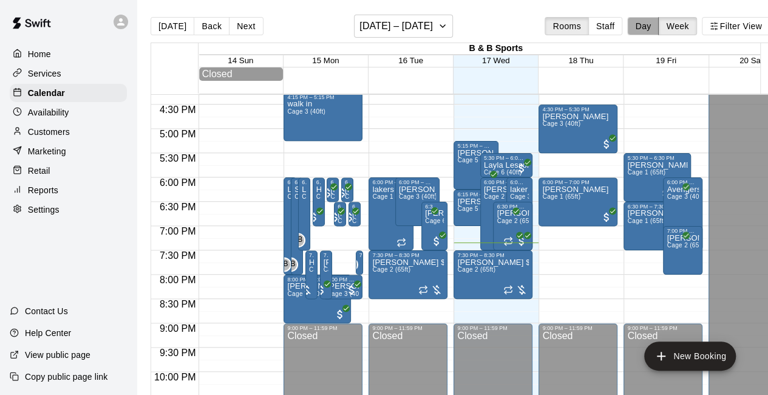
click at [651, 27] on button "Day" at bounding box center [643, 26] width 32 height 18
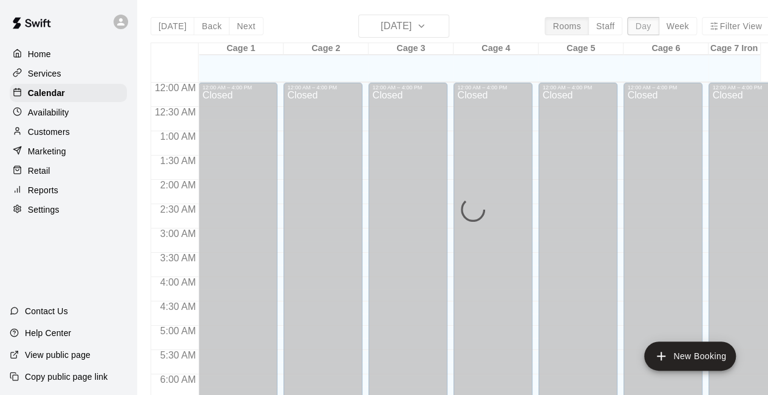
scroll to position [841, 0]
